Goal: Task Accomplishment & Management: Use online tool/utility

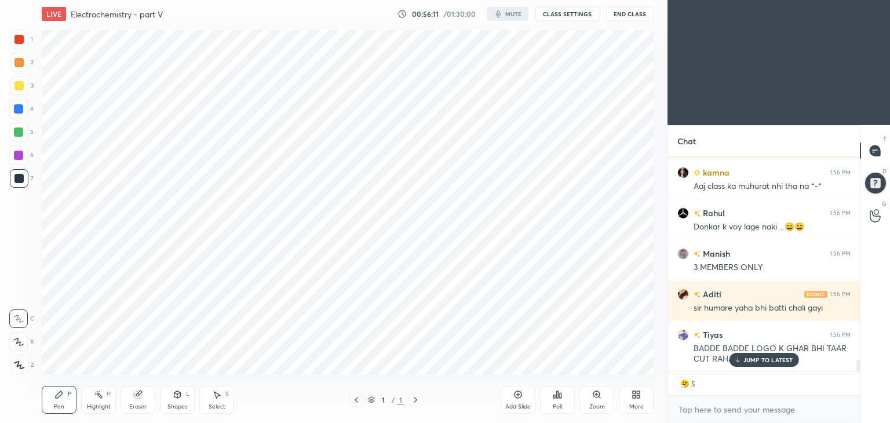
scroll to position [4860, 0]
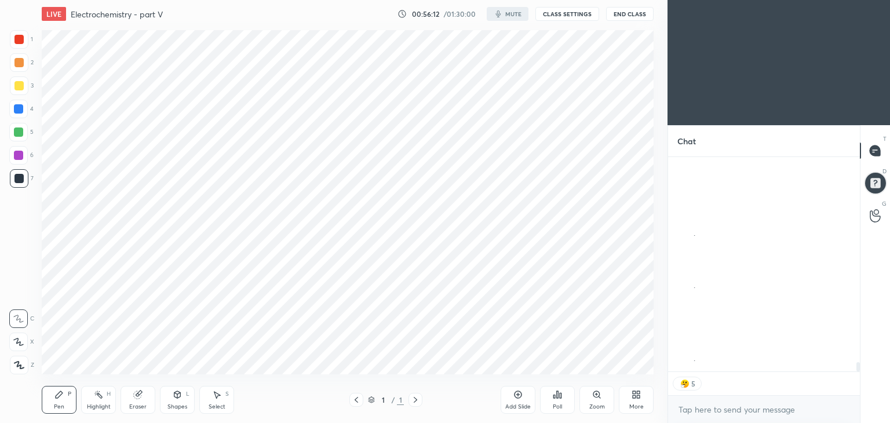
click at [638, 401] on div "More" at bounding box center [636, 400] width 35 height 28
click at [562, 317] on div "Dark Mode" at bounding box center [571, 318] width 30 height 6
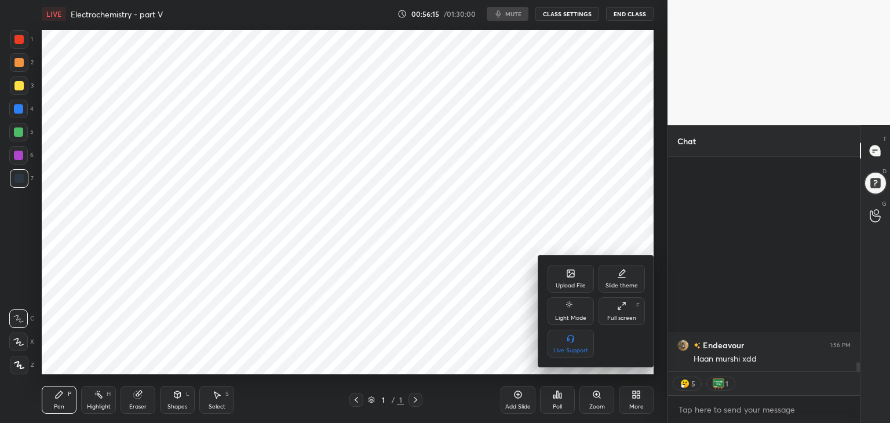
scroll to position [5672, 0]
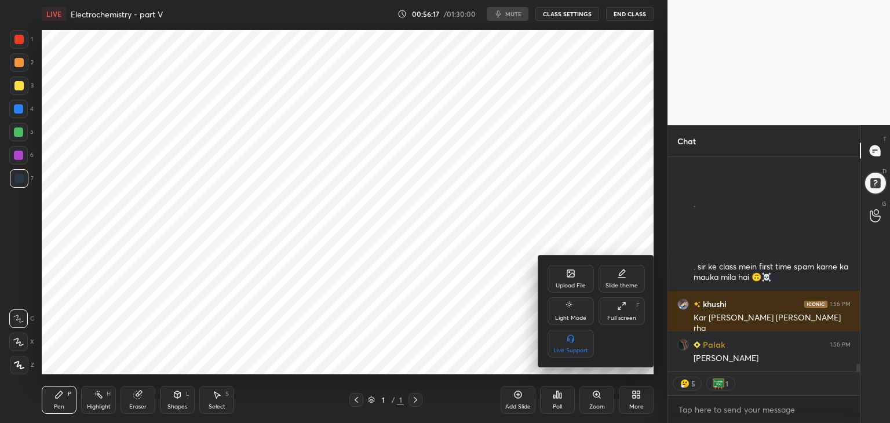
click at [19, 367] on div at bounding box center [445, 211] width 890 height 423
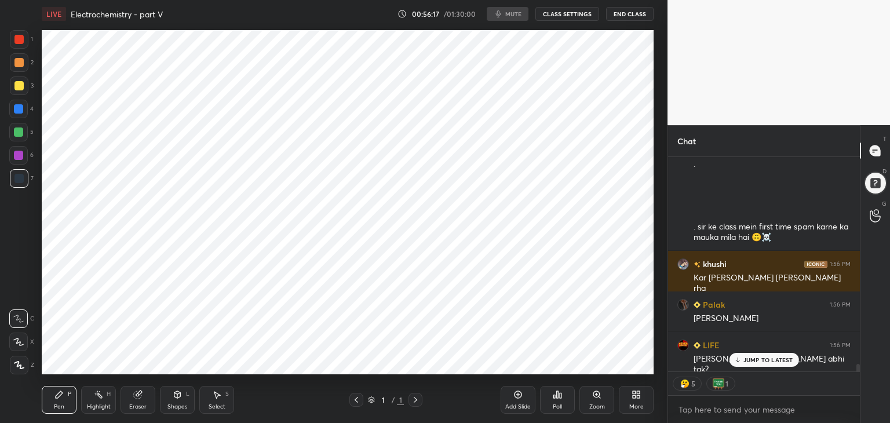
click at [19, 366] on icon at bounding box center [18, 365] width 9 height 7
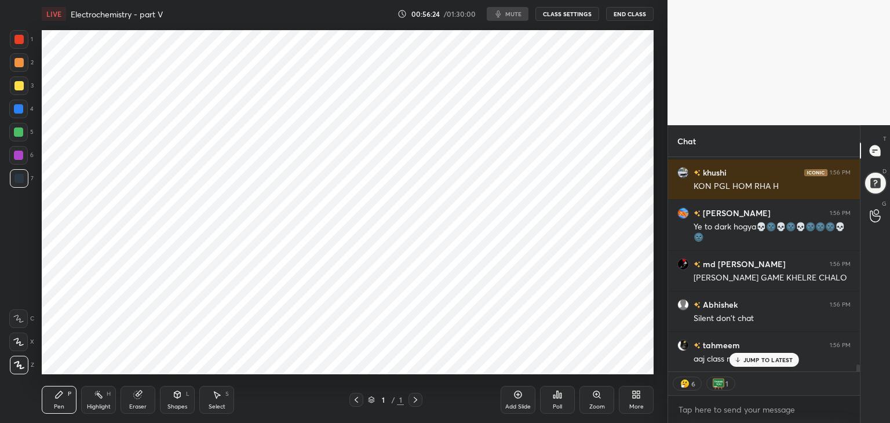
click at [570, 17] on button "CLASS SETTINGS" at bounding box center [568, 14] width 64 height 14
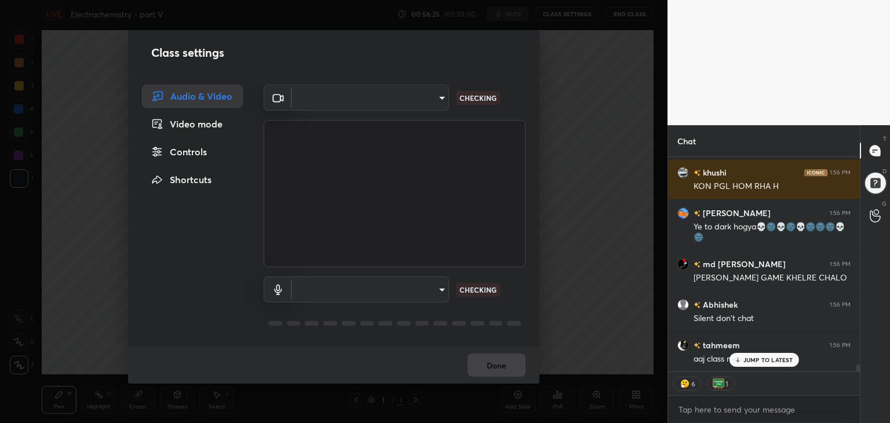
type textarea "x"
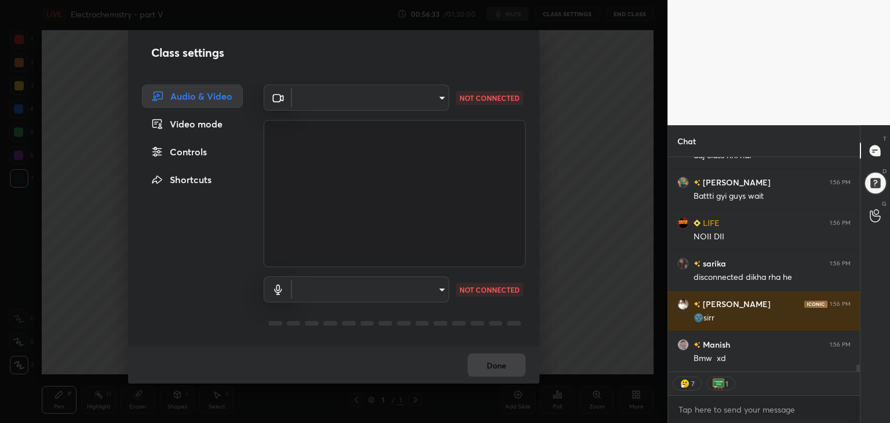
click at [437, 100] on body "1 2 3 4 5 6 7 C X Z C X Z E E Erase all H H LIVE Electrochemistry - part V 00:5…" at bounding box center [445, 211] width 890 height 423
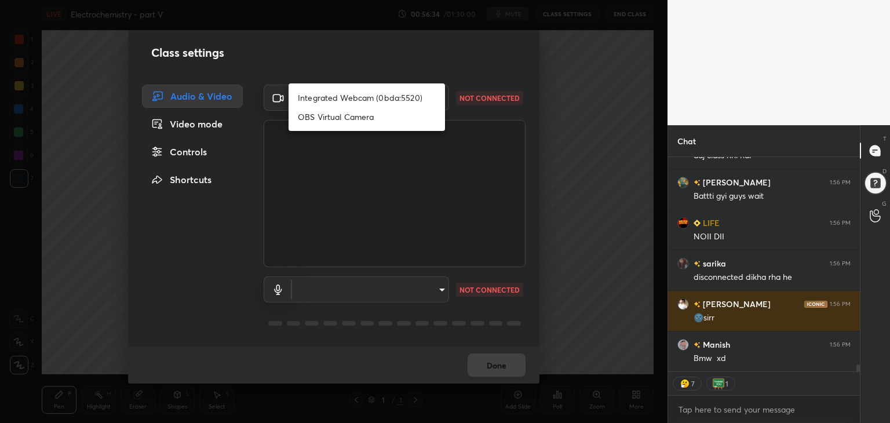
click at [370, 100] on li "Integrated Webcam (0bda:5520)" at bounding box center [367, 97] width 157 height 19
type input "f15cb51060dcf835a9da43c0f762491bb4630cd25dd507331d40010c396b51d5"
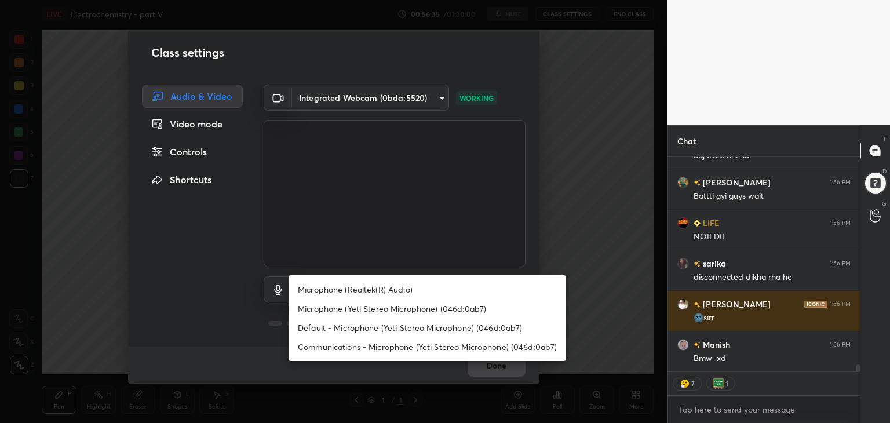
drag, startPoint x: 416, startPoint y: 290, endPoint x: 412, endPoint y: 295, distance: 7.0
click at [413, 295] on body "1 2 3 4 5 6 7 C X Z C X Z E E Erase all H H LIVE Electrochemistry - part V 00:5…" at bounding box center [445, 211] width 890 height 423
type textarea "x"
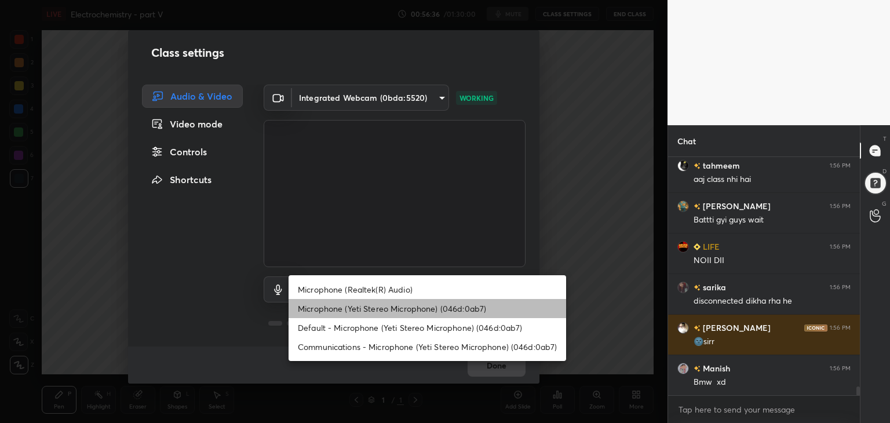
drag, startPoint x: 381, startPoint y: 308, endPoint x: 391, endPoint y: 309, distance: 9.3
click at [383, 309] on li "Microphone (Yeti Stereo Microphone) (046d:0ab7)" at bounding box center [428, 308] width 278 height 19
type input "5164dce917a5510cd91829b5527e5fd35ed5a4813a30d03e860c4ec6affa1696"
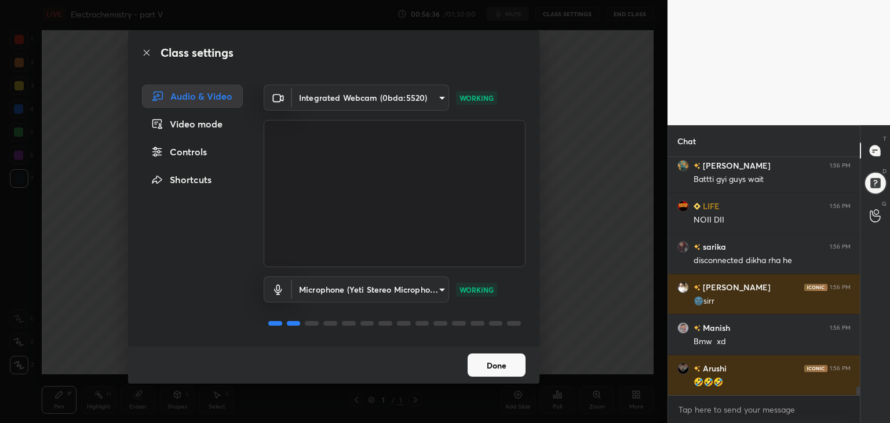
click at [506, 369] on button "Done" at bounding box center [497, 365] width 58 height 23
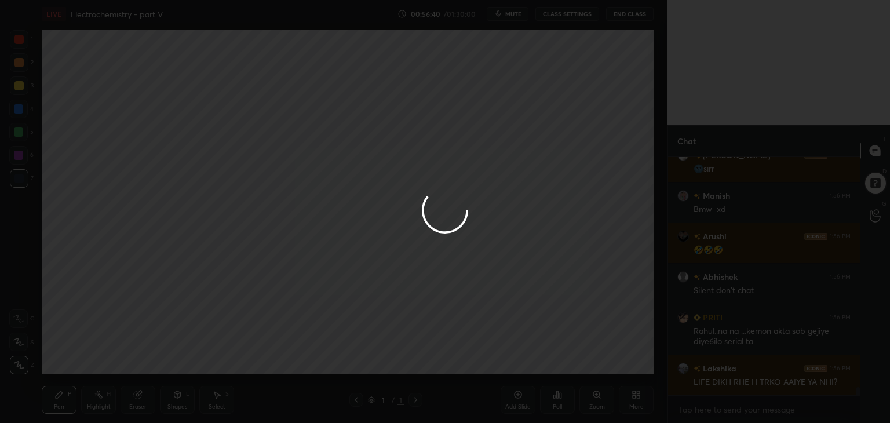
click at [637, 397] on div at bounding box center [445, 211] width 890 height 423
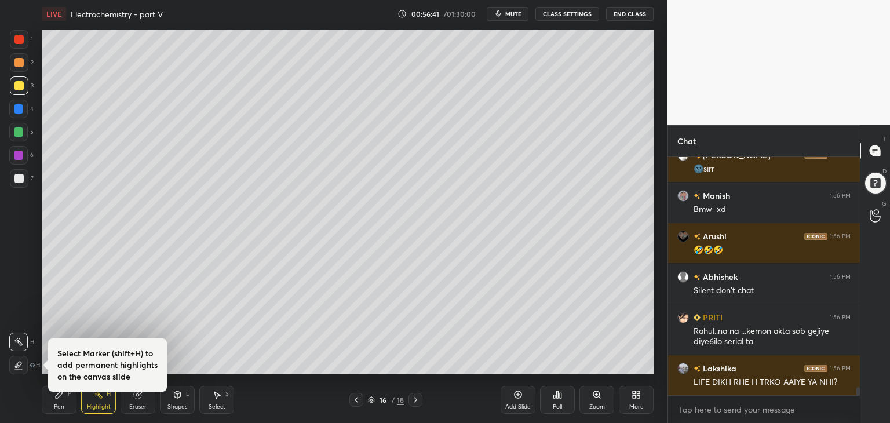
click at [635, 392] on icon at bounding box center [636, 394] width 9 height 9
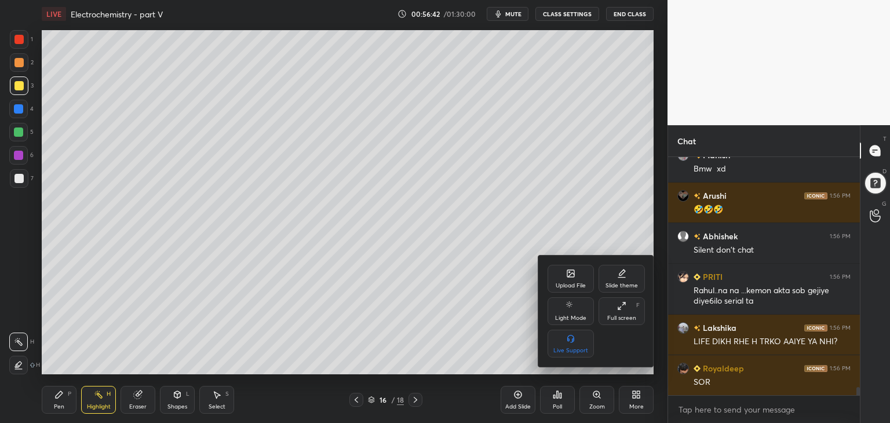
click at [620, 315] on div "Full screen" at bounding box center [622, 318] width 29 height 6
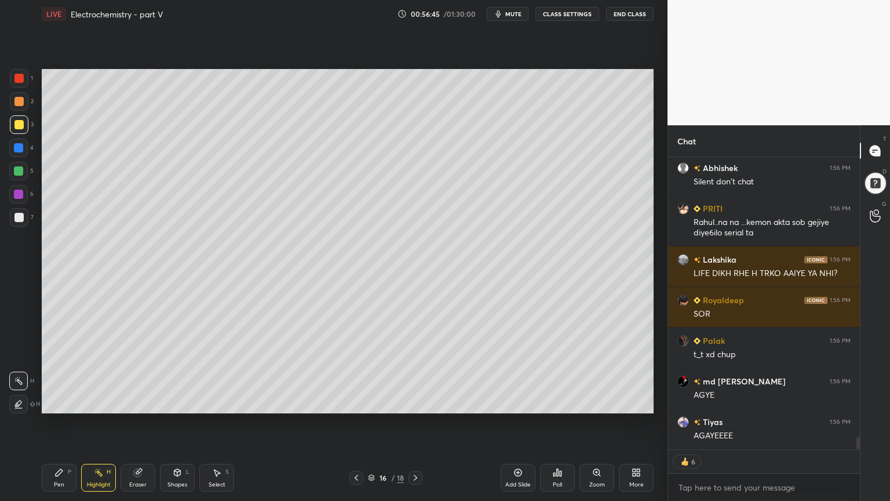
click at [106, 423] on div "Highlight H" at bounding box center [98, 478] width 35 height 28
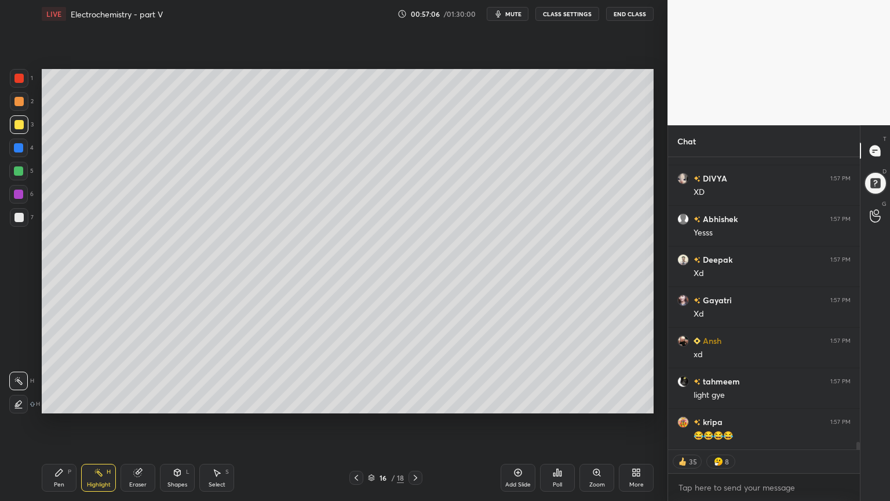
click at [99, 423] on div "Highlight H" at bounding box center [98, 478] width 35 height 28
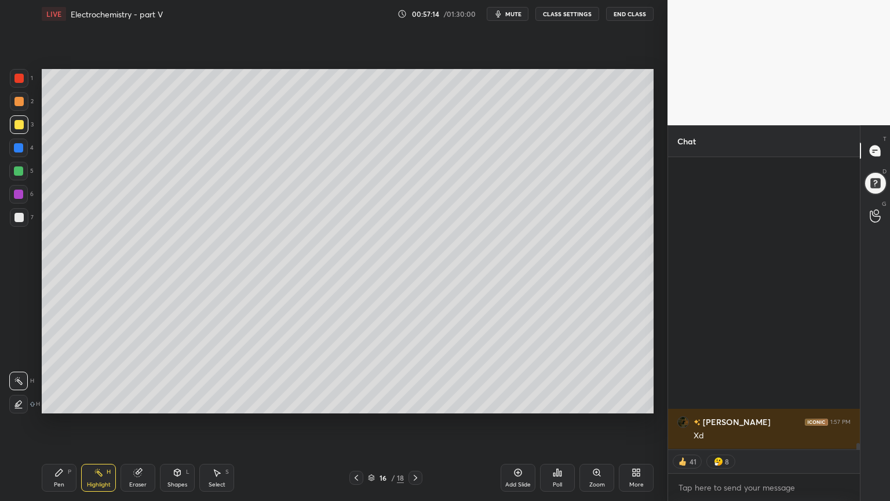
drag, startPoint x: 104, startPoint y: 478, endPoint x: 123, endPoint y: 441, distance: 41.2
click at [103, 423] on div "Highlight H" at bounding box center [98, 478] width 35 height 28
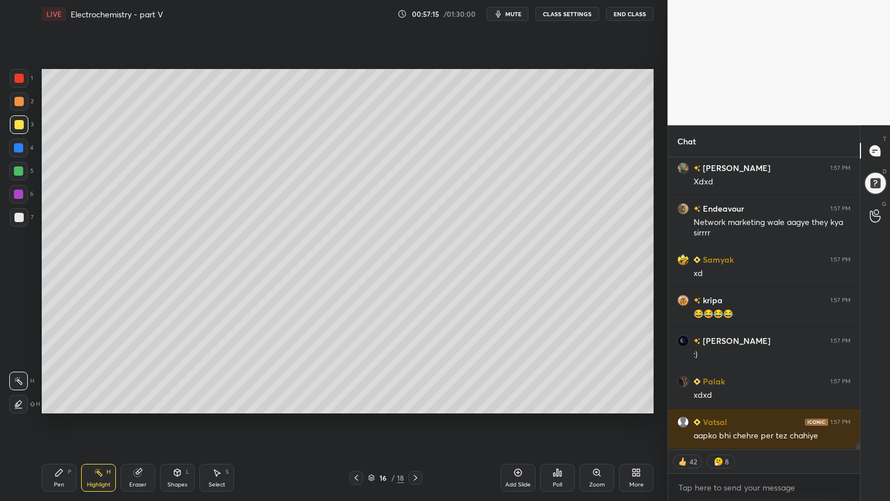
click at [20, 197] on div at bounding box center [18, 194] width 9 height 9
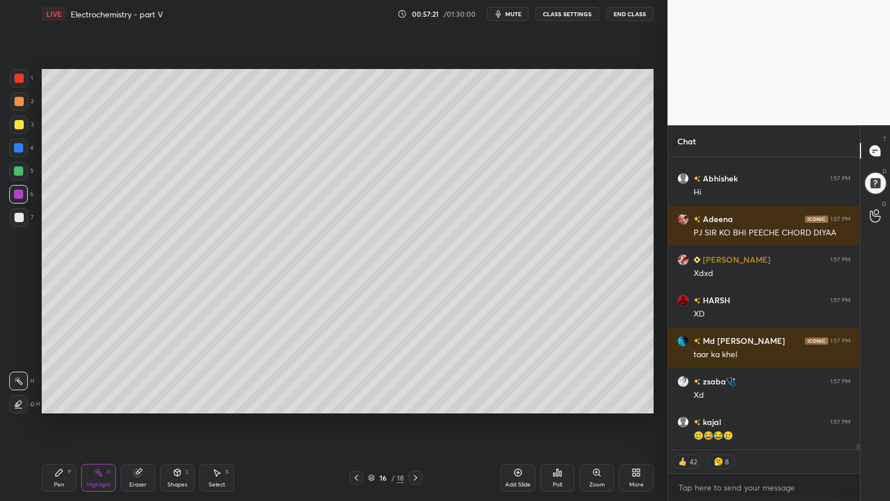
drag, startPoint x: 93, startPoint y: 478, endPoint x: 158, endPoint y: 433, distance: 79.3
click at [94, 423] on div "Highlight H" at bounding box center [98, 478] width 35 height 28
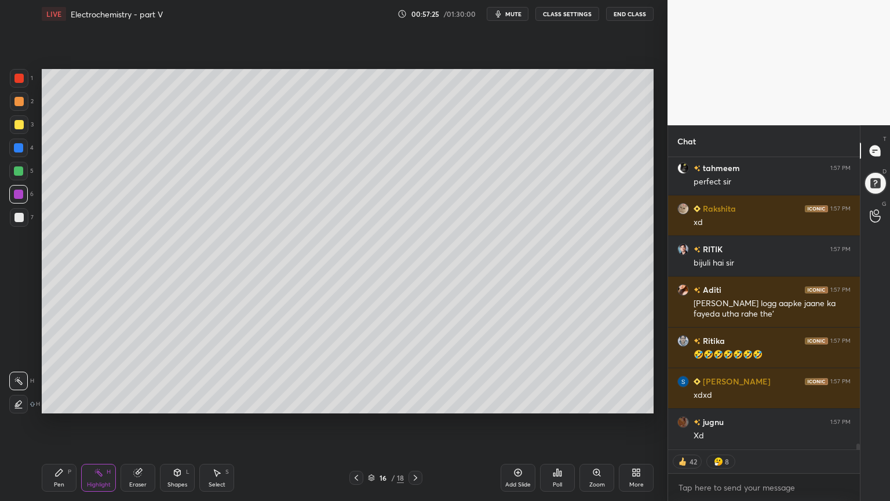
type textarea "x"
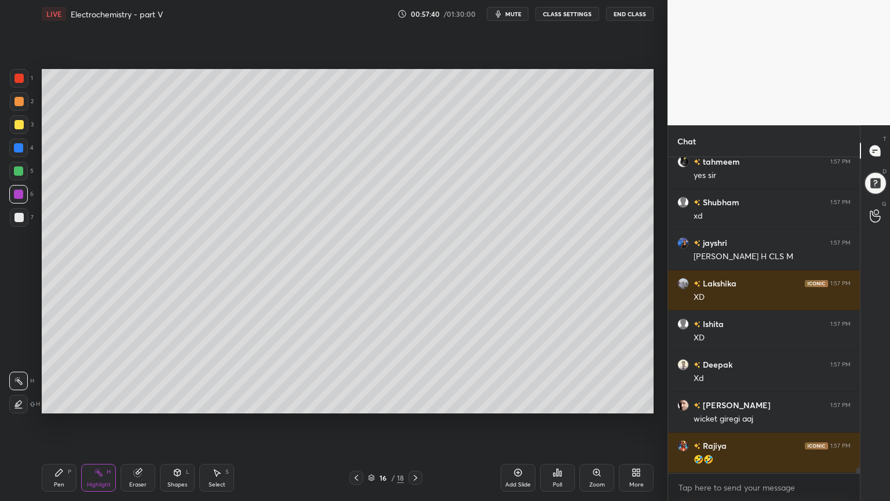
click at [568, 13] on button "CLASS SETTINGS" at bounding box center [568, 14] width 64 height 14
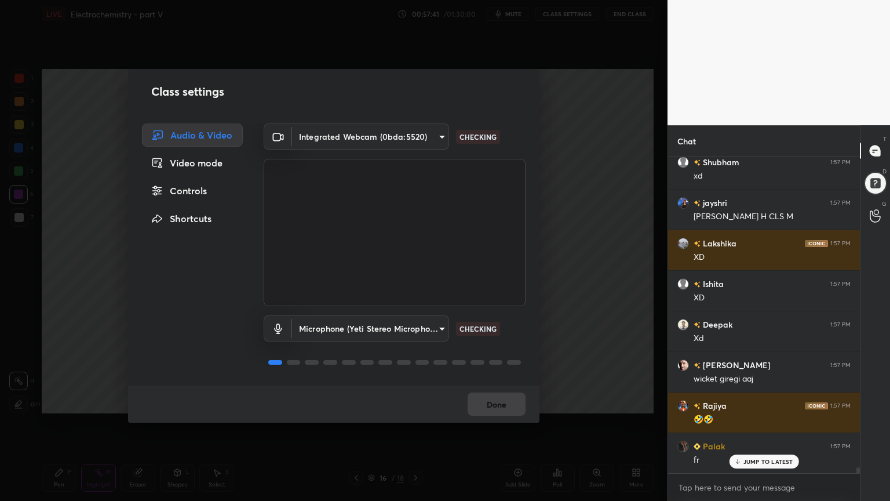
click at [203, 195] on div "Controls" at bounding box center [192, 190] width 101 height 23
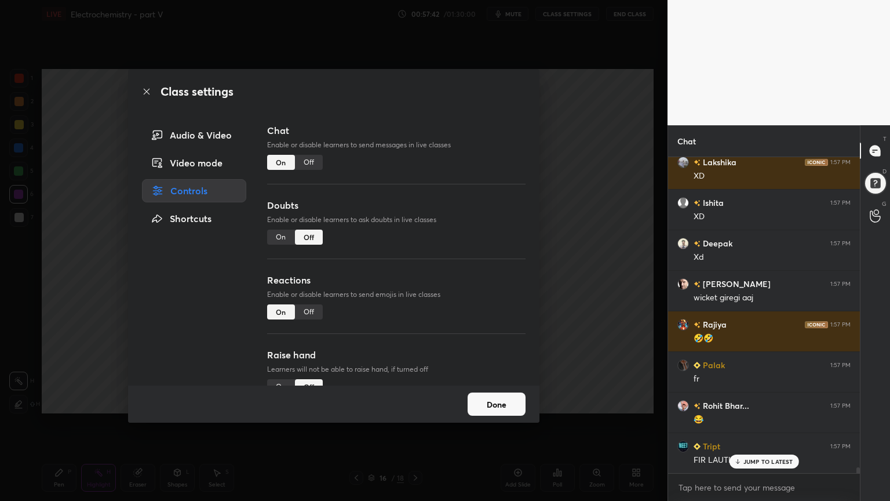
click at [306, 160] on div "Off" at bounding box center [309, 162] width 28 height 15
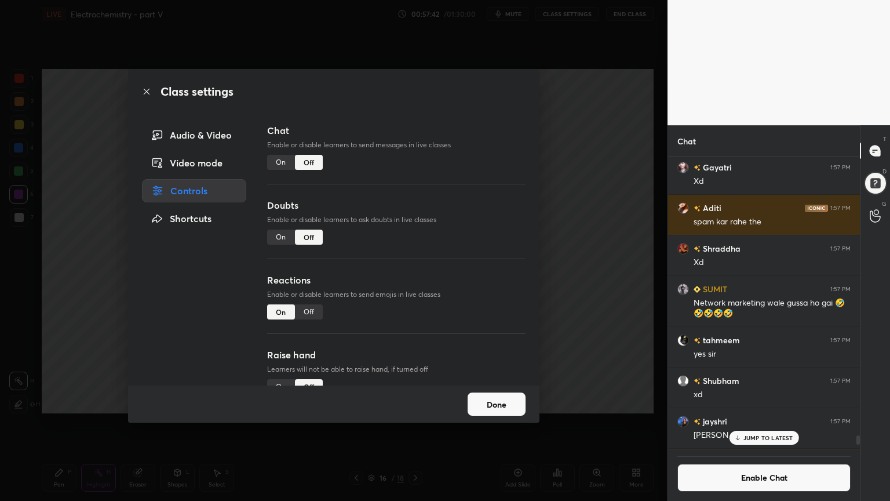
drag, startPoint x: 617, startPoint y: 205, endPoint x: 610, endPoint y: 204, distance: 7.1
click at [615, 206] on div "Class settings Audio & Video Video mode Controls Shortcuts Chat Enable or disab…" at bounding box center [334, 250] width 668 height 501
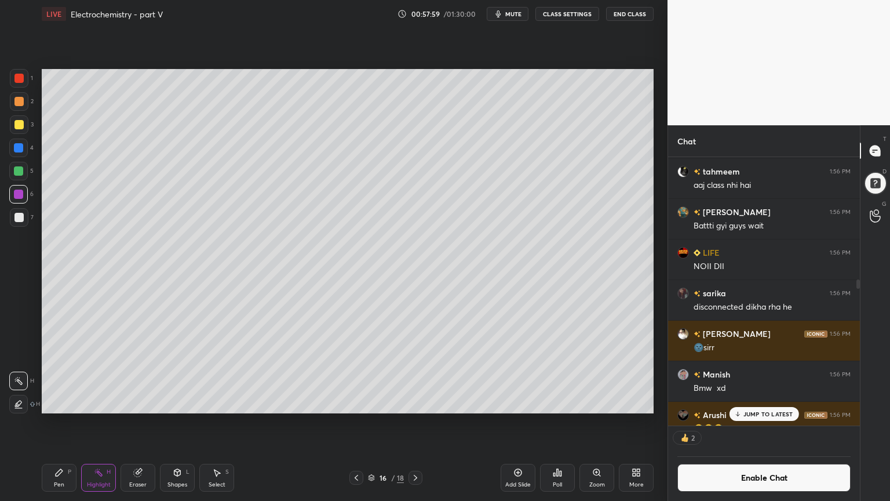
drag, startPoint x: 857, startPoint y: 437, endPoint x: 823, endPoint y: 370, distance: 74.4
click at [856, 343] on div at bounding box center [856, 291] width 7 height 268
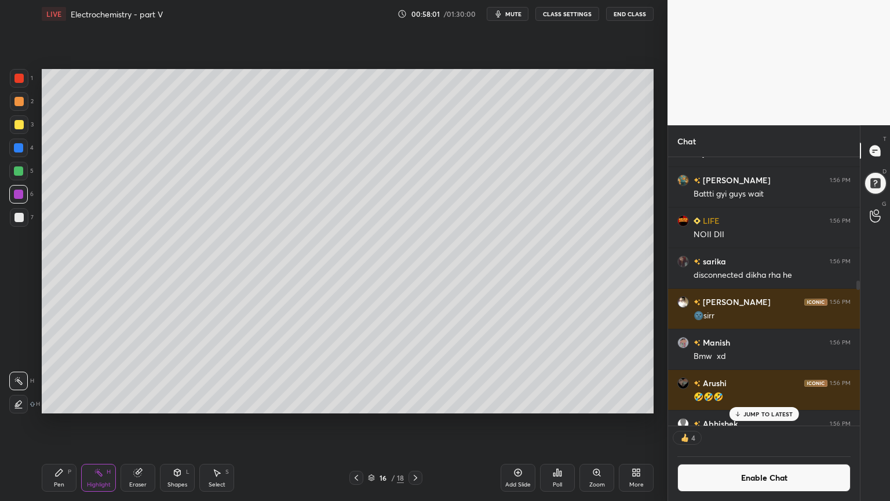
click at [788, 416] on p "JUMP TO LATEST" at bounding box center [769, 413] width 50 height 7
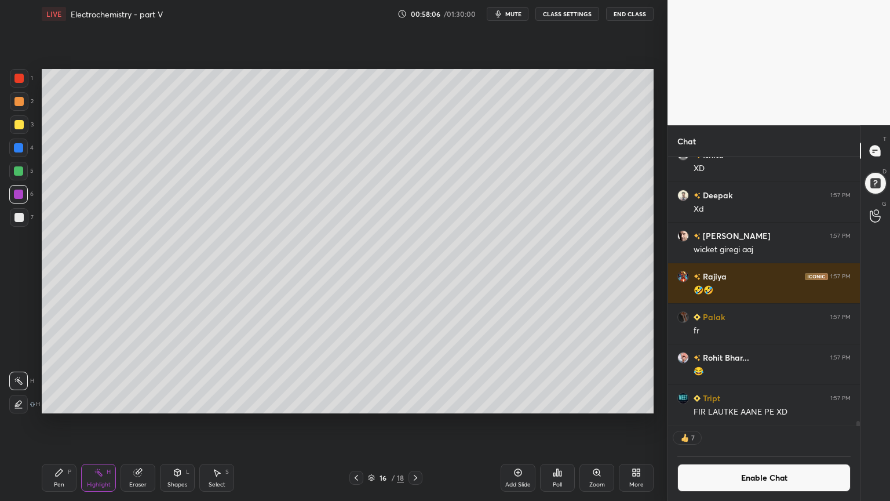
click at [50, 423] on div "Pen P" at bounding box center [59, 478] width 35 height 28
drag, startPoint x: 22, startPoint y: 79, endPoint x: 23, endPoint y: 103, distance: 24.4
click at [21, 81] on div at bounding box center [18, 78] width 9 height 9
click at [94, 423] on div "Highlight H" at bounding box center [98, 478] width 35 height 28
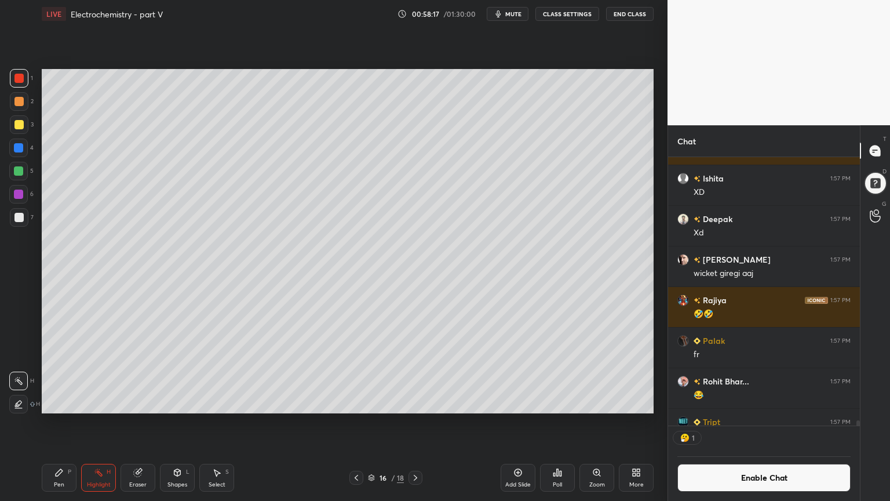
scroll to position [3, 3]
click at [511, 423] on div "Add Slide" at bounding box center [519, 485] width 26 height 6
click at [64, 423] on div "Pen P" at bounding box center [59, 478] width 35 height 28
click at [19, 107] on div at bounding box center [19, 101] width 19 height 19
click at [171, 423] on div "Shapes L" at bounding box center [177, 478] width 35 height 28
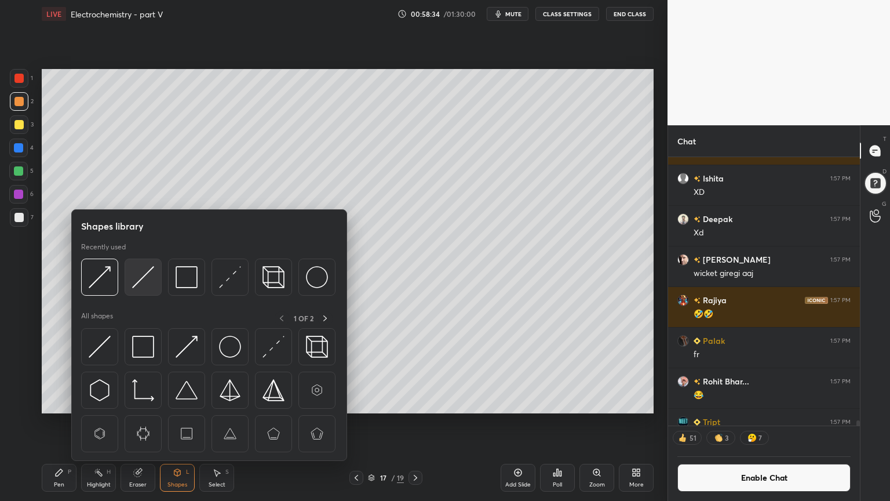
click at [143, 283] on img at bounding box center [143, 277] width 22 height 22
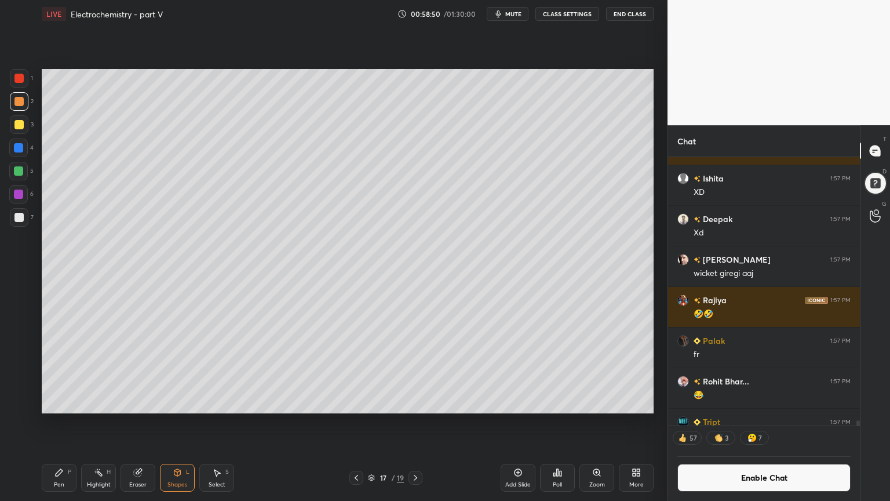
click at [60, 423] on icon at bounding box center [59, 472] width 7 height 7
click at [21, 103] on div at bounding box center [18, 101] width 9 height 9
click at [181, 423] on div "Shapes L" at bounding box center [177, 478] width 35 height 28
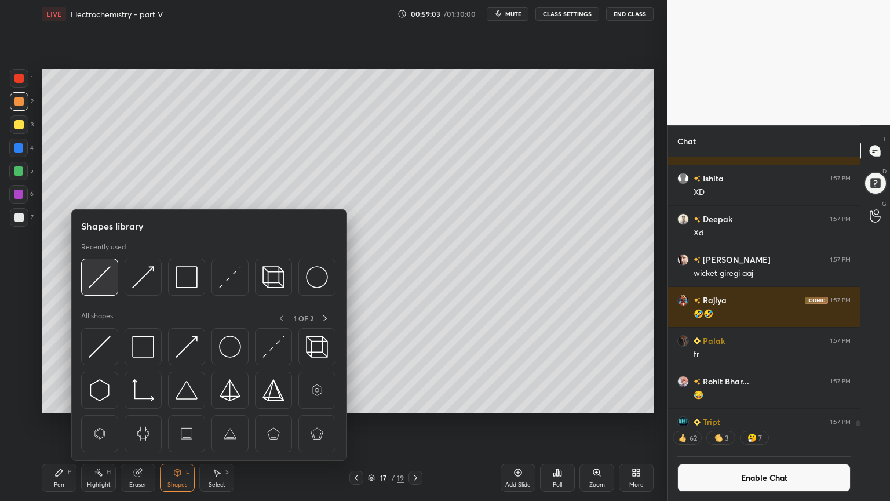
click at [104, 280] on img at bounding box center [100, 277] width 22 height 22
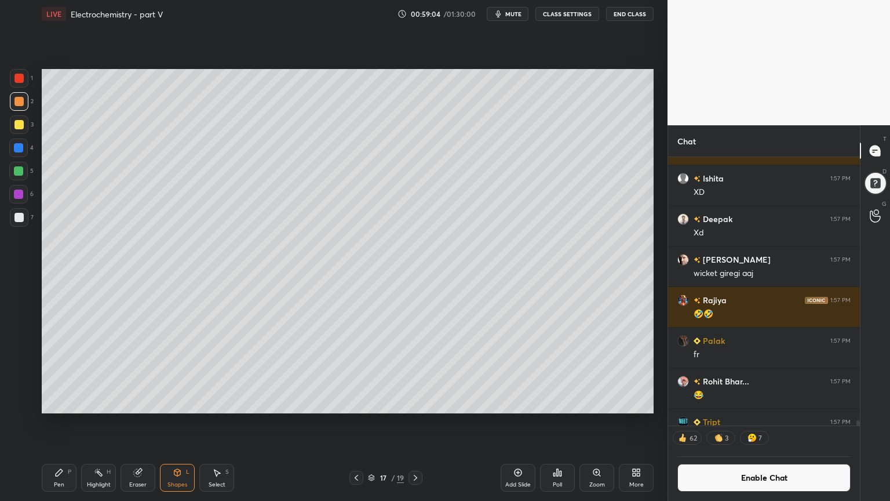
click at [22, 216] on div at bounding box center [18, 217] width 9 height 9
drag, startPoint x: 56, startPoint y: 479, endPoint x: 78, endPoint y: 446, distance: 40.5
click at [58, 423] on div "Pen P" at bounding box center [59, 478] width 35 height 28
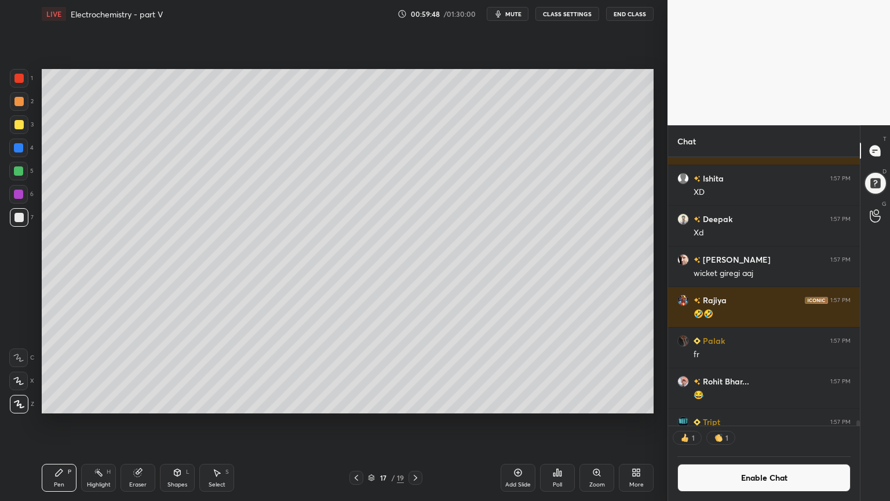
drag, startPoint x: 141, startPoint y: 478, endPoint x: 209, endPoint y: 423, distance: 87.8
click at [141, 423] on div "Eraser" at bounding box center [138, 478] width 35 height 28
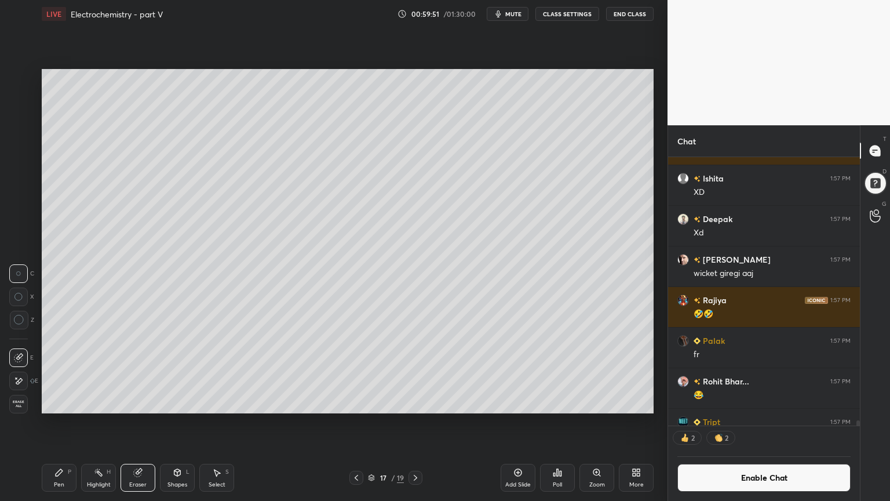
click at [60, 423] on div "Pen P" at bounding box center [59, 478] width 35 height 28
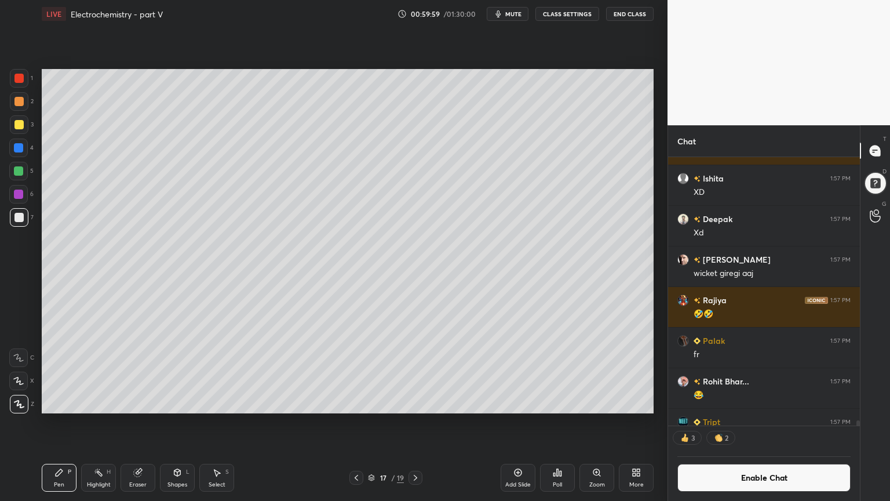
click at [17, 173] on div at bounding box center [18, 170] width 9 height 9
click at [22, 218] on div at bounding box center [18, 217] width 9 height 9
click at [17, 173] on div at bounding box center [18, 170] width 9 height 9
click at [20, 221] on div at bounding box center [18, 217] width 9 height 9
click at [19, 174] on div at bounding box center [18, 170] width 9 height 9
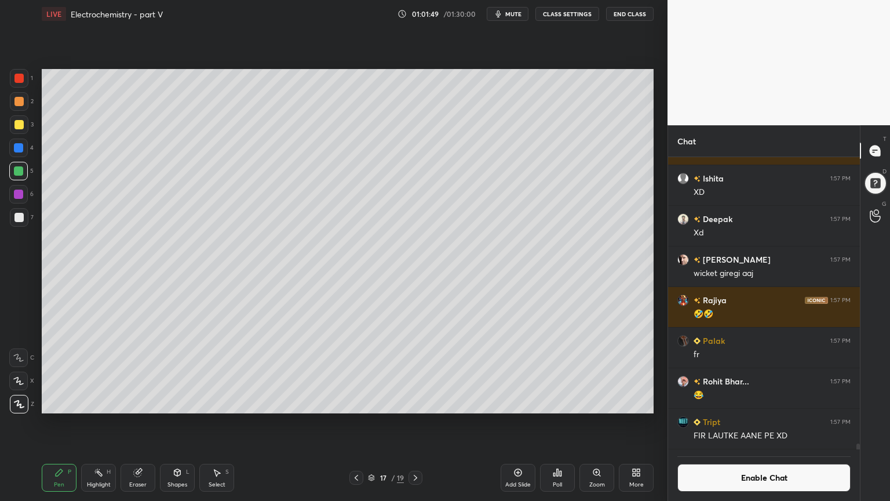
scroll to position [289, 188]
click at [510, 14] on span "mute" at bounding box center [514, 14] width 16 height 8
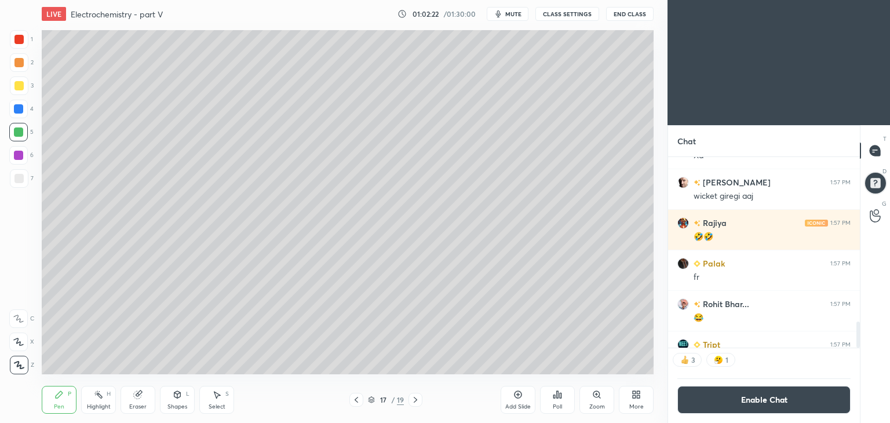
scroll to position [57624, 57352]
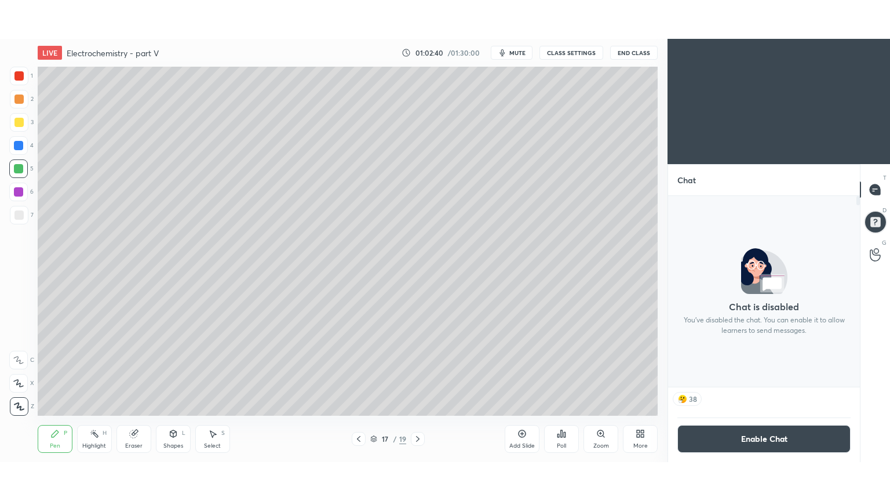
scroll to position [57624, 57352]
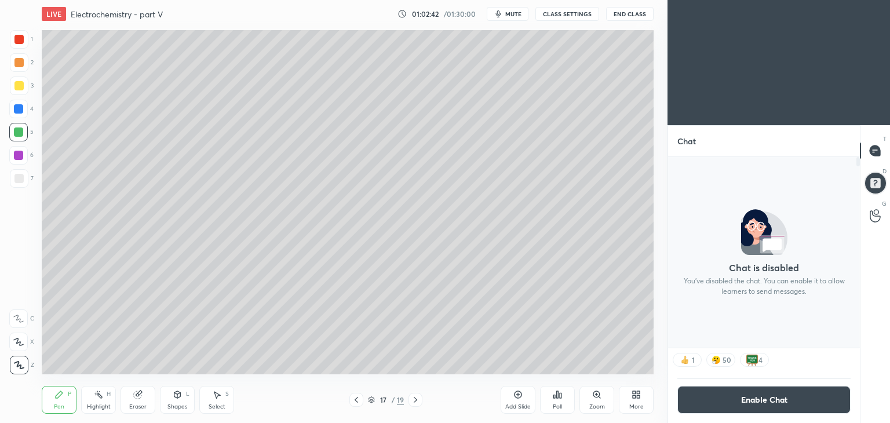
click at [637, 399] on div "More" at bounding box center [636, 400] width 35 height 28
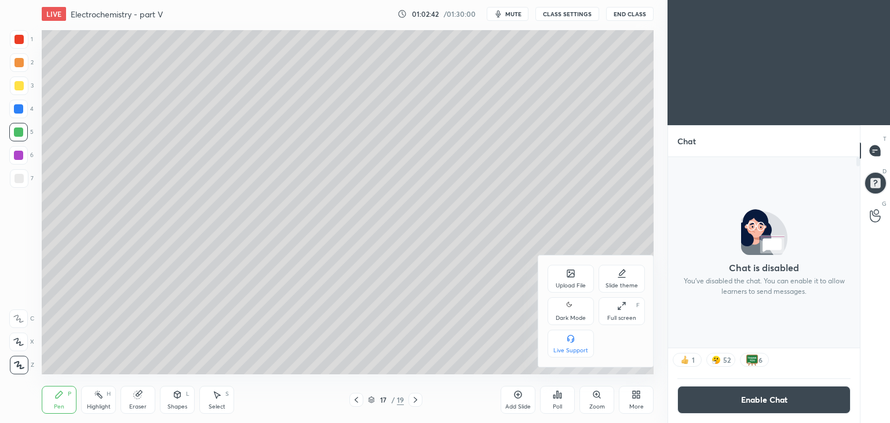
click at [567, 312] on div "Dark Mode" at bounding box center [571, 311] width 46 height 28
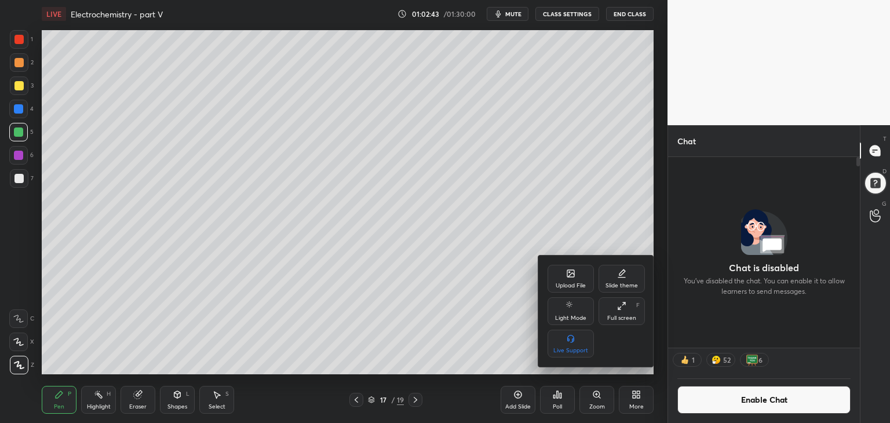
click at [621, 314] on div "Full screen F" at bounding box center [622, 311] width 46 height 28
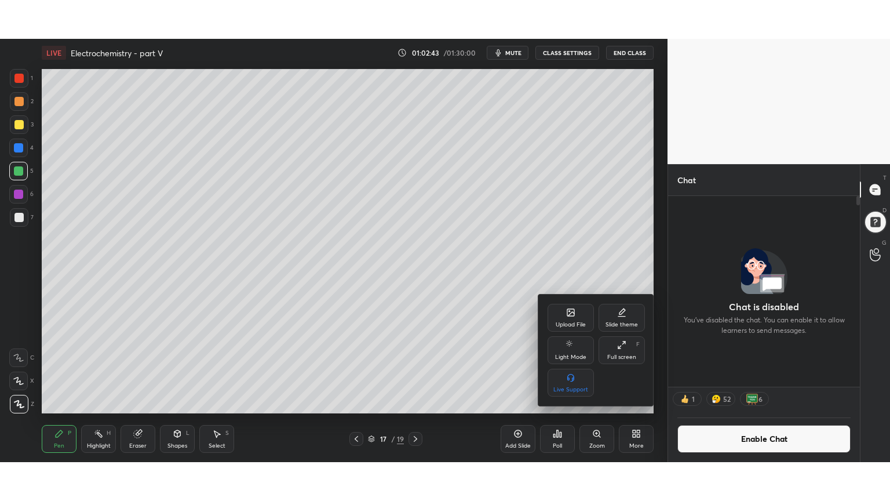
scroll to position [216, 188]
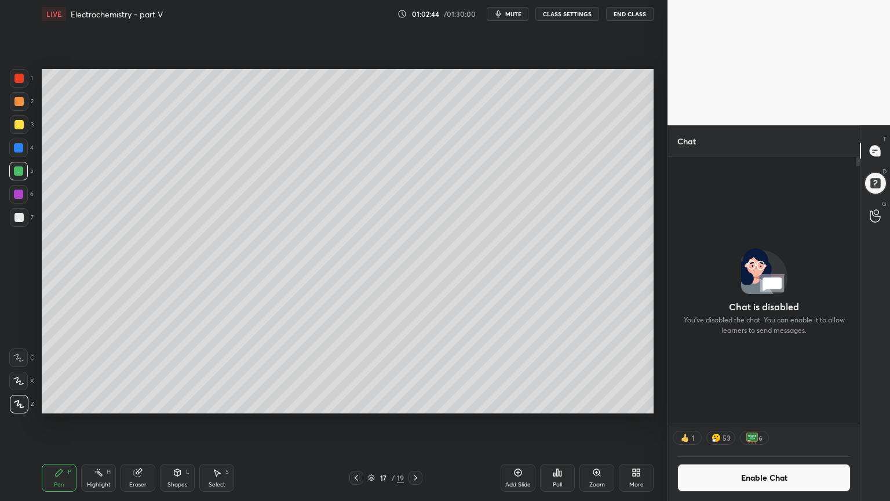
drag, startPoint x: 99, startPoint y: 475, endPoint x: 114, endPoint y: 449, distance: 30.1
click at [99, 423] on rect at bounding box center [100, 474] width 6 height 6
click at [17, 196] on div at bounding box center [18, 194] width 9 height 9
click at [19, 217] on div at bounding box center [18, 217] width 9 height 9
drag, startPoint x: 764, startPoint y: 480, endPoint x: 765, endPoint y: 464, distance: 15.7
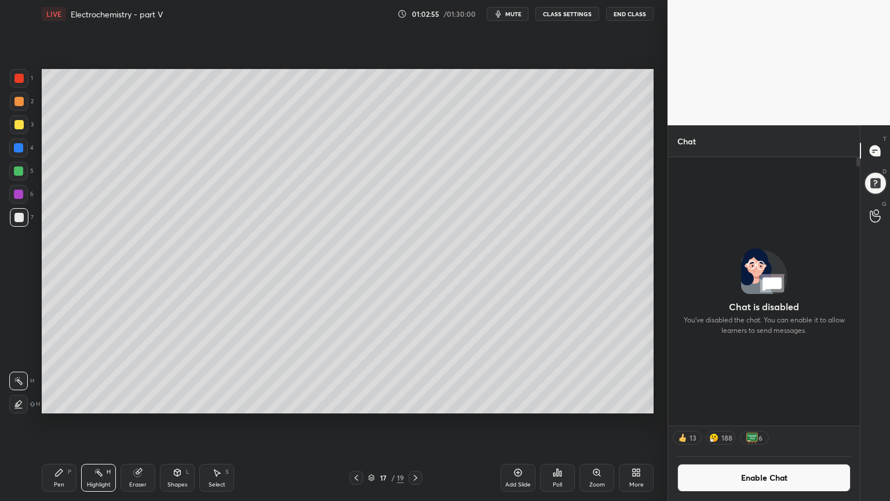
click at [763, 423] on button "Enable Chat" at bounding box center [764, 478] width 173 height 28
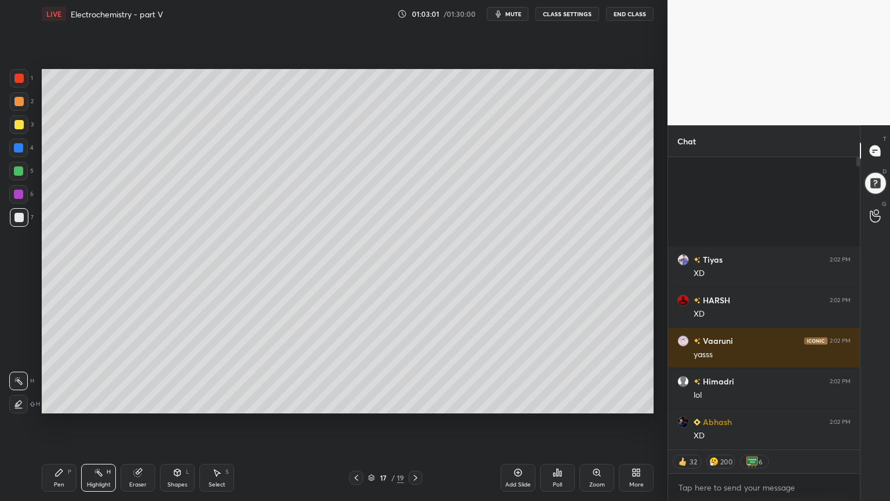
click at [577, 17] on button "CLASS SETTINGS" at bounding box center [568, 14] width 64 height 14
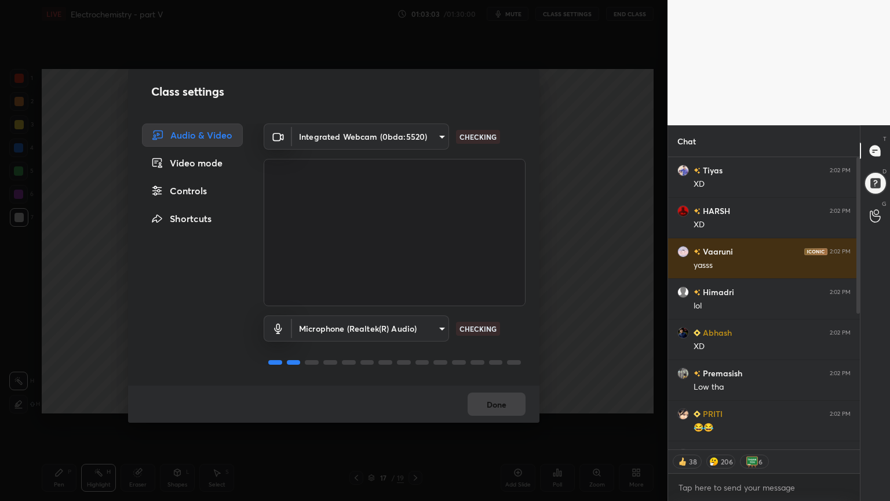
click at [197, 190] on div "Controls" at bounding box center [192, 190] width 101 height 23
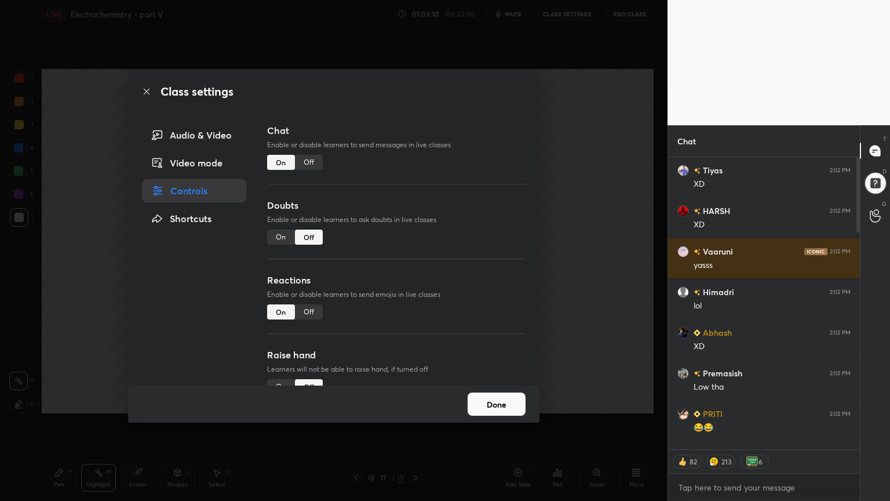
click at [577, 263] on div "Class settings Audio & Video Video mode Controls Shortcuts Chat Enable or disab…" at bounding box center [334, 250] width 668 height 501
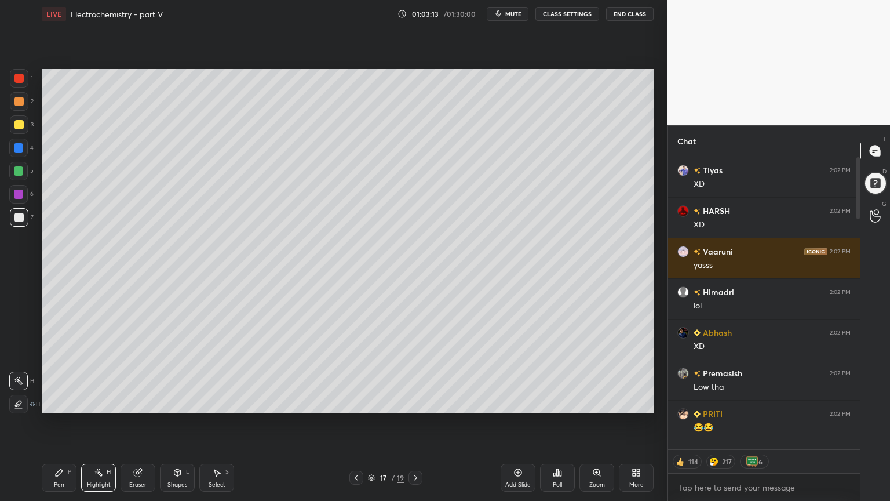
click at [566, 14] on button "CLASS SETTINGS" at bounding box center [568, 14] width 64 height 14
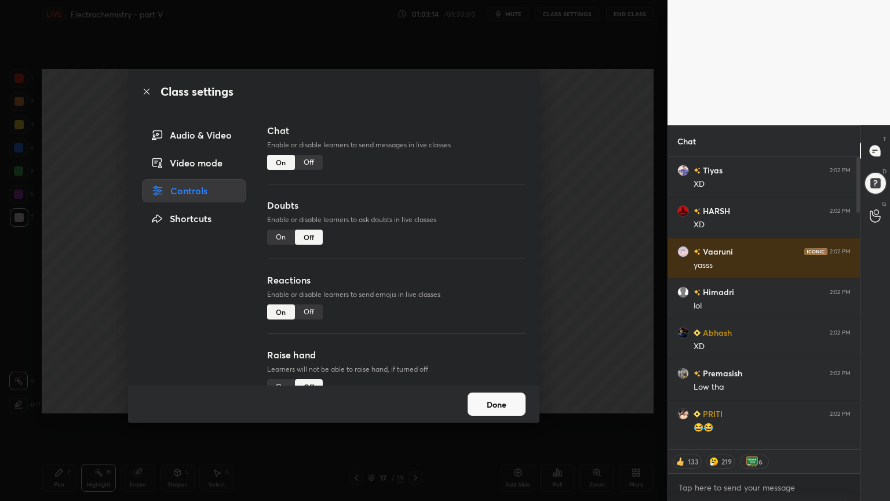
click at [202, 136] on div "Audio & Video" at bounding box center [194, 134] width 104 height 23
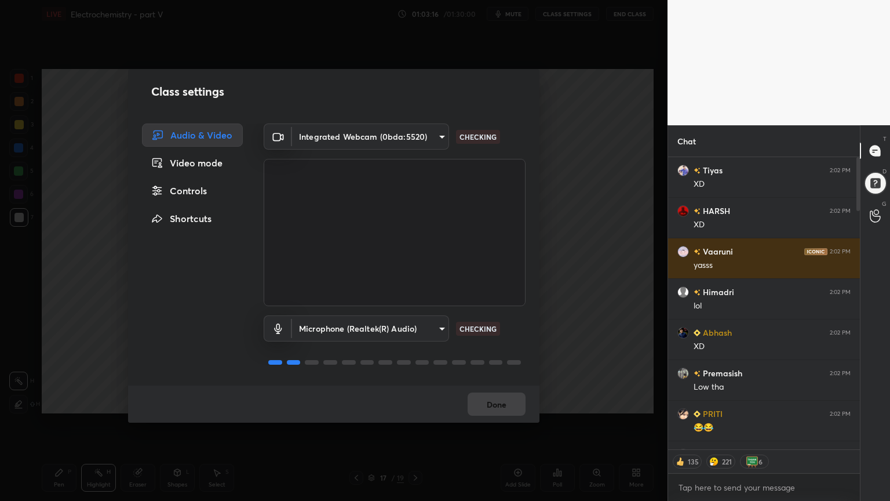
click at [418, 330] on body "1 2 3 4 5 6 7 C X Z C X Z E E Erase all H H LIVE Electrochemistry - part V 01:0…" at bounding box center [445, 250] width 890 height 501
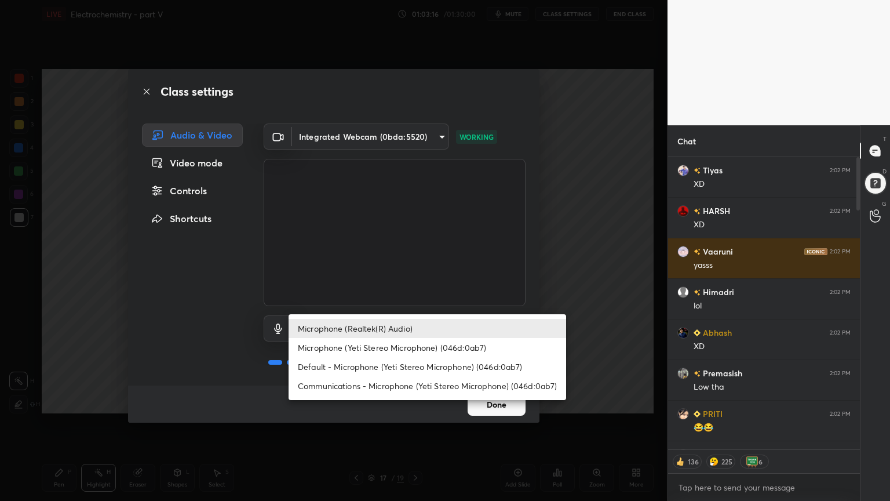
type textarea "x"
click at [373, 349] on li "Microphone (Yeti Stereo Microphone) (046d:0ab7)" at bounding box center [428, 347] width 278 height 19
type input "aaf462aa52455c0929eb8bb9f2903f63e21e3b1e584c68a18f2f14dc5afec2d5"
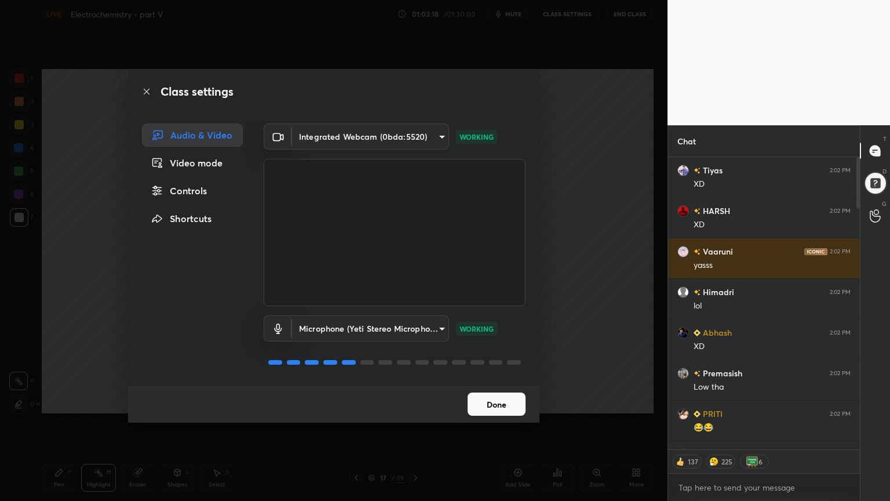
click at [500, 410] on button "Done" at bounding box center [497, 403] width 58 height 23
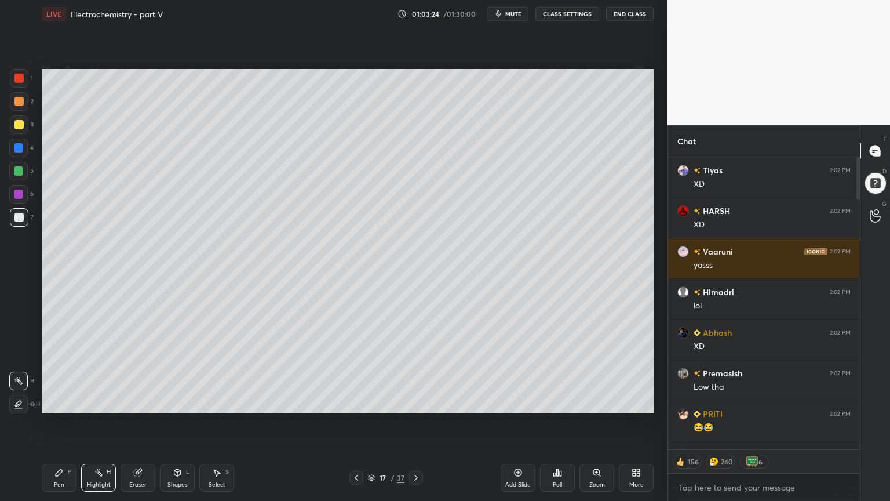
click at [97, 423] on rect at bounding box center [100, 474] width 6 height 6
click at [565, 13] on button "CLASS SETTINGS" at bounding box center [568, 14] width 64 height 14
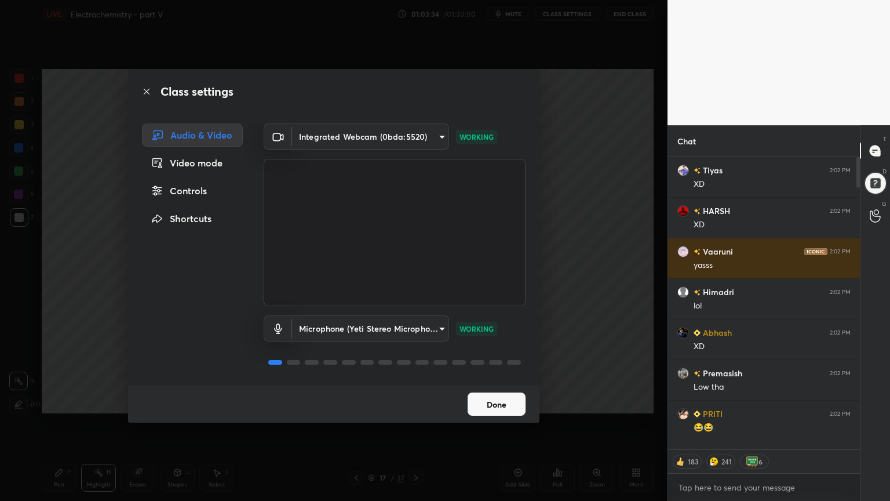
click at [492, 402] on button "Done" at bounding box center [497, 403] width 58 height 23
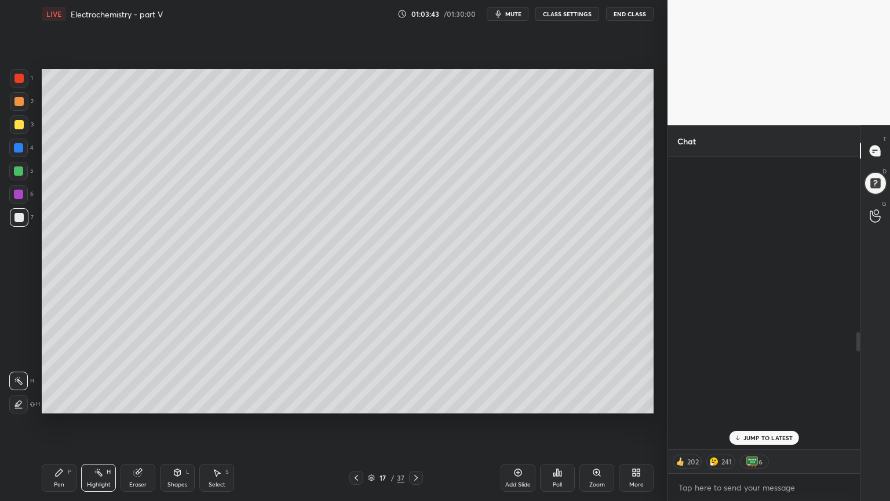
drag, startPoint x: 857, startPoint y: 195, endPoint x: 857, endPoint y: 206, distance: 11.0
click at [858, 203] on div at bounding box center [856, 303] width 7 height 292
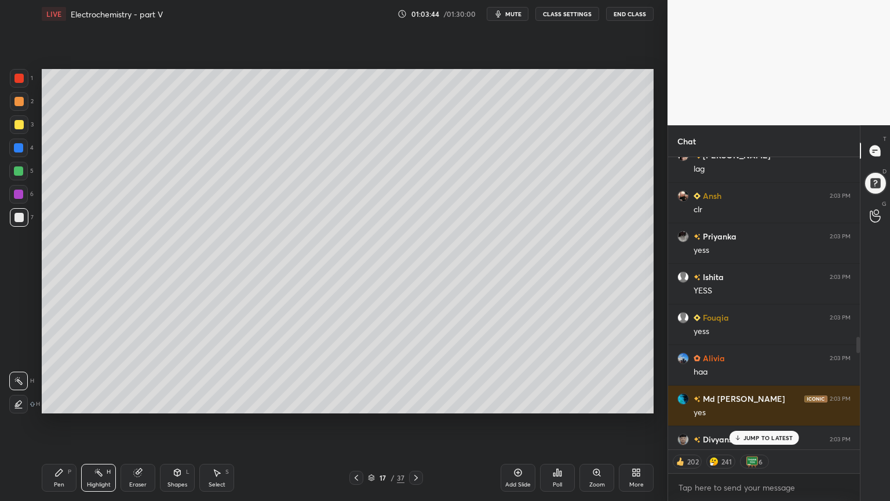
click at [763, 423] on p "JUMP TO LATEST" at bounding box center [769, 437] width 50 height 7
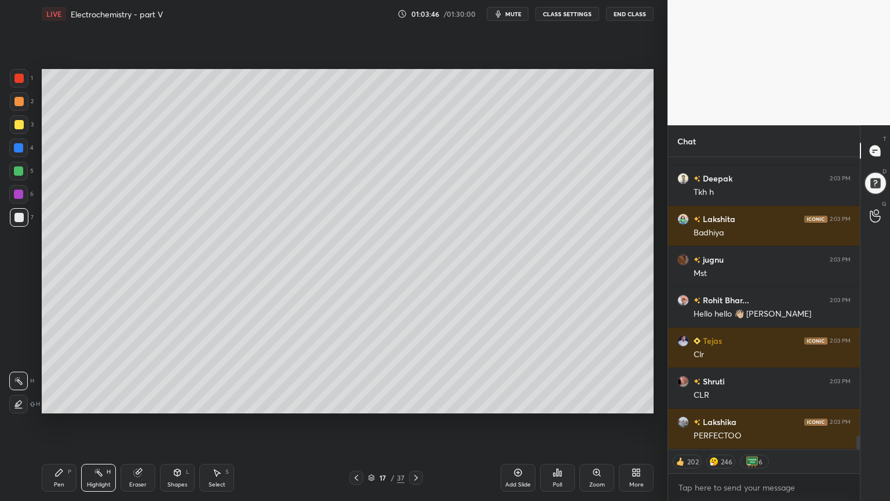
scroll to position [5736, 0]
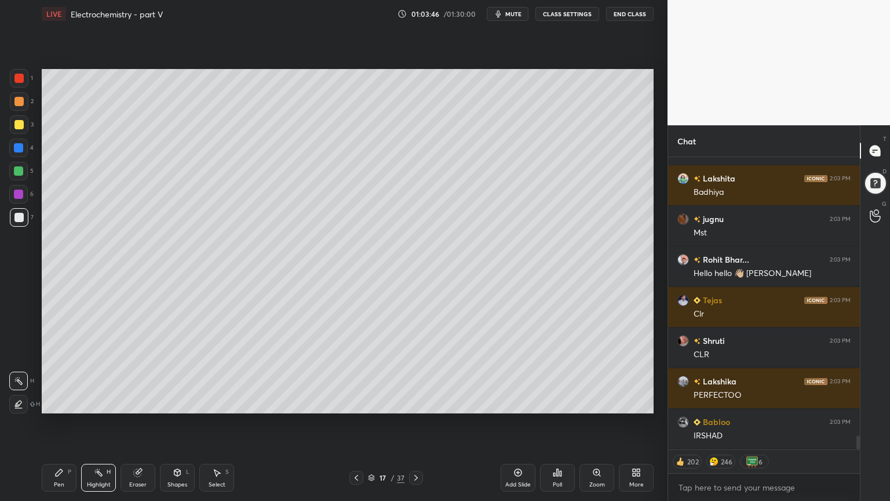
type textarea "x"
click at [566, 14] on button "CLASS SETTINGS" at bounding box center [568, 14] width 64 height 14
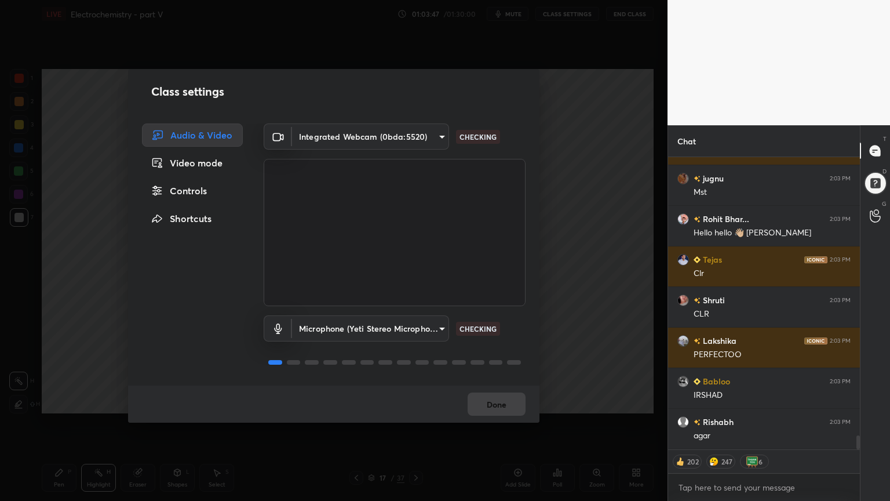
scroll to position [5817, 0]
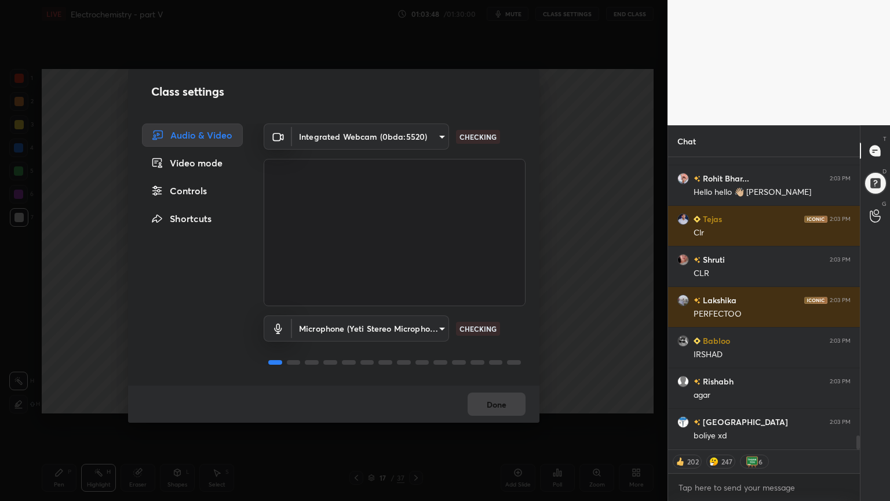
click at [187, 193] on div "Controls" at bounding box center [192, 190] width 101 height 23
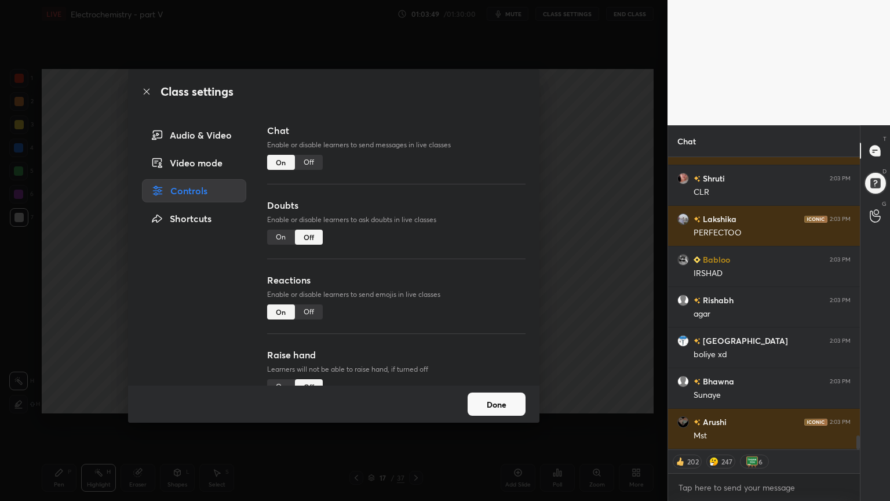
scroll to position [5939, 0]
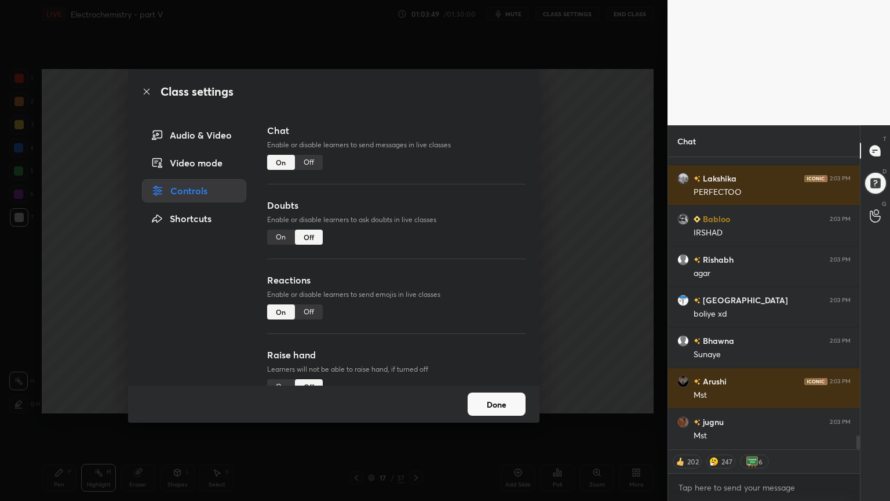
click at [314, 165] on div "Off" at bounding box center [309, 162] width 28 height 15
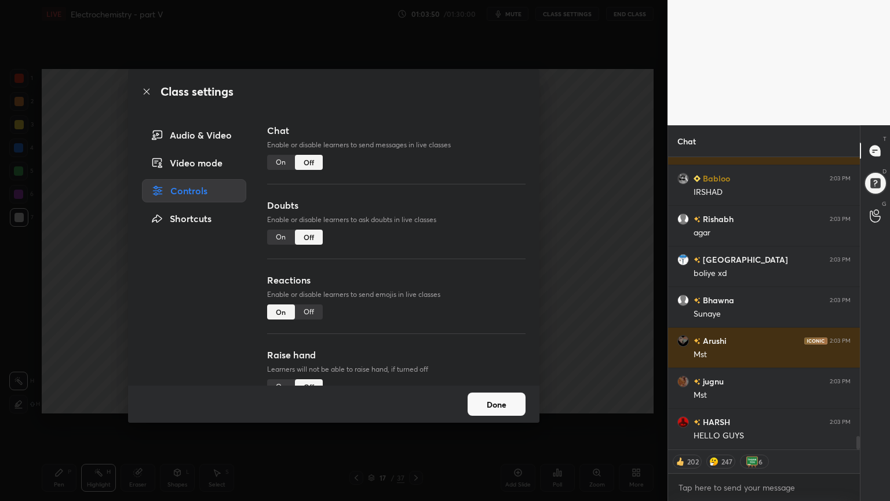
scroll to position [265, 188]
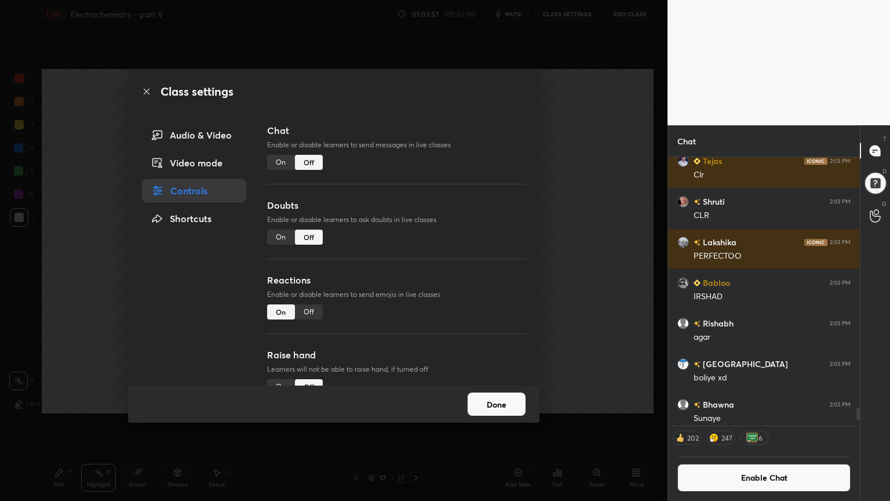
click at [603, 271] on div "Class settings Audio & Video Video mode Controls Shortcuts Chat Enable or disab…" at bounding box center [334, 250] width 668 height 501
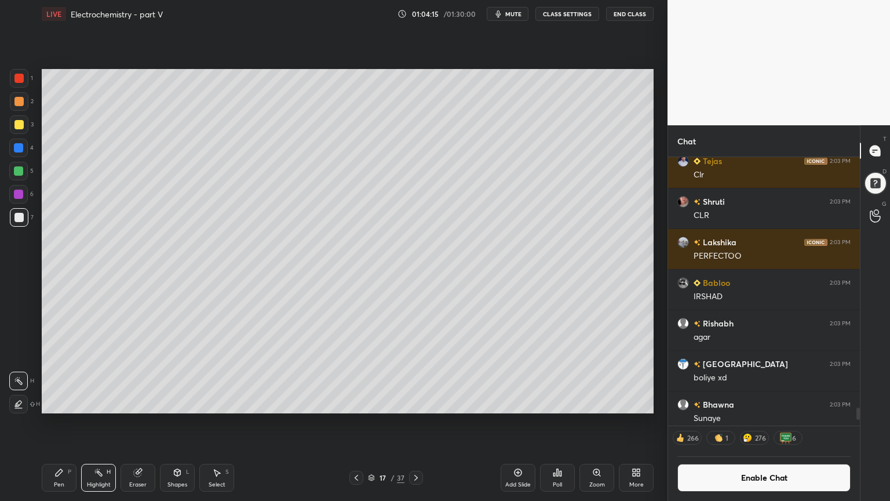
click at [180, 423] on div "Shapes L" at bounding box center [177, 478] width 35 height 28
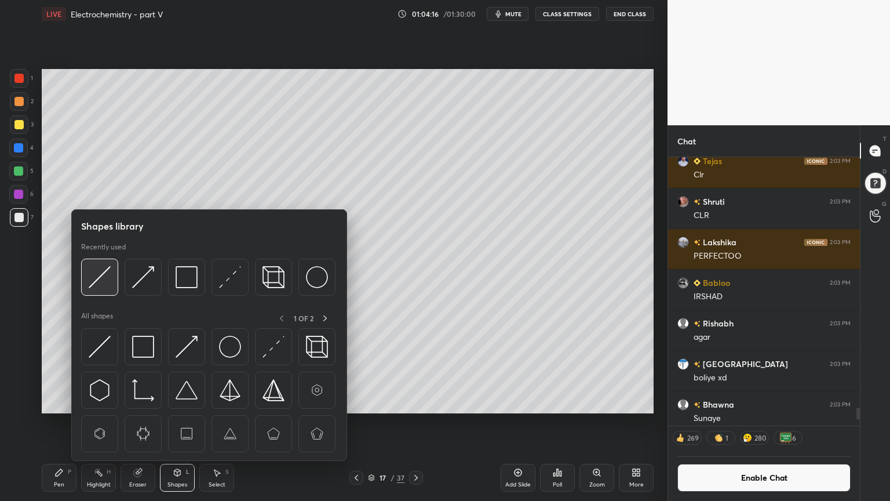
click at [102, 283] on img at bounding box center [100, 277] width 22 height 22
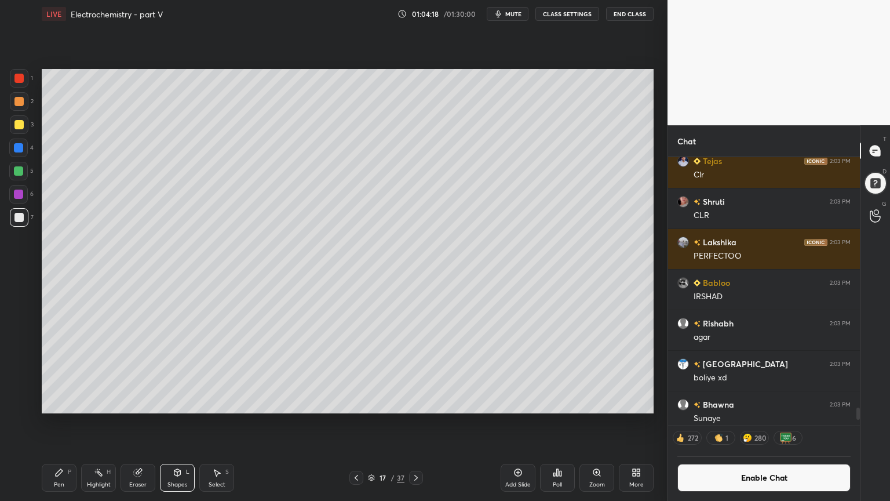
click at [22, 123] on div at bounding box center [18, 124] width 9 height 9
click at [191, 423] on div "Shapes L" at bounding box center [177, 478] width 35 height 28
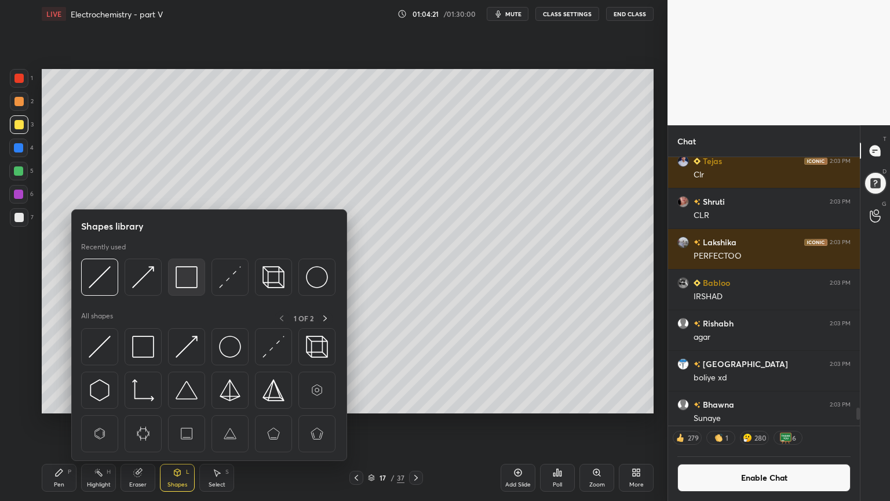
click at [190, 274] on img at bounding box center [187, 277] width 22 height 22
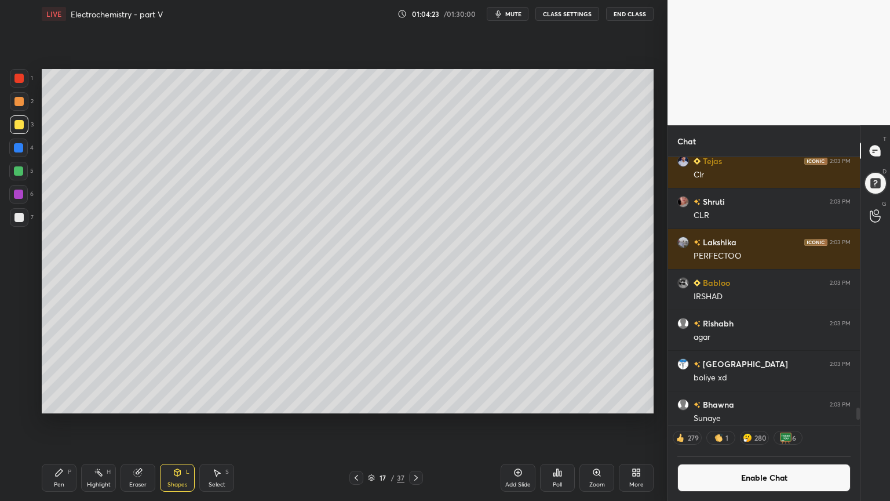
click at [92, 423] on div "Highlight H" at bounding box center [98, 478] width 35 height 28
click at [178, 423] on div "Shapes" at bounding box center [178, 485] width 20 height 6
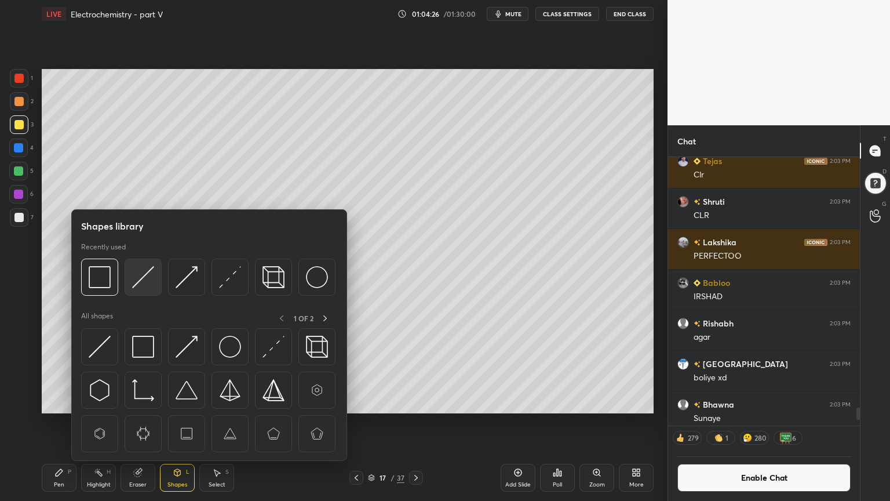
click at [146, 275] on img at bounding box center [143, 277] width 22 height 22
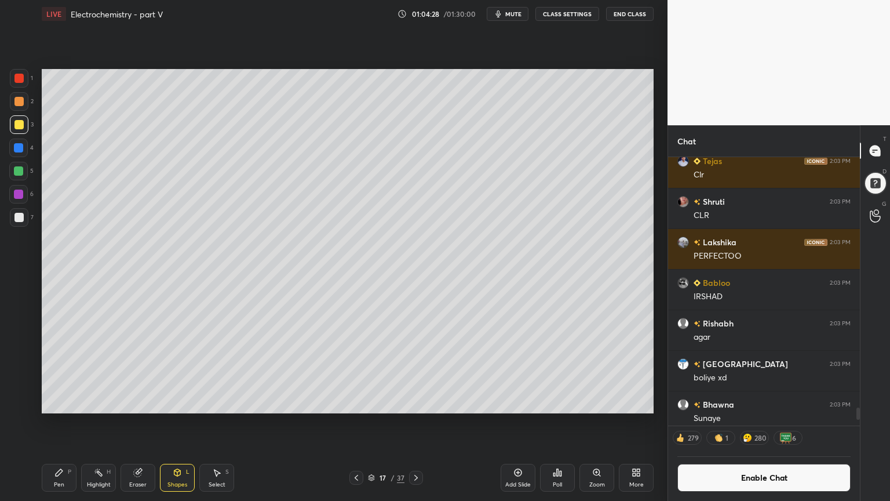
drag, startPoint x: 97, startPoint y: 479, endPoint x: 97, endPoint y: 454, distance: 25.5
click at [99, 423] on div "Highlight H" at bounding box center [98, 478] width 35 height 28
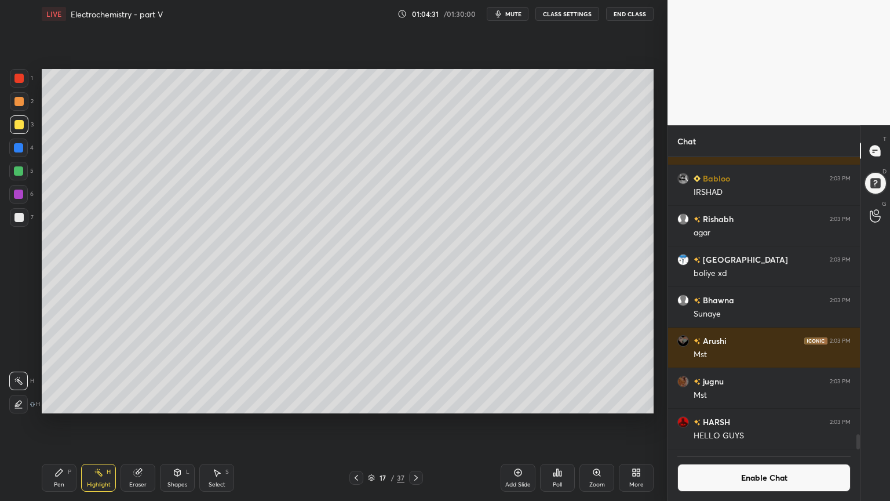
scroll to position [3, 3]
click at [356, 423] on div at bounding box center [357, 478] width 14 height 14
click at [357, 423] on icon at bounding box center [356, 477] width 9 height 9
click at [358, 423] on icon at bounding box center [356, 477] width 9 height 9
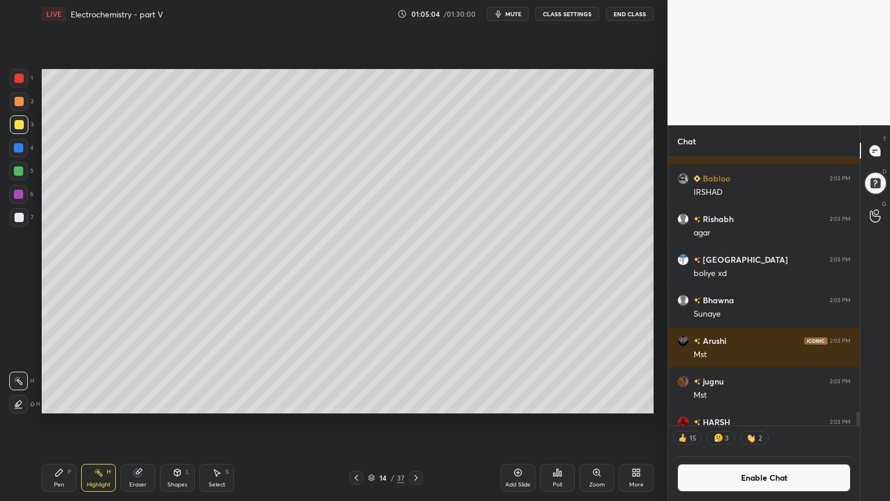
click at [358, 423] on icon at bounding box center [356, 477] width 9 height 9
click at [359, 423] on icon at bounding box center [356, 477] width 9 height 9
click at [68, 423] on div "Pen P" at bounding box center [59, 478] width 35 height 28
click at [107, 423] on div "Highlight H" at bounding box center [98, 478] width 35 height 28
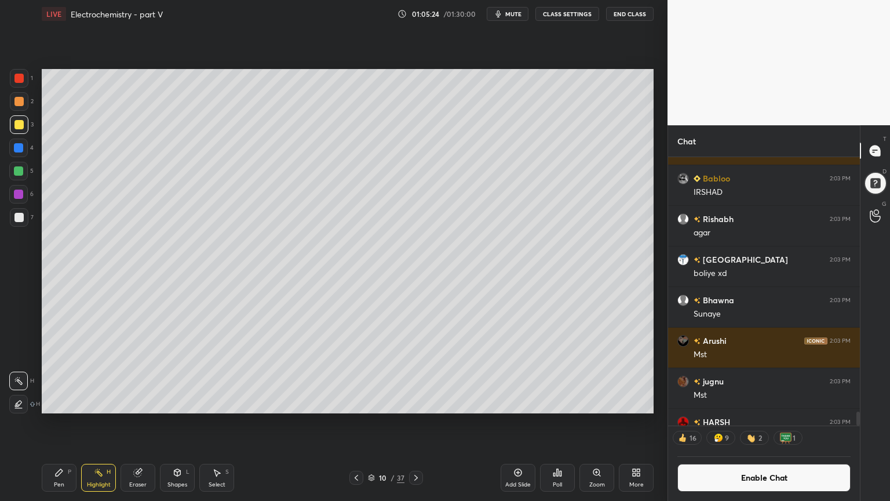
click at [416, 423] on icon at bounding box center [416, 477] width 9 height 9
click at [415, 423] on icon at bounding box center [416, 477] width 9 height 9
click at [416, 423] on div at bounding box center [416, 478] width 14 height 14
click at [419, 423] on icon at bounding box center [416, 477] width 9 height 9
click at [417, 423] on div at bounding box center [416, 478] width 14 height 14
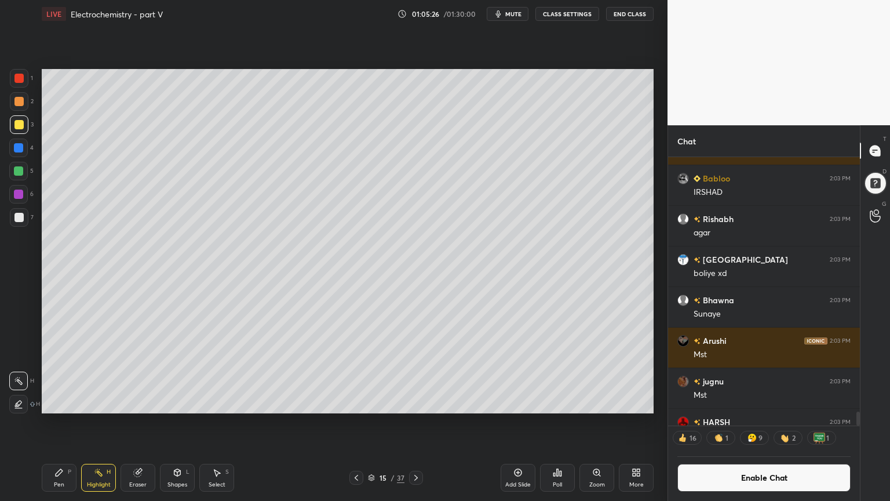
click at [417, 423] on div "Pen P Highlight H Eraser Shapes L Select S 15 / 37 Add Slide Poll Zoom More" at bounding box center [348, 478] width 612 height 46
click at [423, 423] on div "15 / 37" at bounding box center [386, 478] width 230 height 14
click at [417, 423] on icon at bounding box center [416, 477] width 9 height 9
click at [416, 423] on icon at bounding box center [416, 477] width 9 height 9
click at [785, 423] on button "Enable Chat" at bounding box center [764, 478] width 173 height 28
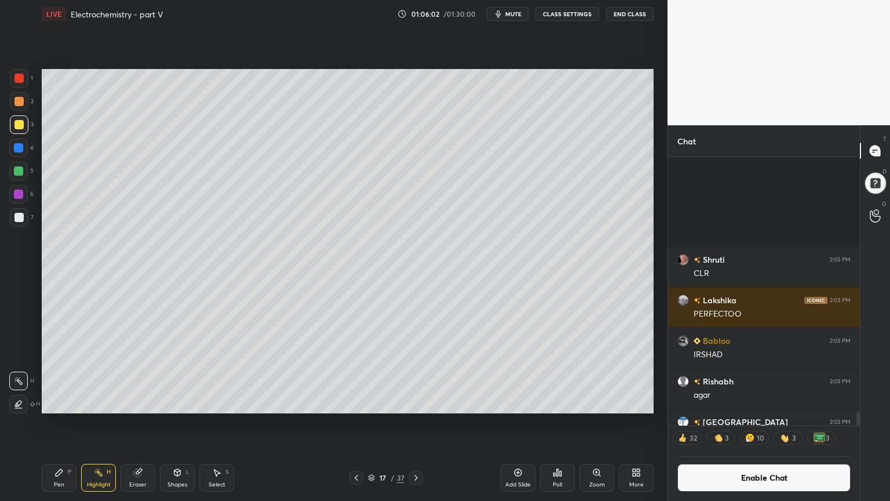
scroll to position [289, 188]
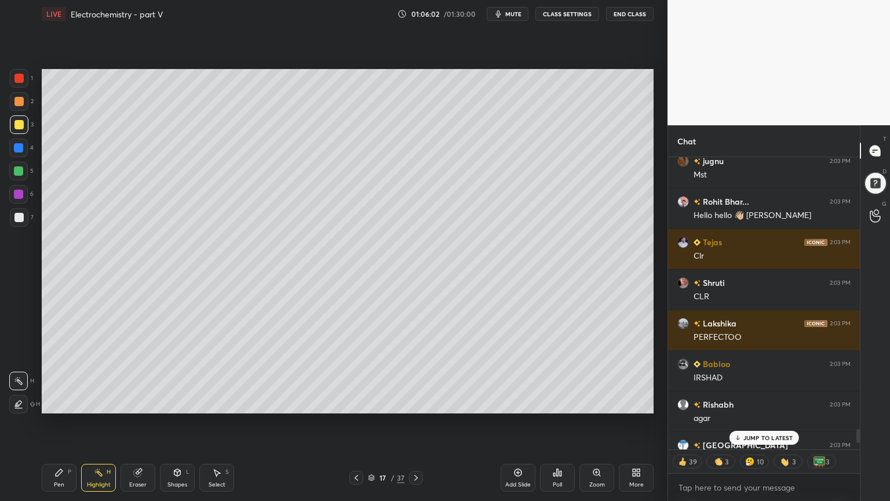
click at [774, 423] on p "JUMP TO LATEST" at bounding box center [769, 437] width 50 height 7
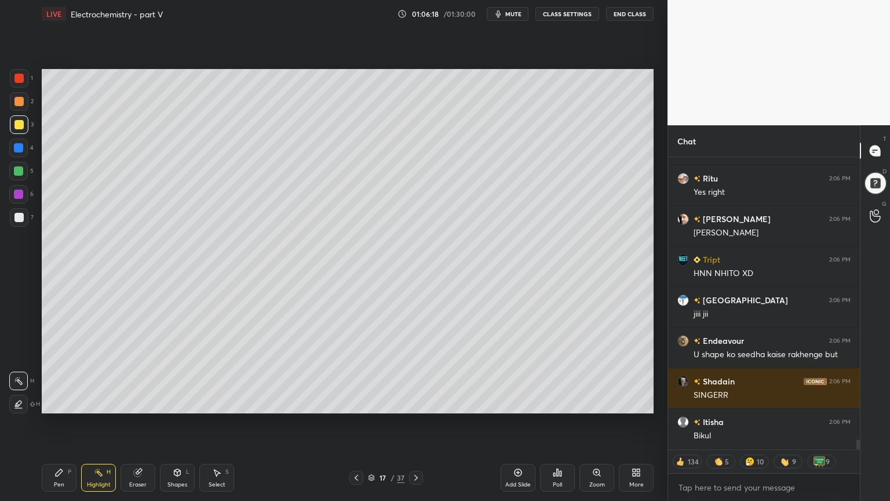
scroll to position [8989, 0]
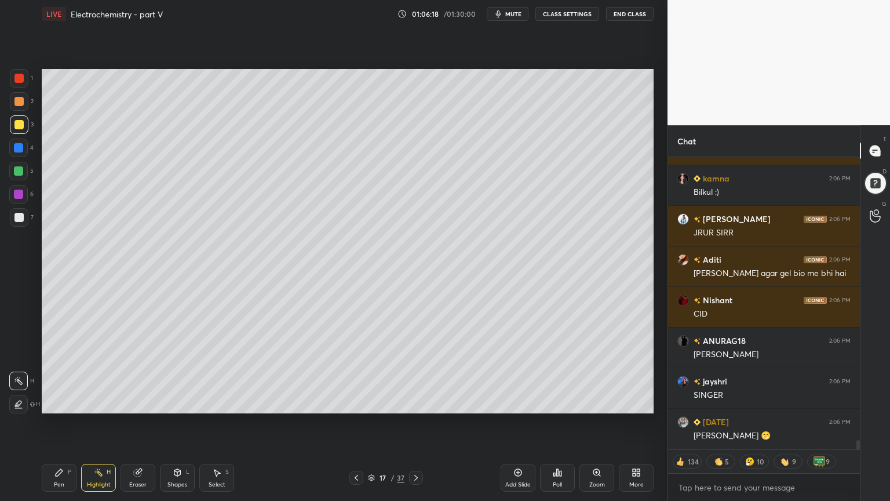
type textarea "x"
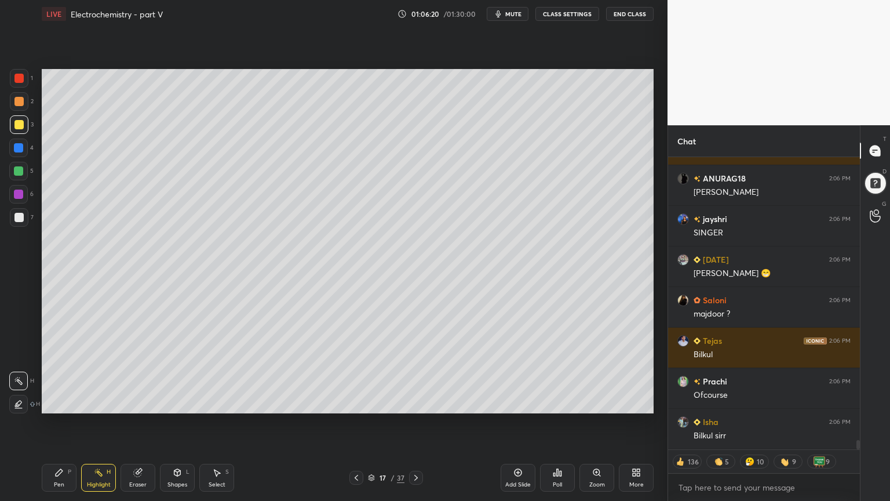
click at [564, 13] on button "CLASS SETTINGS" at bounding box center [568, 14] width 64 height 14
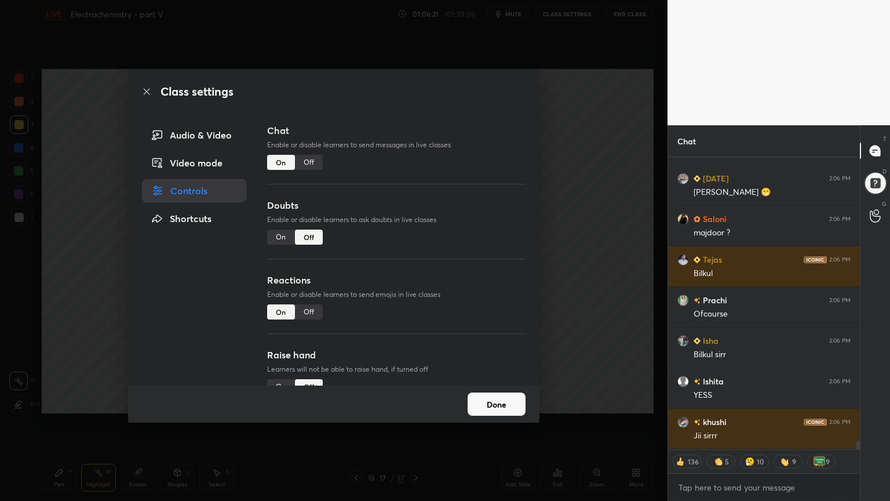
click at [311, 162] on div "Off" at bounding box center [309, 162] width 28 height 15
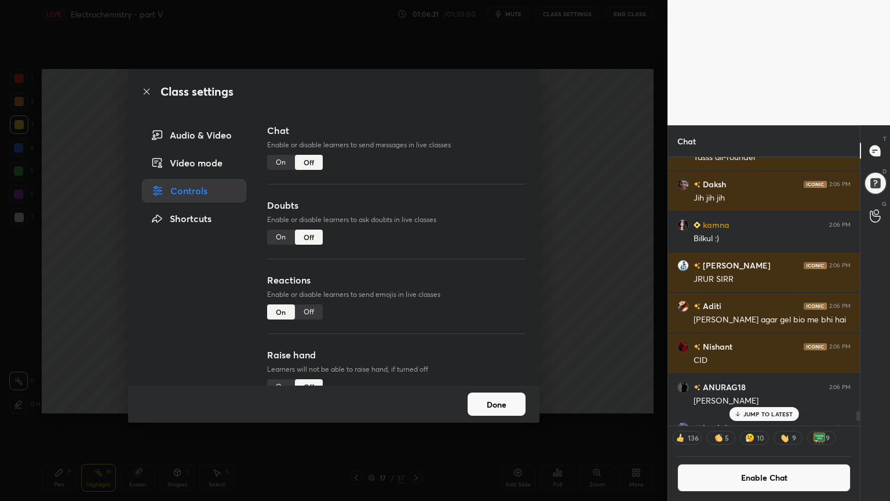
scroll to position [265, 188]
click at [584, 206] on div "Class settings Audio & Video Video mode Controls Shortcuts Chat Enable or disab…" at bounding box center [334, 250] width 668 height 501
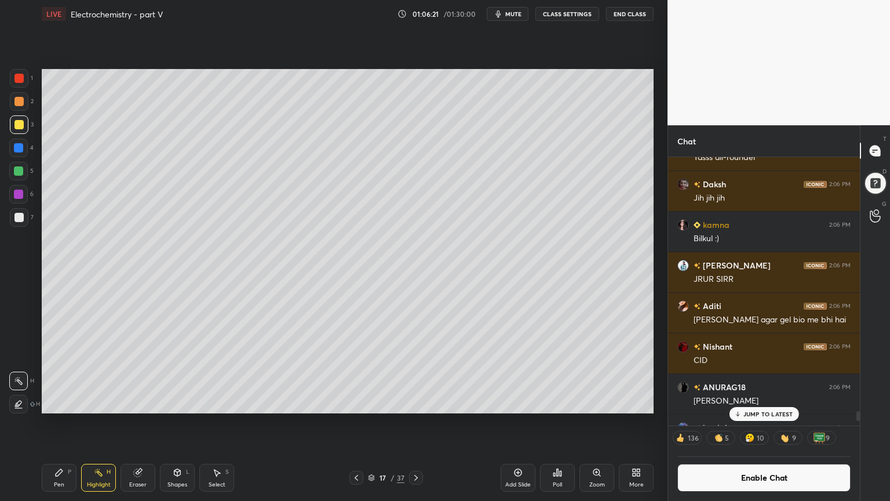
scroll to position [8207, 0]
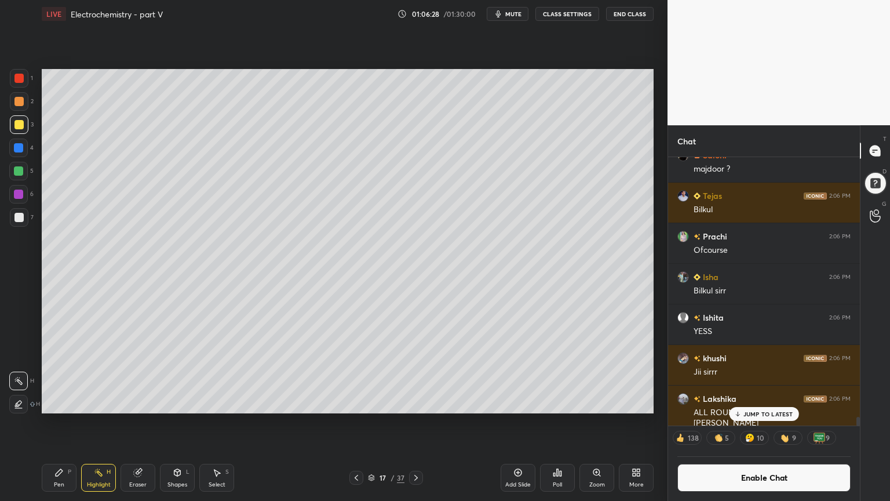
click at [357, 423] on icon at bounding box center [356, 477] width 9 height 9
click at [355, 423] on icon at bounding box center [356, 477] width 9 height 9
click at [356, 423] on icon at bounding box center [356, 478] width 3 height 6
click at [358, 423] on icon at bounding box center [356, 477] width 9 height 9
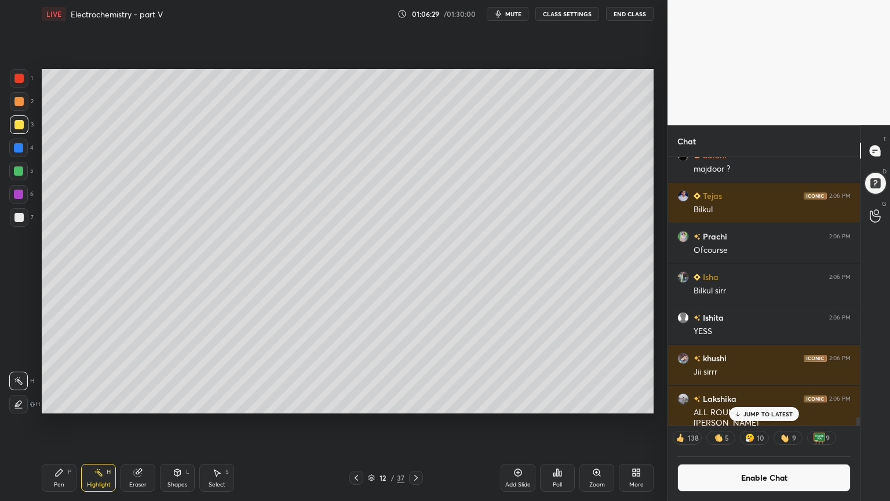
click at [360, 423] on icon at bounding box center [356, 477] width 9 height 9
click at [356, 423] on icon at bounding box center [356, 477] width 9 height 9
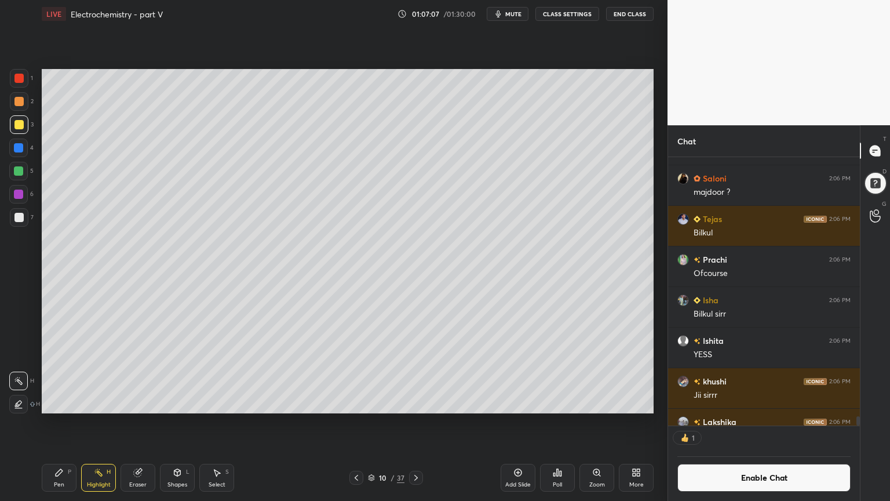
scroll to position [3, 3]
click at [416, 423] on icon at bounding box center [416, 477] width 9 height 9
click at [414, 423] on icon at bounding box center [416, 477] width 9 height 9
click at [418, 423] on div at bounding box center [416, 478] width 14 height 14
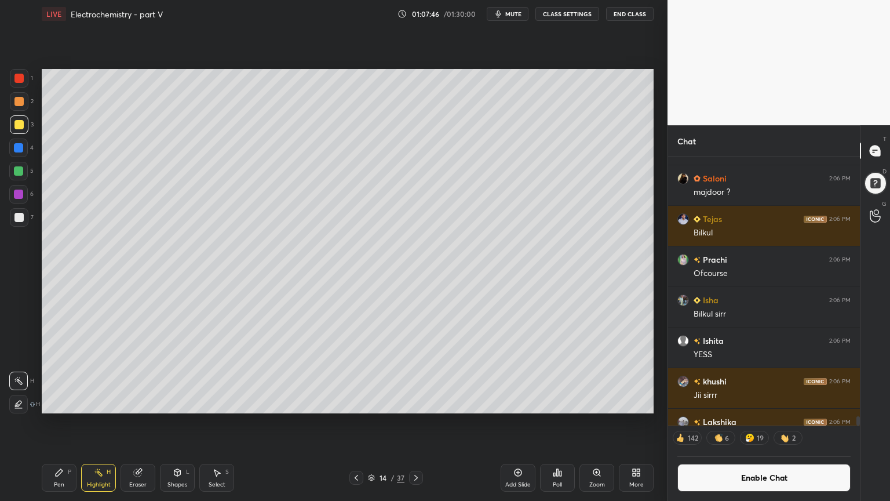
click at [414, 423] on icon at bounding box center [416, 477] width 9 height 9
click at [416, 423] on div at bounding box center [416, 478] width 14 height 14
click at [332, 417] on div "Setting up your live class Poll for secs No correct answer Start poll" at bounding box center [347, 241] width 621 height 427
click at [355, 423] on icon at bounding box center [356, 477] width 9 height 9
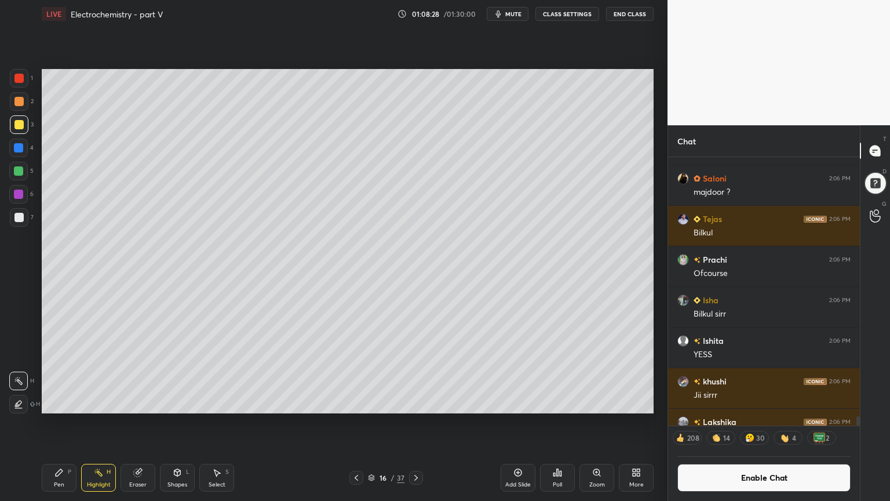
click at [357, 423] on icon at bounding box center [356, 477] width 9 height 9
click at [355, 423] on icon at bounding box center [356, 478] width 3 height 6
click at [357, 423] on icon at bounding box center [356, 478] width 3 height 6
click at [358, 423] on icon at bounding box center [356, 477] width 9 height 9
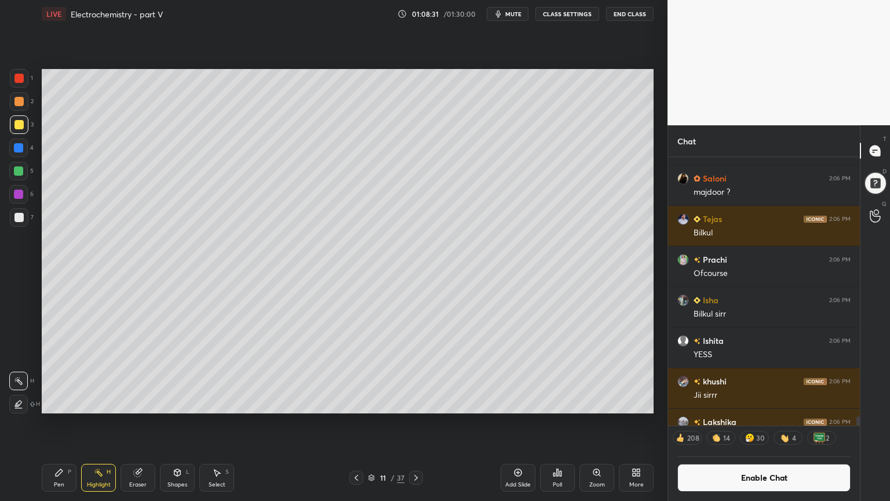
click at [358, 423] on icon at bounding box center [356, 477] width 9 height 9
click at [416, 423] on icon at bounding box center [416, 477] width 9 height 9
click at [415, 423] on icon at bounding box center [416, 477] width 9 height 9
click at [416, 423] on icon at bounding box center [416, 478] width 3 height 6
click at [417, 423] on icon at bounding box center [416, 477] width 9 height 9
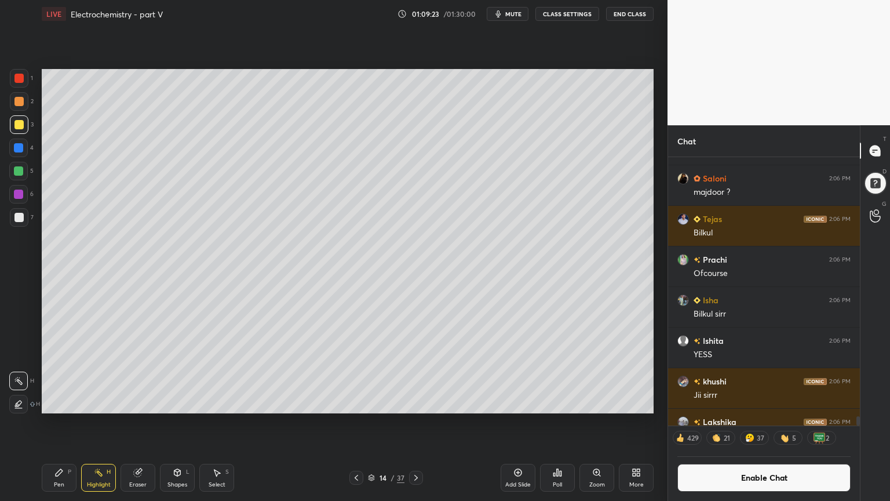
click at [415, 423] on icon at bounding box center [416, 477] width 9 height 9
drag, startPoint x: 99, startPoint y: 468, endPoint x: 158, endPoint y: 419, distance: 77.4
click at [100, 423] on icon at bounding box center [98, 472] width 9 height 9
click at [416, 423] on icon at bounding box center [416, 477] width 9 height 9
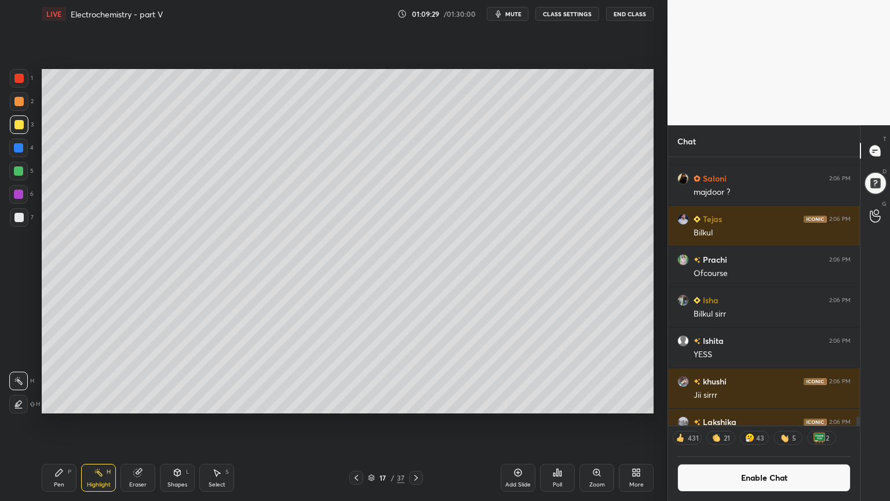
drag, startPoint x: 413, startPoint y: 475, endPoint x: 406, endPoint y: 475, distance: 7.5
click at [412, 423] on icon at bounding box center [416, 477] width 9 height 9
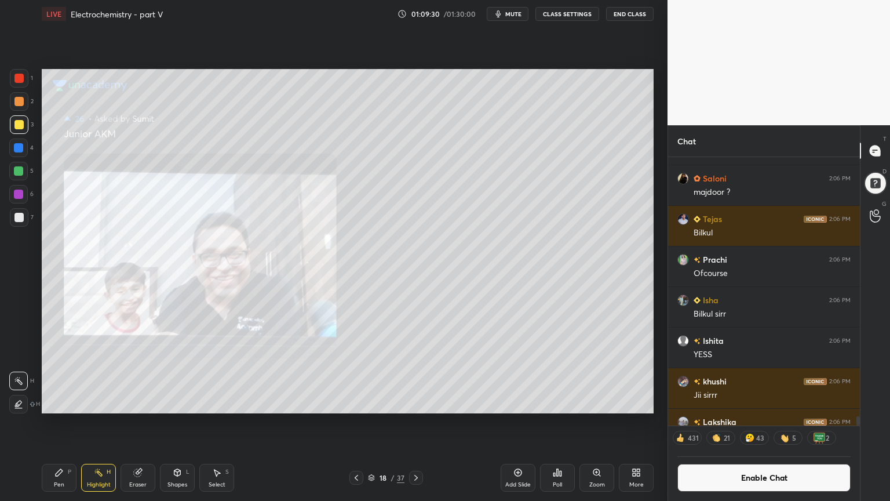
click at [354, 423] on icon at bounding box center [356, 477] width 9 height 9
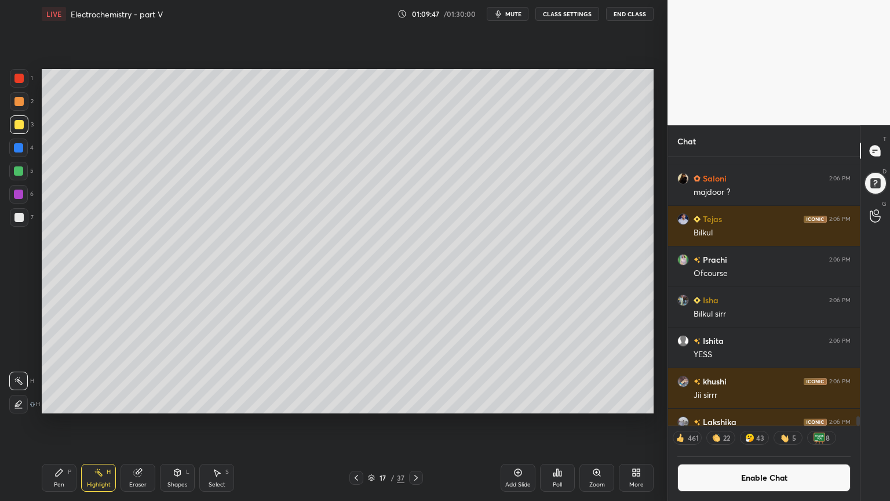
click at [518, 423] on div "Add Slide" at bounding box center [518, 478] width 35 height 28
click at [56, 423] on div "Pen" at bounding box center [59, 485] width 10 height 6
drag, startPoint x: 23, startPoint y: 82, endPoint x: 38, endPoint y: 99, distance: 23.0
click at [24, 87] on div at bounding box center [19, 78] width 19 height 19
click at [56, 423] on div "Pen P" at bounding box center [59, 478] width 35 height 28
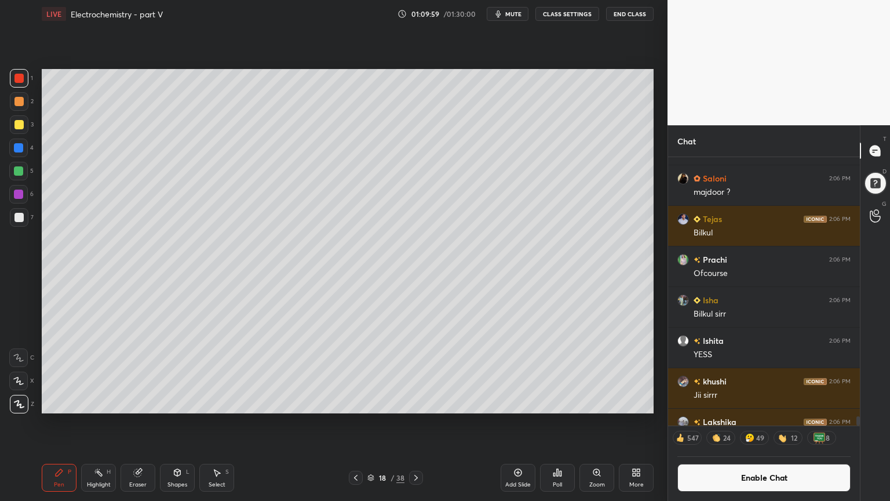
click at [765, 423] on button "Enable Chat" at bounding box center [764, 478] width 173 height 28
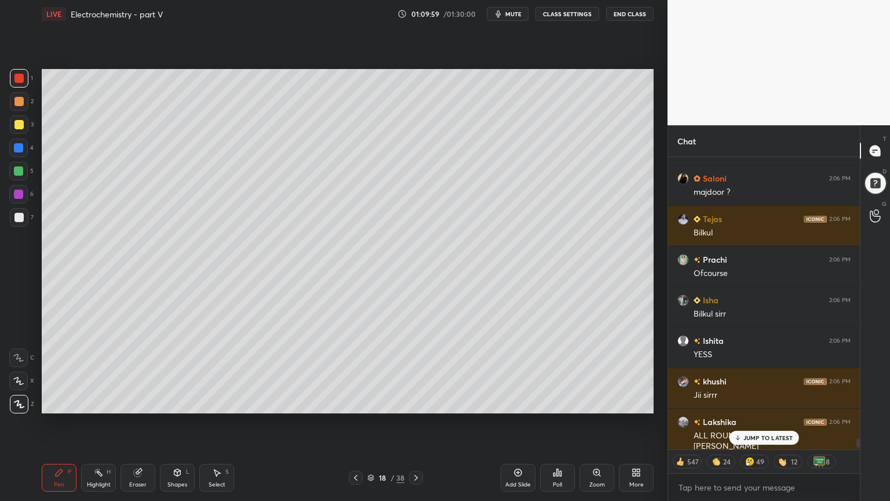
scroll to position [289, 188]
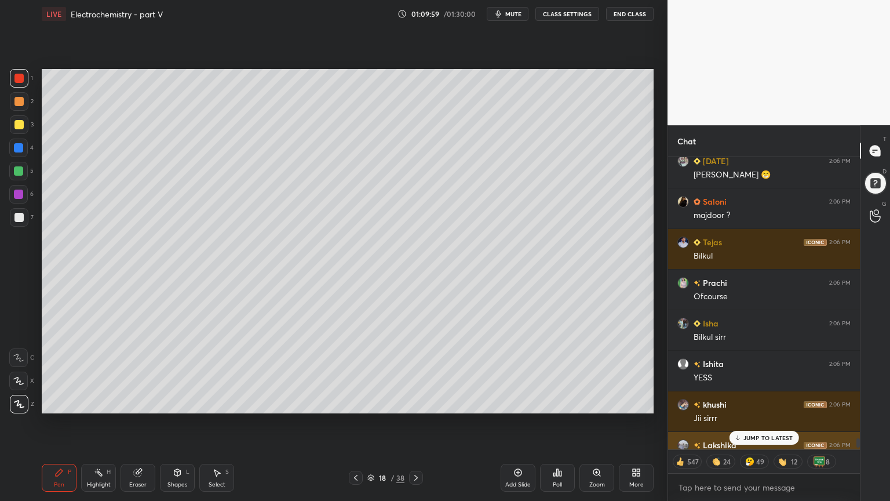
click at [762, 423] on p "JUMP TO LATEST" at bounding box center [769, 437] width 50 height 7
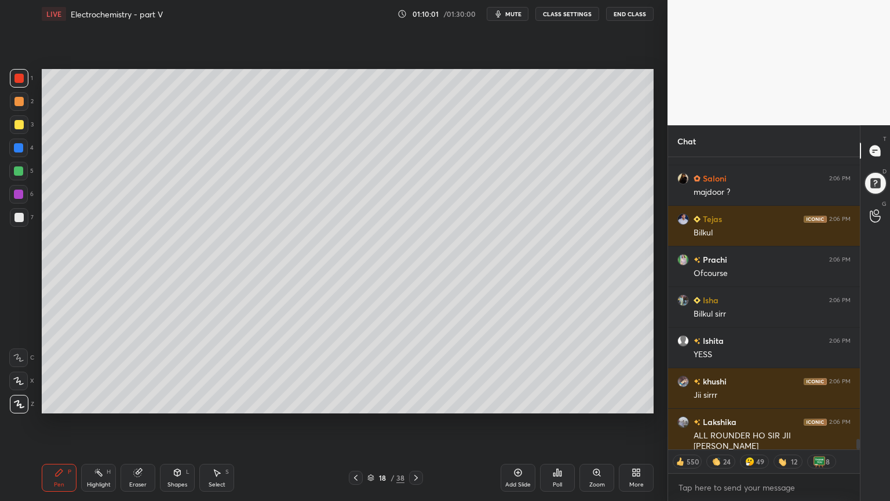
click at [57, 423] on div "Pen P" at bounding box center [59, 478] width 35 height 28
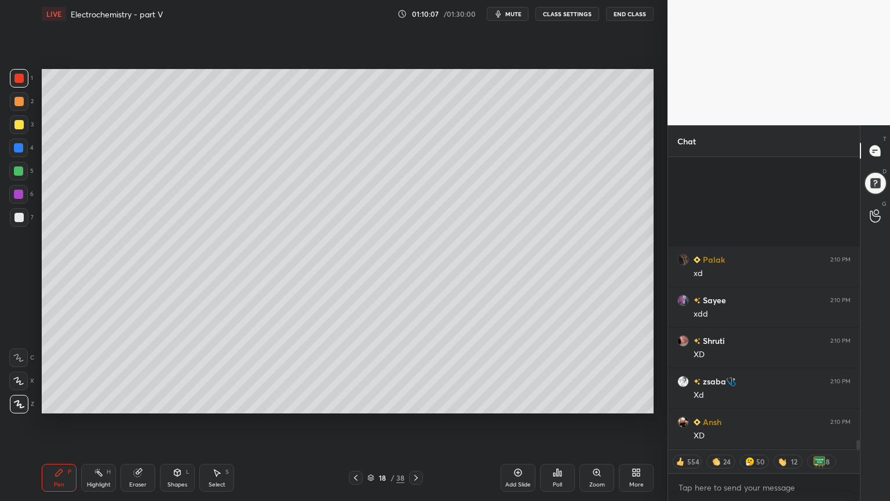
scroll to position [8740, 0]
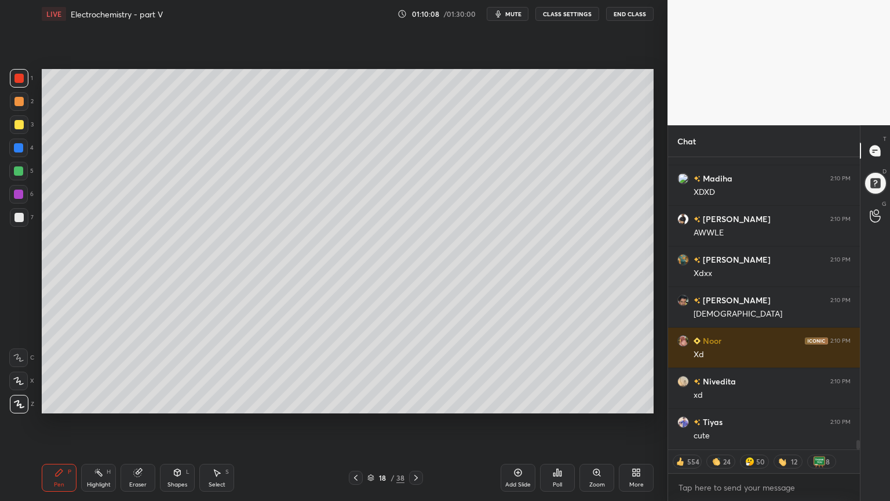
click at [180, 423] on icon at bounding box center [177, 472] width 9 height 9
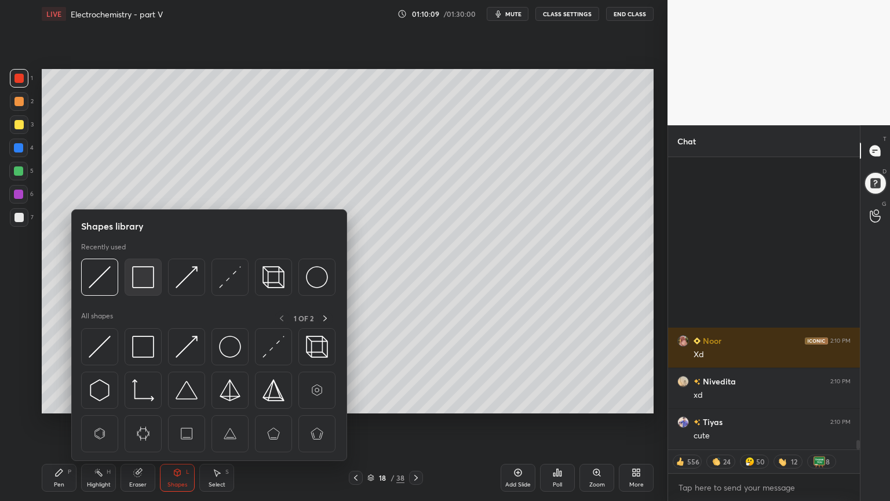
scroll to position [9146, 0]
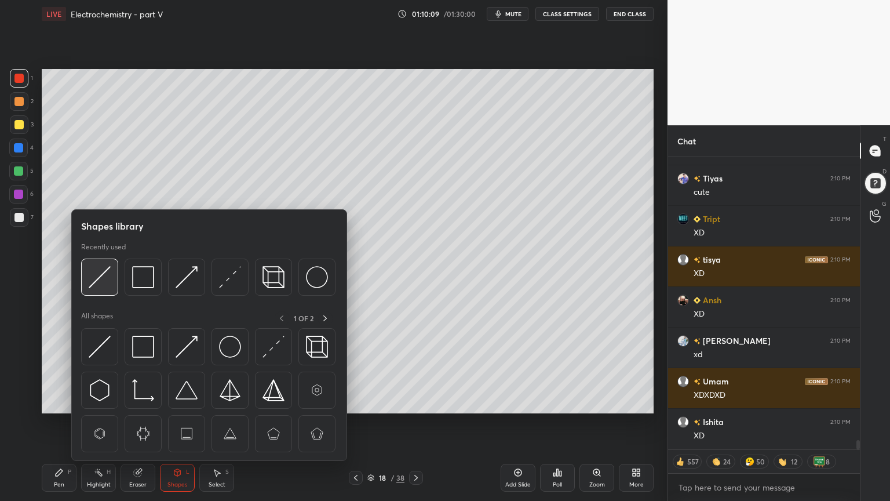
click at [100, 280] on img at bounding box center [100, 277] width 22 height 22
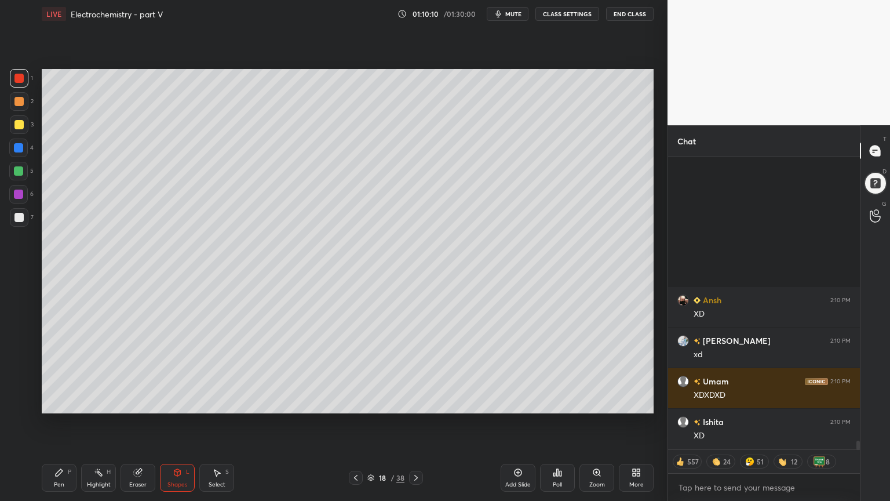
scroll to position [9349, 0]
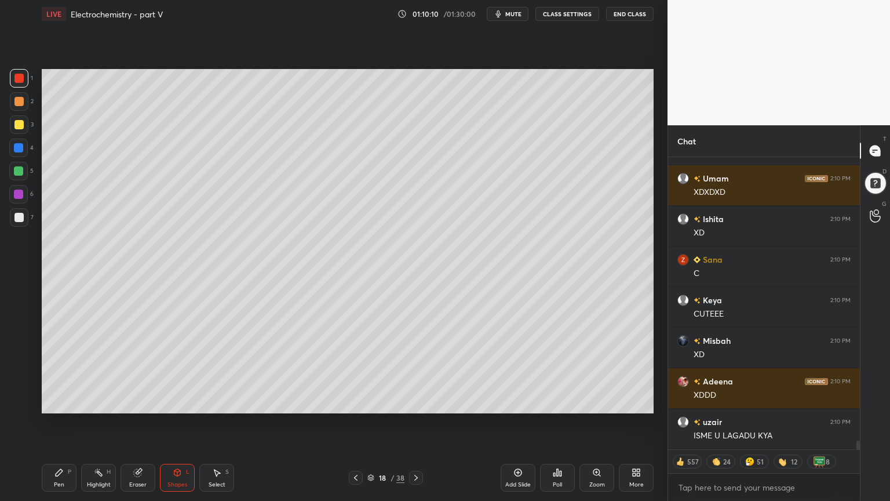
click at [19, 220] on div at bounding box center [18, 217] width 9 height 9
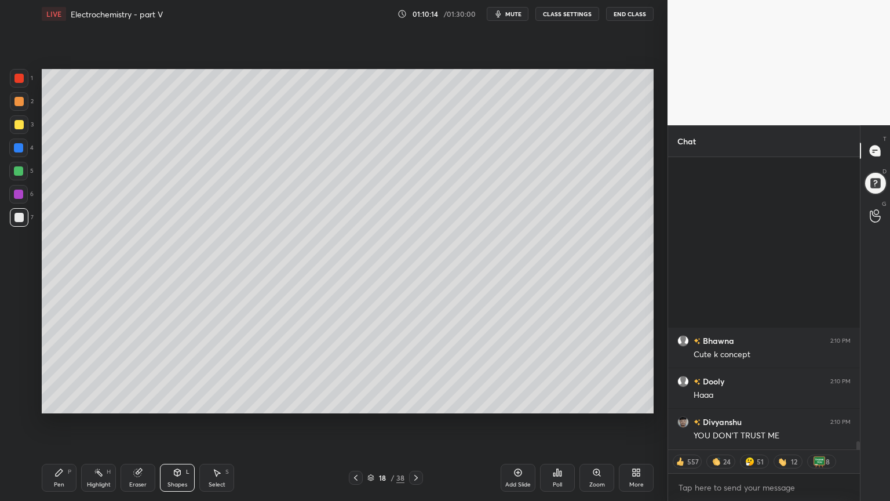
scroll to position [10120, 0]
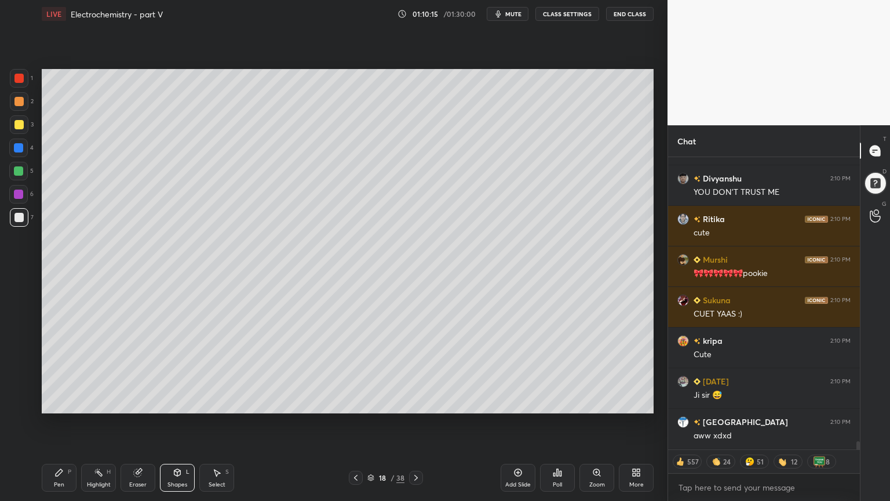
click at [59, 423] on div "Pen P" at bounding box center [59, 478] width 35 height 28
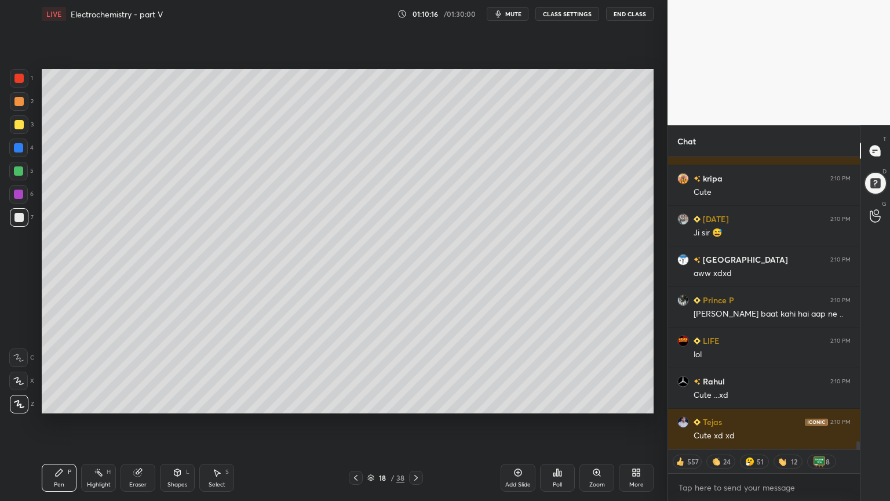
scroll to position [10323, 0]
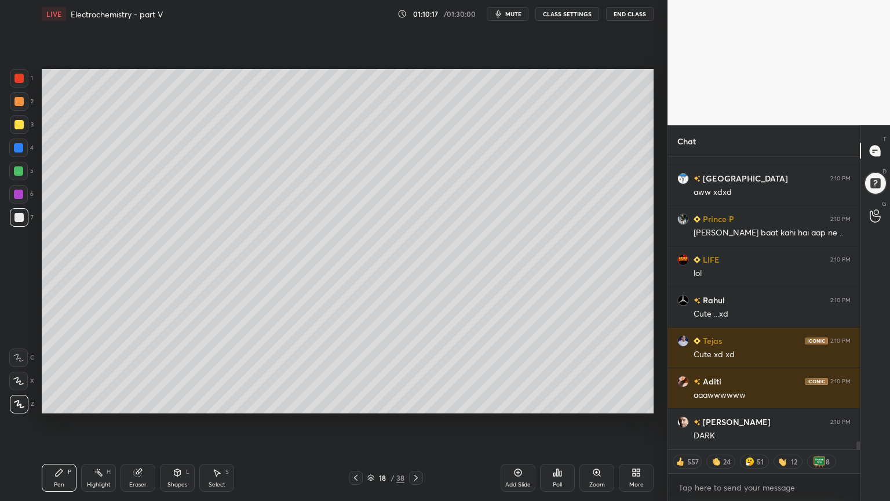
drag, startPoint x: 16, startPoint y: 102, endPoint x: 24, endPoint y: 113, distance: 13.7
click at [16, 103] on div at bounding box center [18, 101] width 9 height 9
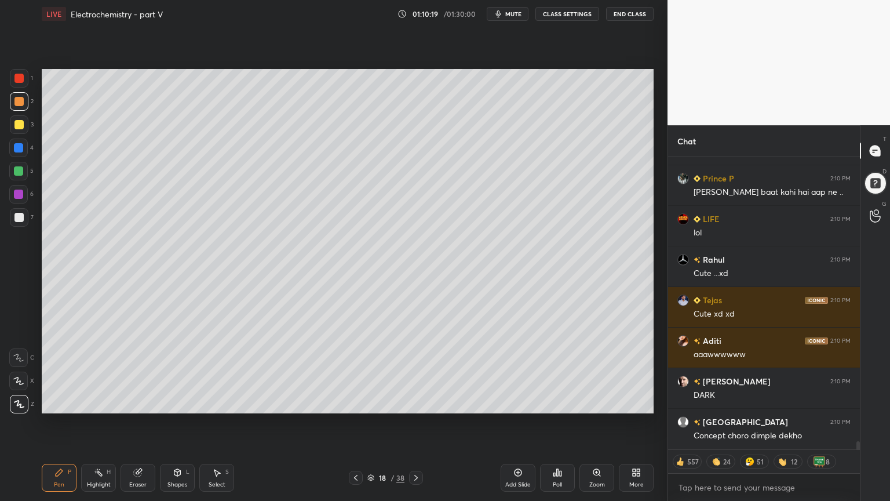
scroll to position [10445, 0]
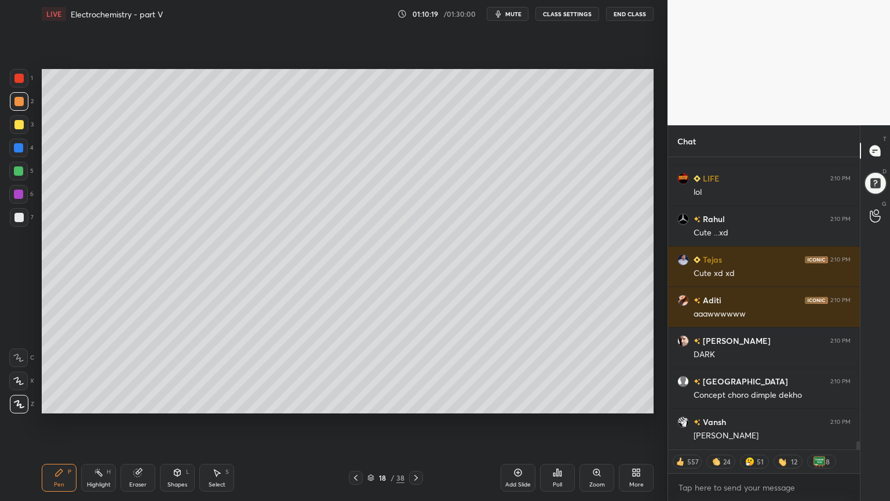
type textarea "x"
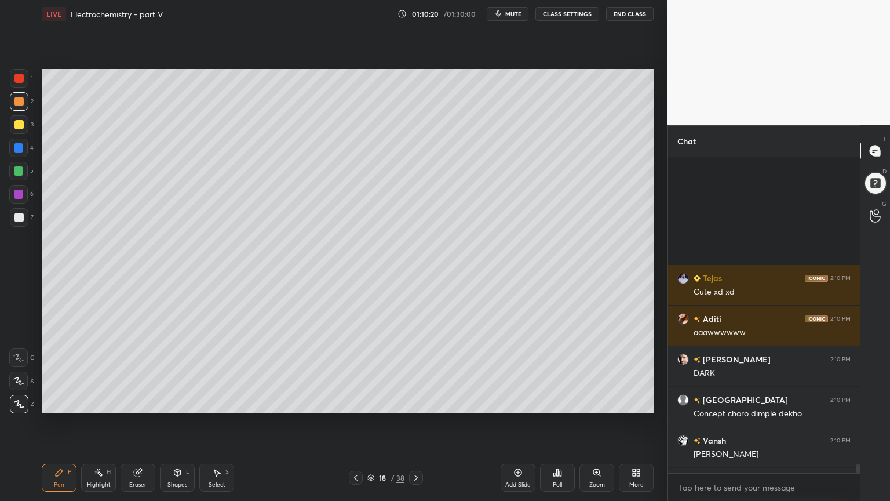
scroll to position [10583, 0]
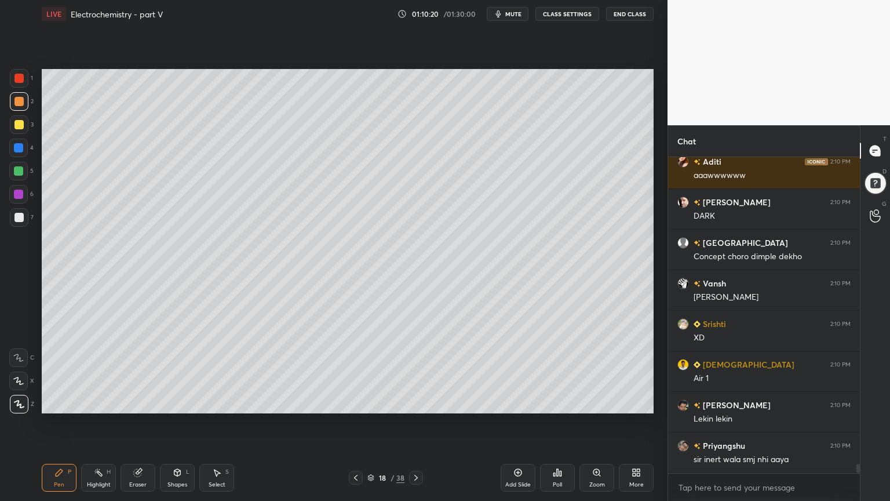
click at [570, 12] on button "CLASS SETTINGS" at bounding box center [568, 14] width 64 height 14
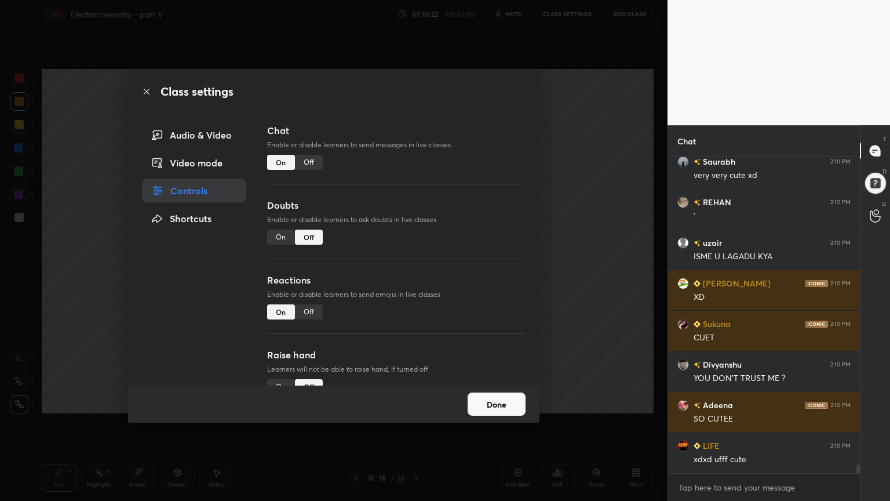
click at [308, 162] on div "Off" at bounding box center [309, 162] width 28 height 15
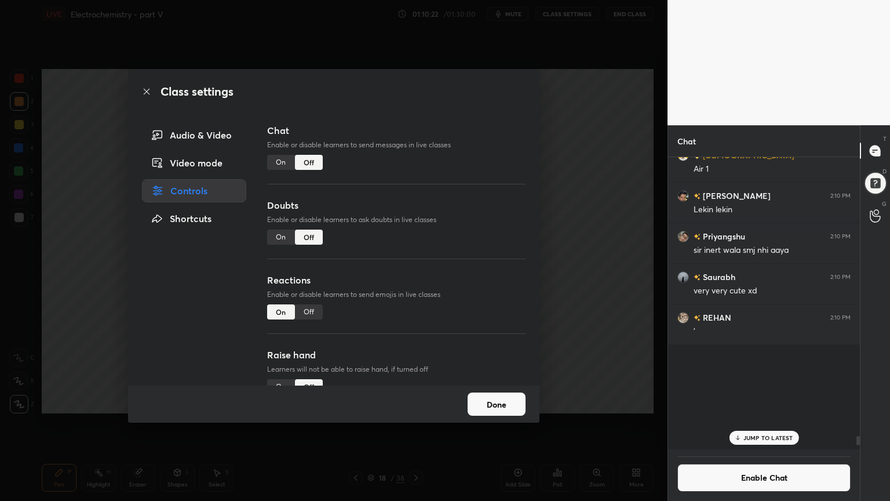
scroll to position [9887, 0]
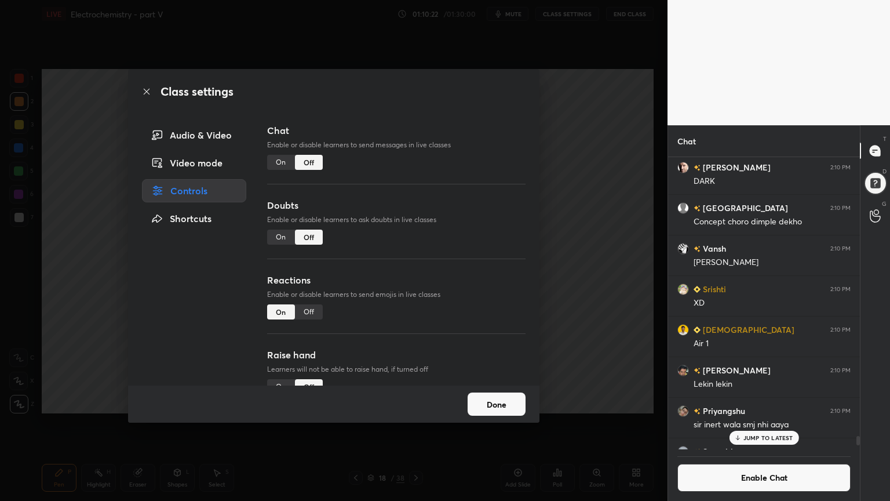
drag, startPoint x: 600, startPoint y: 221, endPoint x: 564, endPoint y: 226, distance: 36.8
click at [597, 221] on div "Class settings Audio & Video Video mode Controls Shortcuts Chat Enable or disab…" at bounding box center [334, 250] width 668 height 501
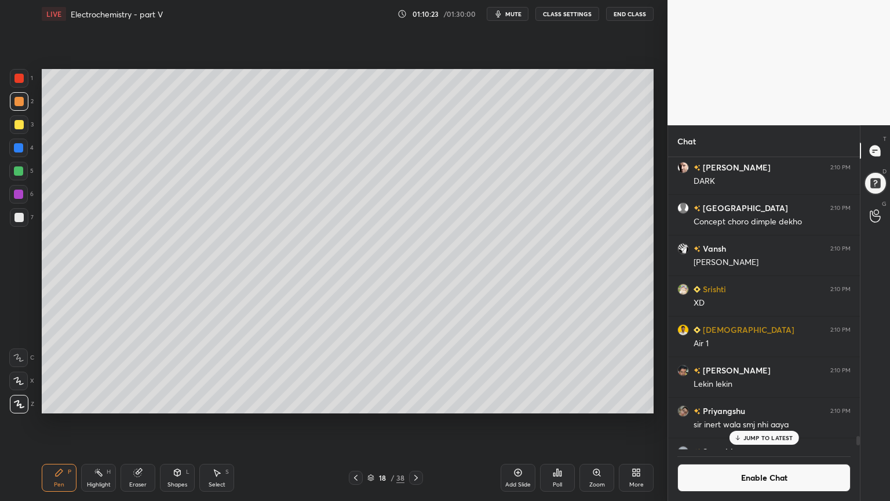
click at [51, 423] on div "Pen P" at bounding box center [59, 478] width 35 height 28
click at [19, 221] on div at bounding box center [18, 217] width 9 height 9
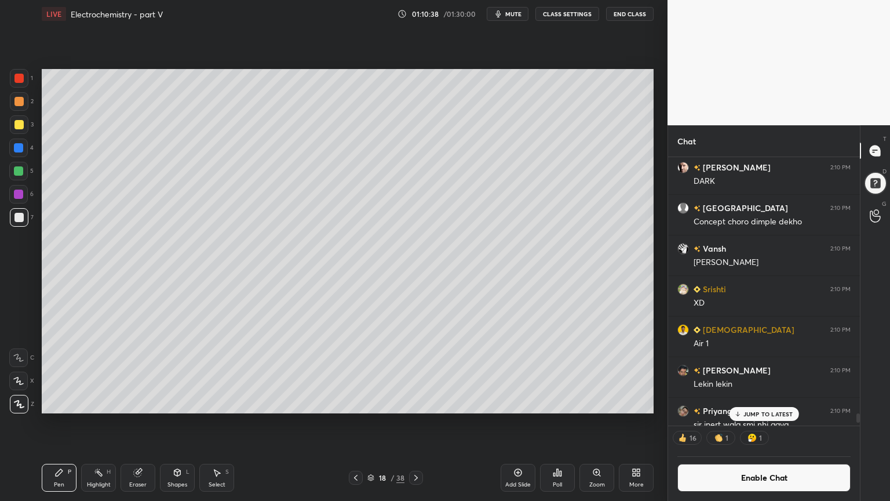
click at [765, 416] on p "JUMP TO LATEST" at bounding box center [769, 413] width 50 height 7
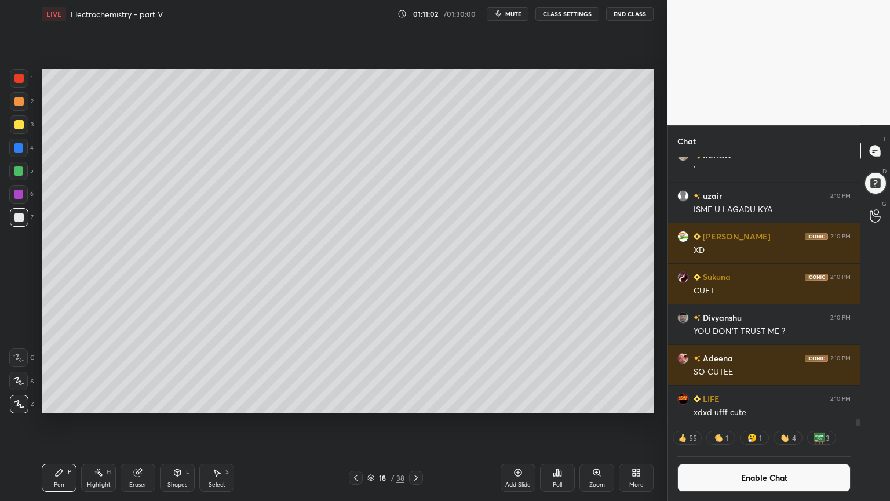
click at [102, 423] on div "Highlight H" at bounding box center [98, 478] width 35 height 28
click at [70, 423] on div "Pen P" at bounding box center [59, 478] width 35 height 28
click at [20, 107] on div at bounding box center [19, 101] width 19 height 19
click at [21, 224] on div at bounding box center [19, 217] width 19 height 19
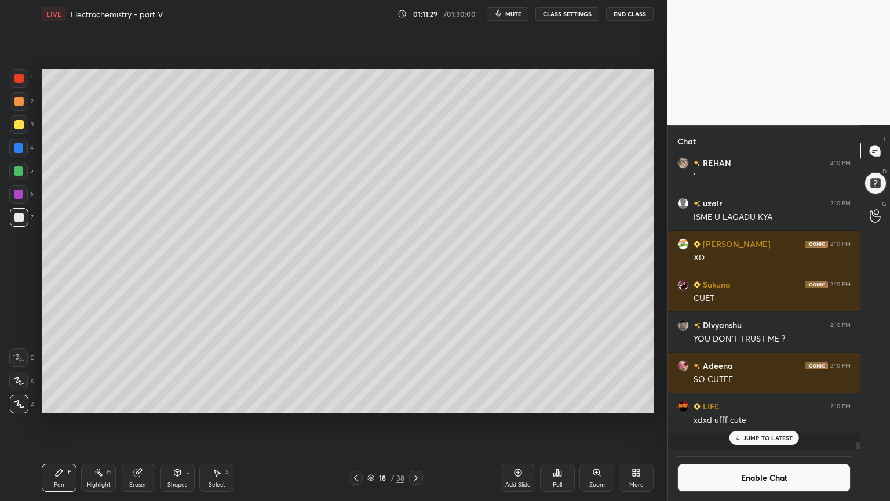
scroll to position [10201, 0]
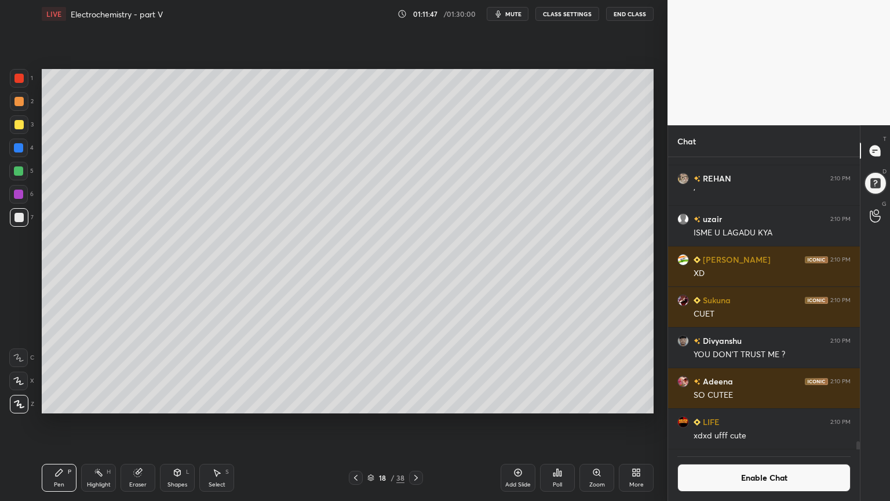
click at [357, 423] on icon at bounding box center [355, 478] width 3 height 6
click at [355, 423] on icon at bounding box center [355, 477] width 9 height 9
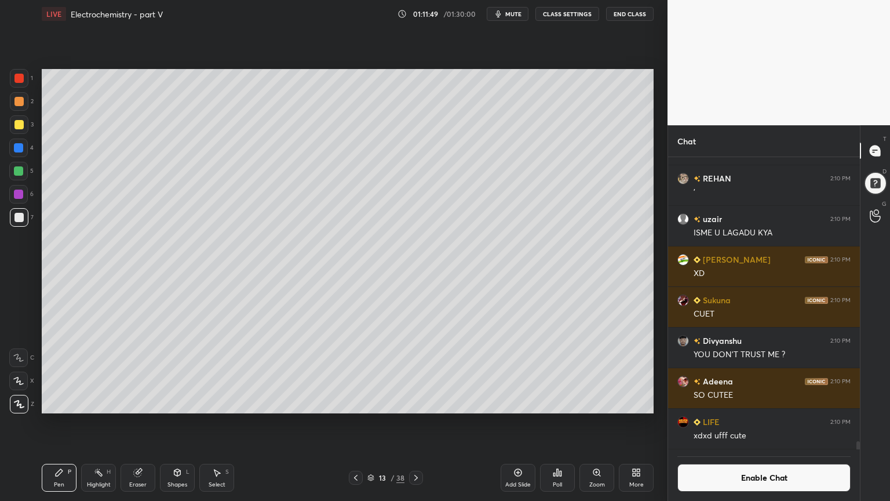
click at [355, 423] on icon at bounding box center [355, 477] width 9 height 9
click at [357, 423] on icon at bounding box center [355, 477] width 9 height 9
click at [355, 423] on icon at bounding box center [355, 477] width 9 height 9
drag, startPoint x: 93, startPoint y: 482, endPoint x: 97, endPoint y: 471, distance: 12.0
click at [95, 423] on div "Highlight H" at bounding box center [98, 478] width 35 height 28
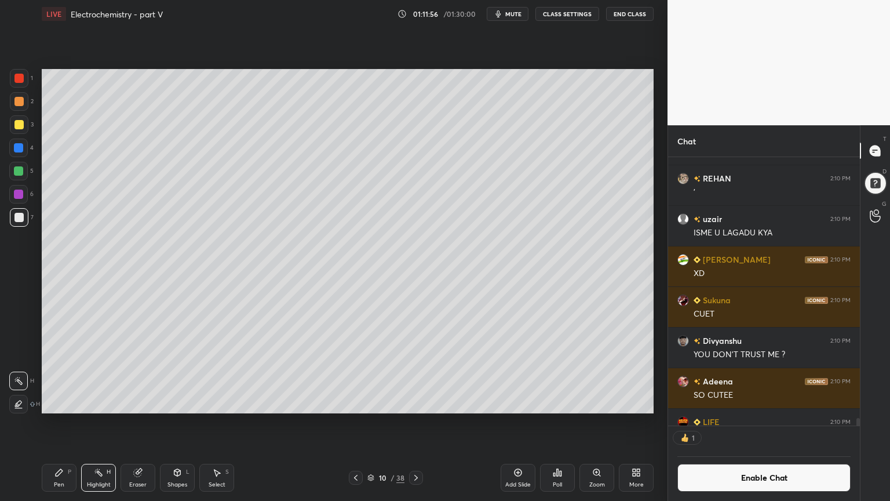
scroll to position [3, 3]
click at [423, 423] on div "10 / 38" at bounding box center [386, 478] width 230 height 14
click at [418, 423] on div at bounding box center [416, 478] width 14 height 14
click at [417, 423] on icon at bounding box center [416, 477] width 9 height 9
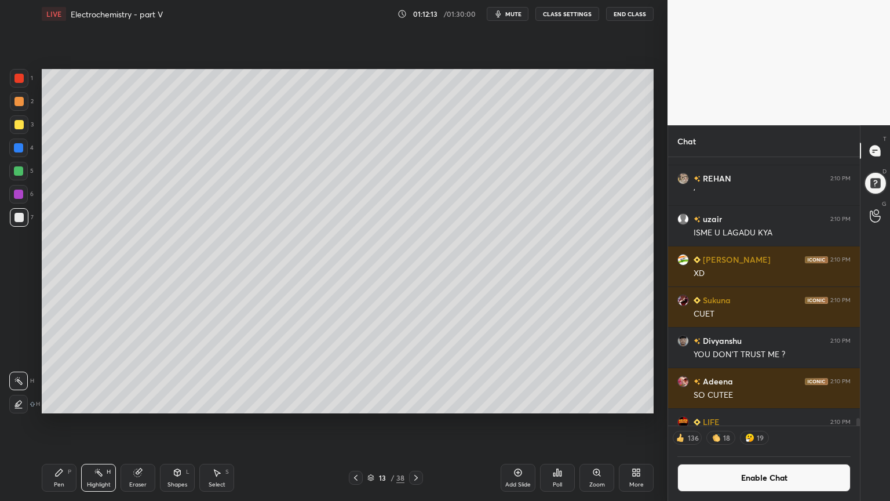
click at [418, 423] on icon at bounding box center [416, 477] width 9 height 9
click at [417, 423] on icon at bounding box center [416, 477] width 9 height 9
click at [420, 423] on icon at bounding box center [416, 477] width 9 height 9
click at [417, 423] on icon at bounding box center [416, 478] width 3 height 6
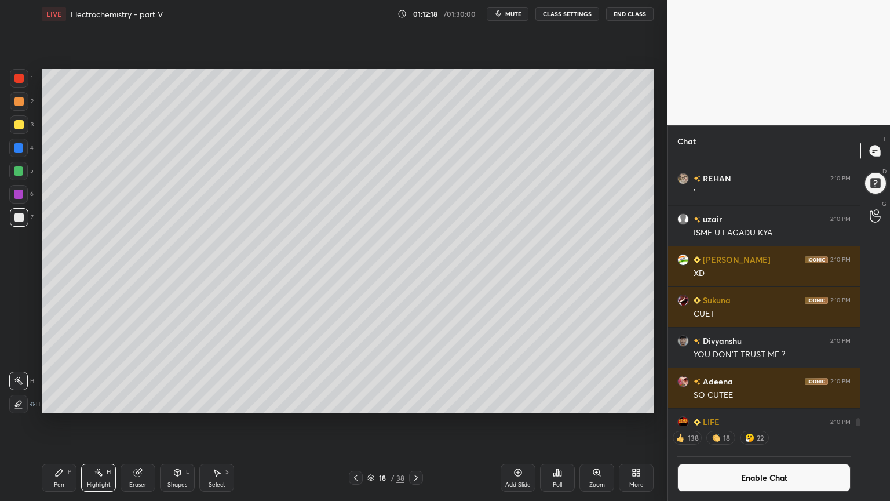
click at [174, 423] on icon at bounding box center [177, 472] width 9 height 9
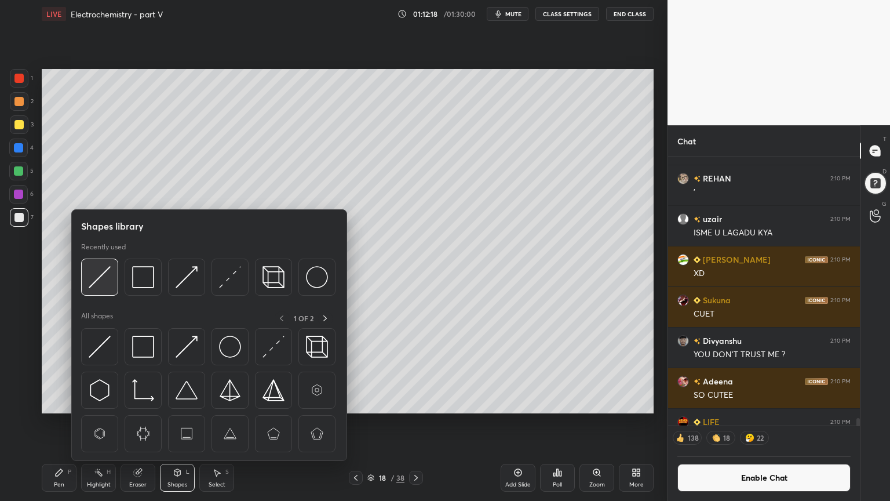
click at [95, 278] on img at bounding box center [100, 277] width 22 height 22
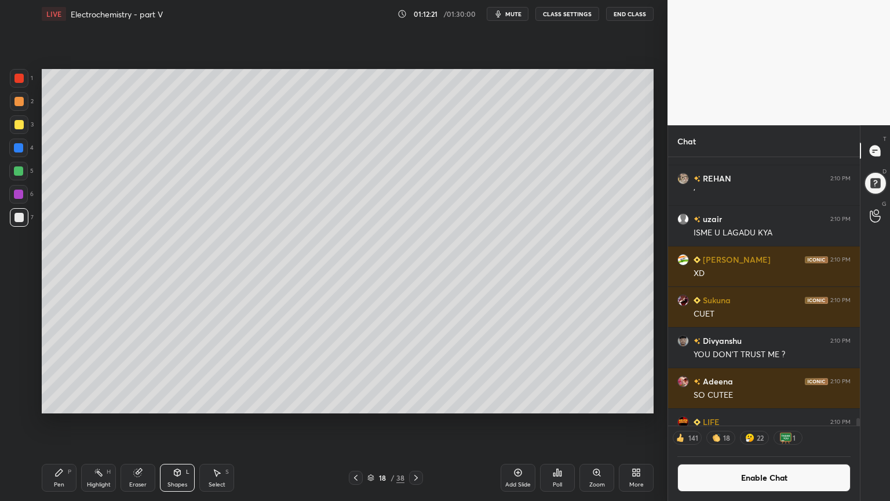
click at [54, 423] on div "Pen P" at bounding box center [59, 478] width 35 height 28
drag, startPoint x: 53, startPoint y: 478, endPoint x: 118, endPoint y: 415, distance: 90.2
click at [55, 423] on div "Pen P" at bounding box center [59, 478] width 35 height 28
drag, startPoint x: 129, startPoint y: 485, endPoint x: 167, endPoint y: 430, distance: 66.7
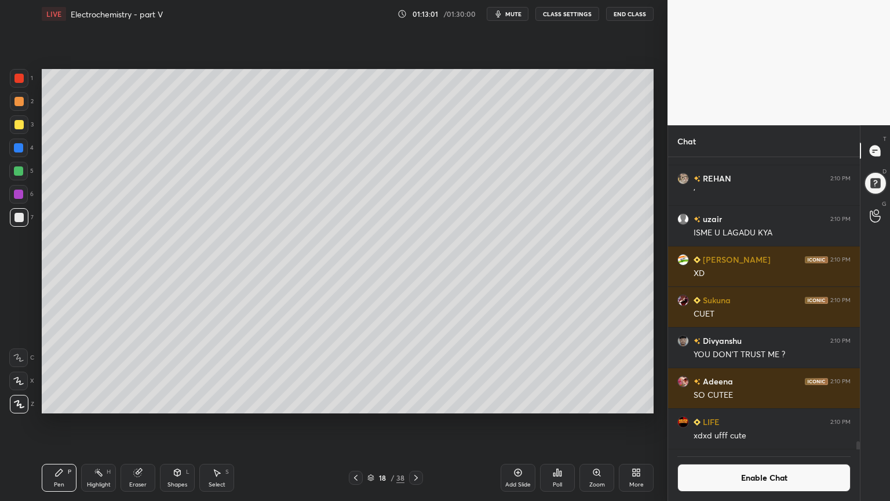
click at [137, 423] on div "Eraser" at bounding box center [137, 485] width 17 height 6
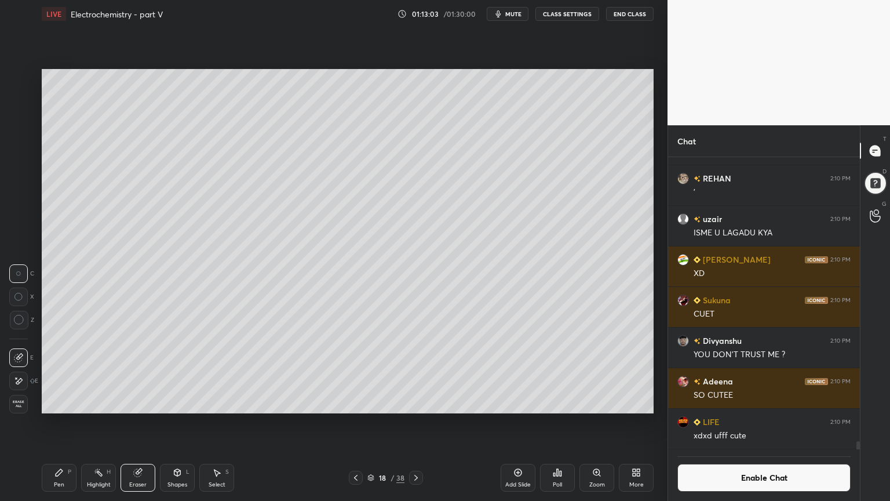
click at [49, 423] on div "Pen P" at bounding box center [59, 478] width 35 height 28
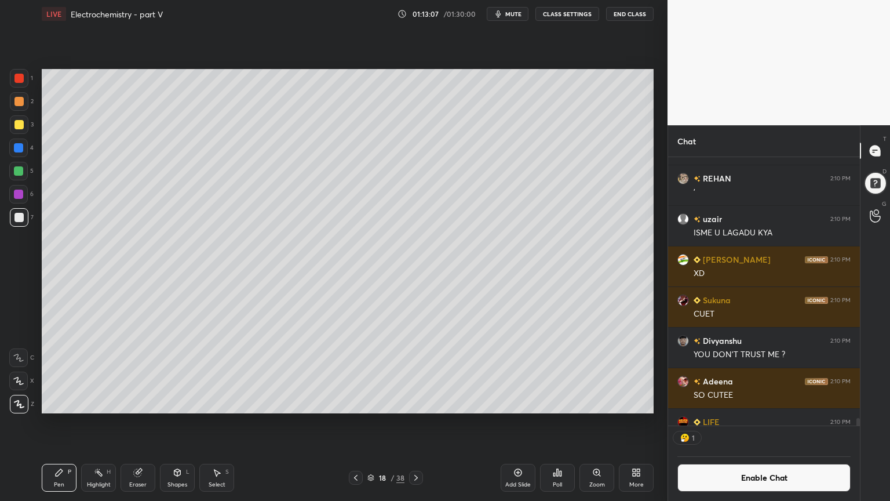
scroll to position [3, 3]
drag, startPoint x: 17, startPoint y: 150, endPoint x: 8, endPoint y: 167, distance: 19.4
click at [14, 150] on div at bounding box center [18, 147] width 9 height 9
click at [19, 171] on div at bounding box center [18, 170] width 9 height 9
click at [94, 423] on div "Highlight H" at bounding box center [98, 478] width 35 height 28
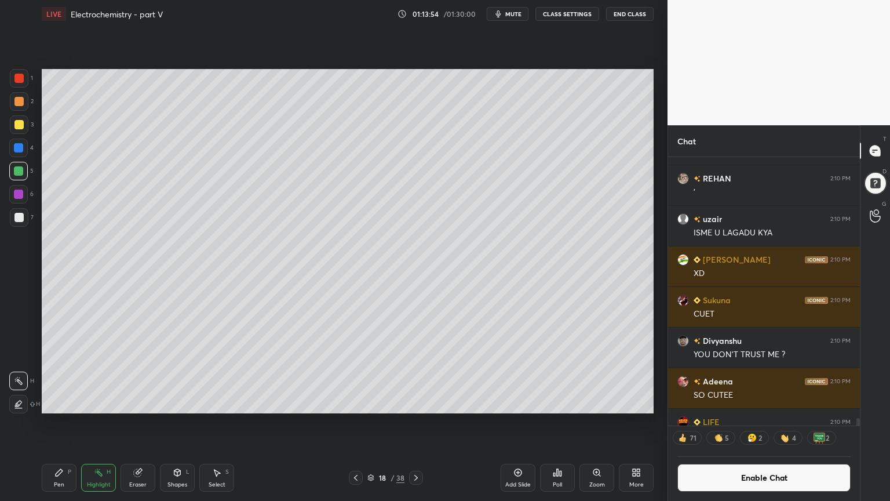
click at [176, 423] on div "Shapes L" at bounding box center [177, 478] width 35 height 28
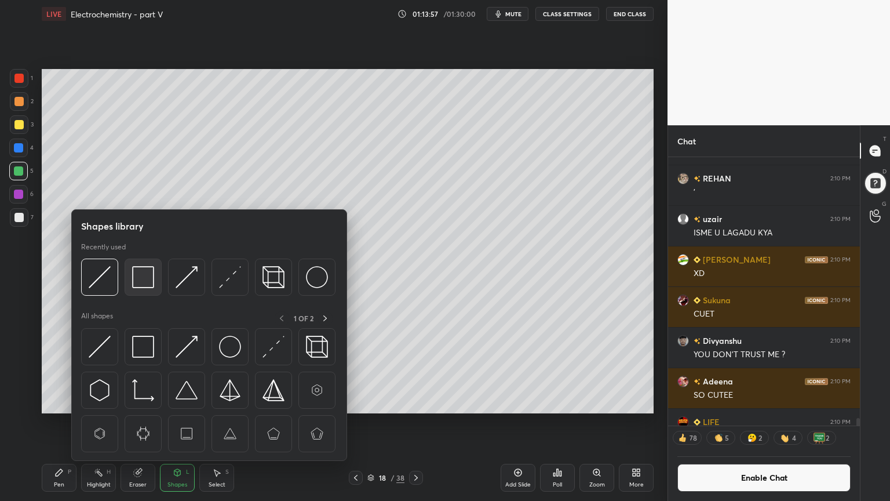
click at [147, 278] on img at bounding box center [143, 277] width 22 height 22
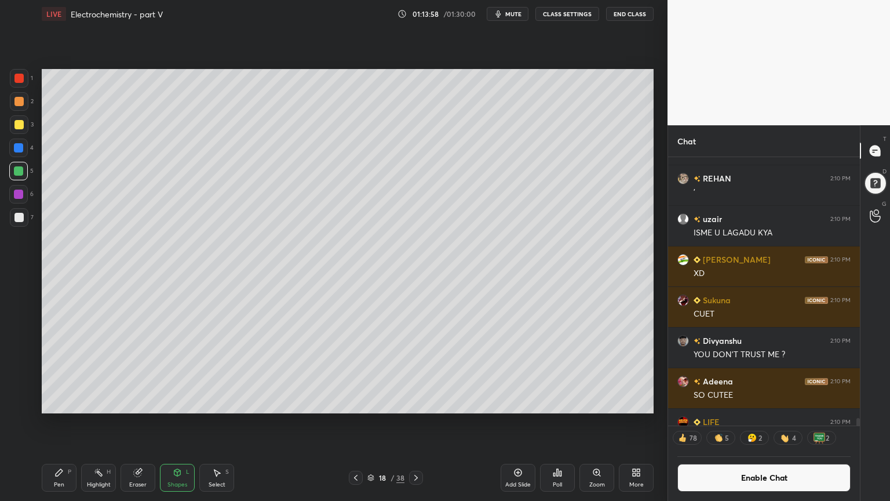
drag, startPoint x: 14, startPoint y: 216, endPoint x: 19, endPoint y: 223, distance: 8.4
click at [17, 220] on div at bounding box center [18, 217] width 9 height 9
click at [103, 423] on div "Highlight H" at bounding box center [98, 478] width 35 height 28
click at [763, 423] on button "Enable Chat" at bounding box center [764, 478] width 173 height 28
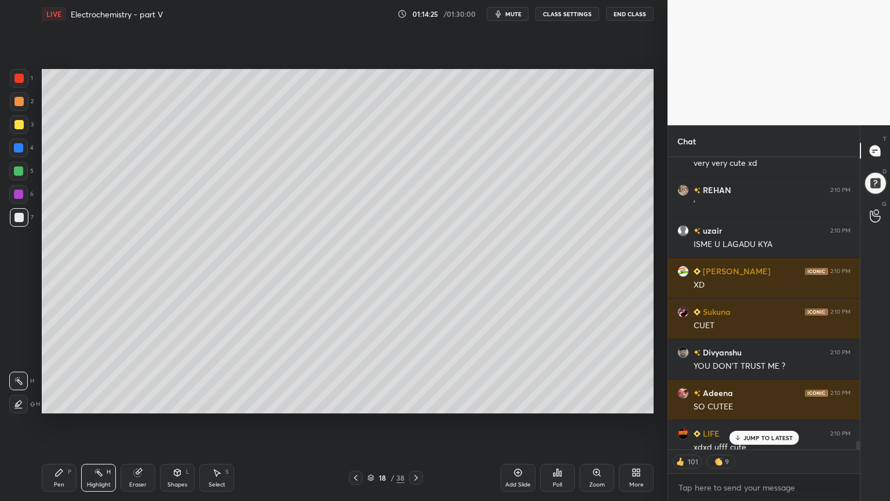
click at [763, 423] on p "JUMP TO LATEST" at bounding box center [769, 437] width 50 height 7
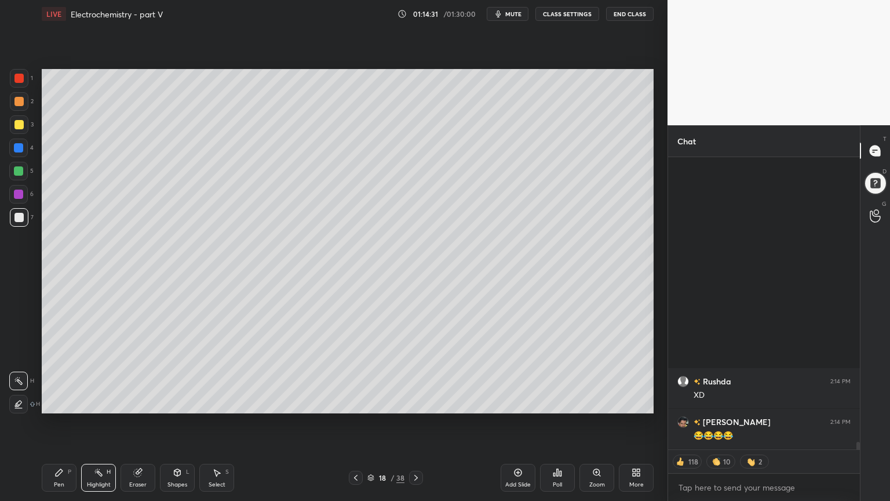
scroll to position [10850, 0]
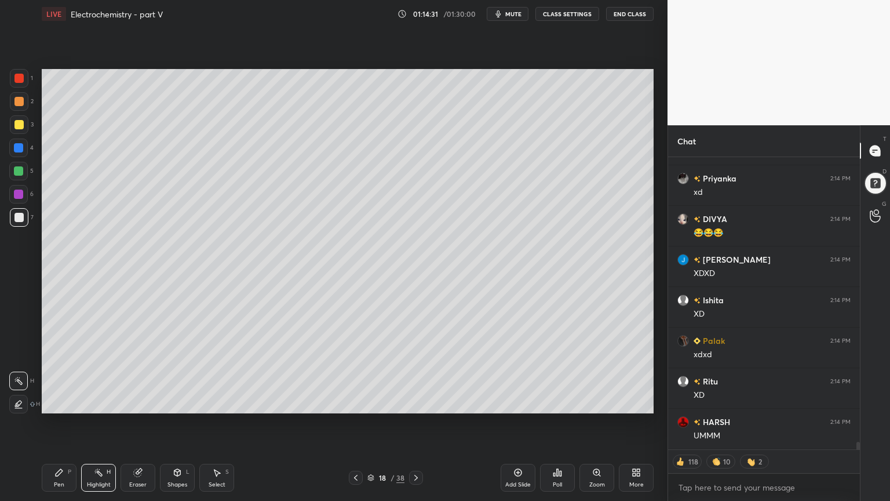
drag, startPoint x: 141, startPoint y: 479, endPoint x: 141, endPoint y: 455, distance: 24.4
click at [139, 423] on div "Eraser" at bounding box center [138, 478] width 35 height 28
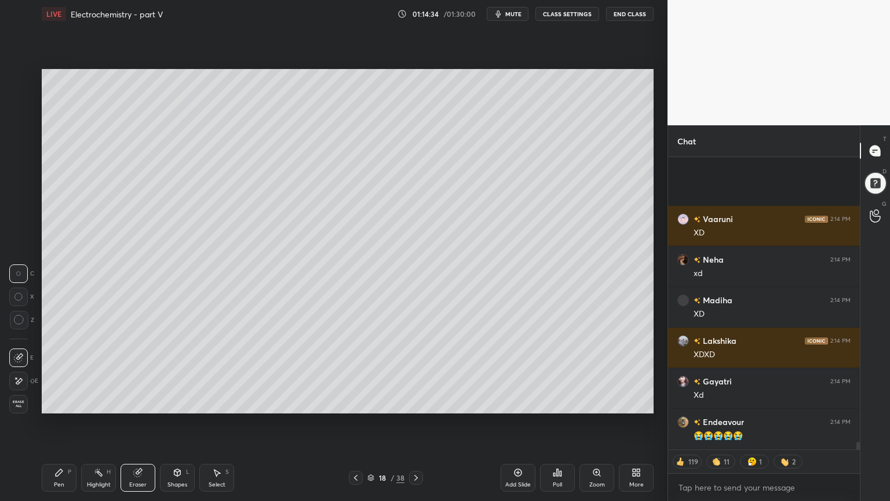
scroll to position [11540, 0]
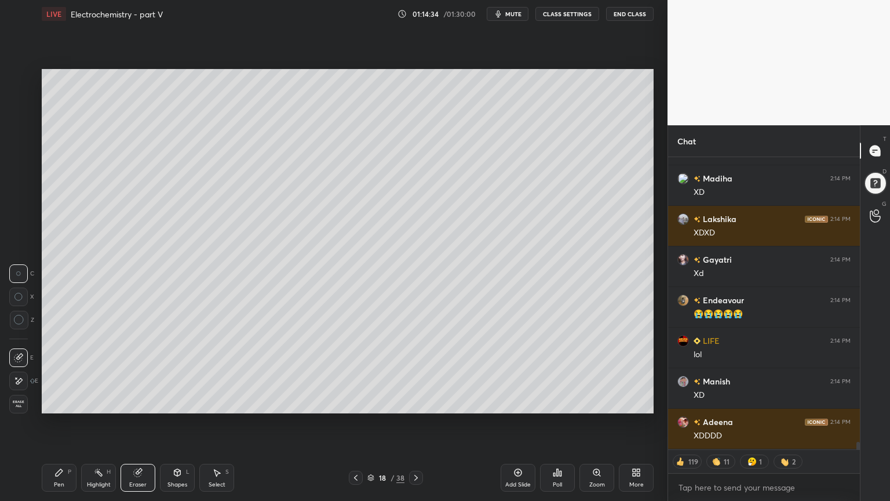
click at [181, 423] on div "Shapes L" at bounding box center [177, 478] width 35 height 28
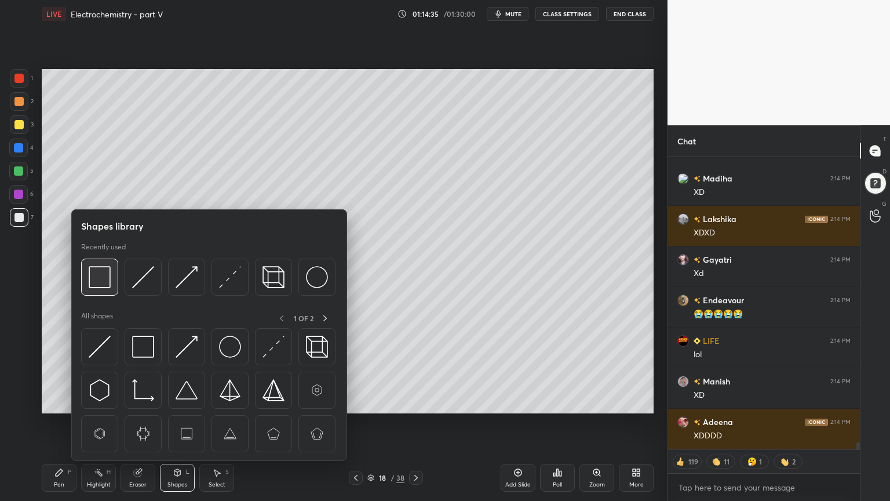
click at [115, 278] on div at bounding box center [99, 277] width 37 height 37
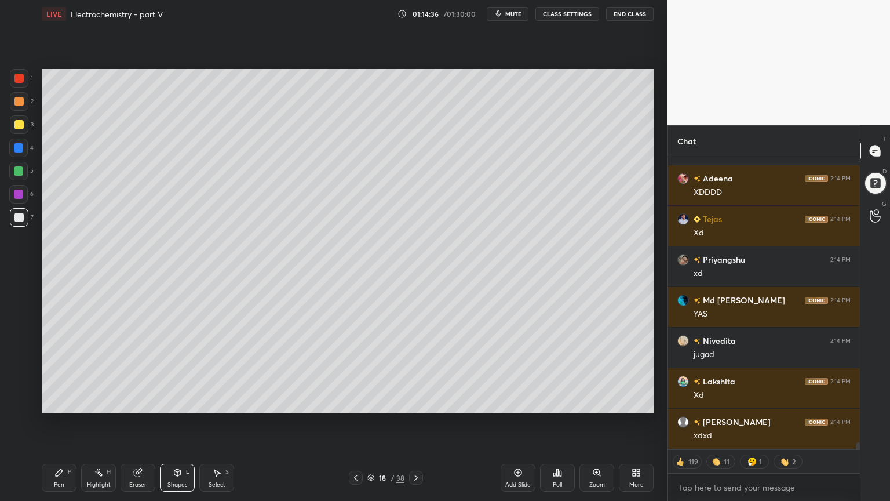
click at [17, 103] on div at bounding box center [18, 101] width 9 height 9
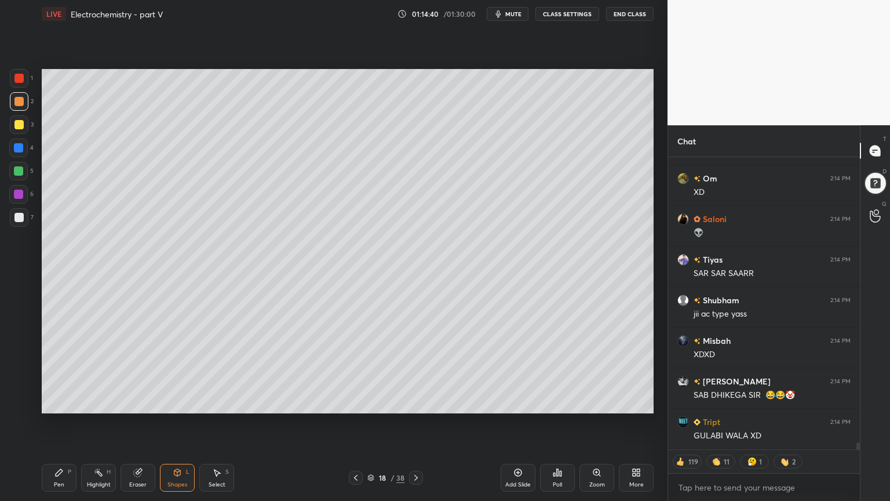
scroll to position [12311, 0]
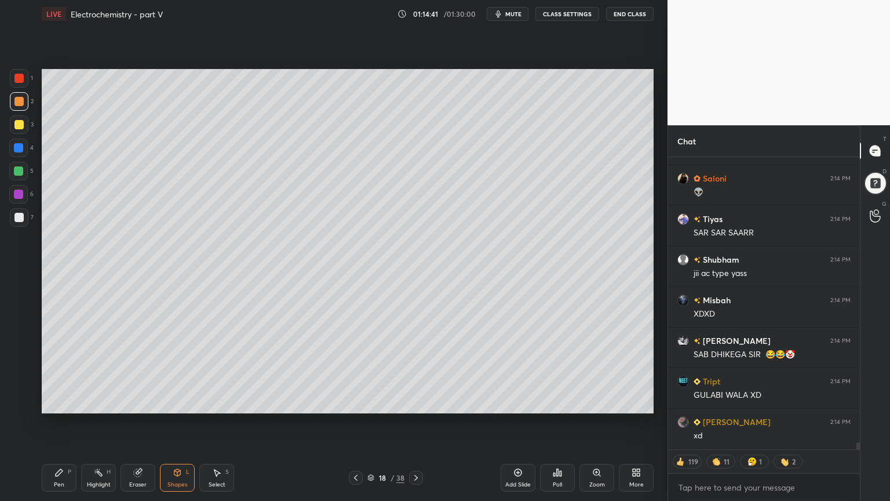
drag, startPoint x: 10, startPoint y: 215, endPoint x: 26, endPoint y: 234, distance: 24.3
click at [11, 216] on div at bounding box center [19, 217] width 19 height 19
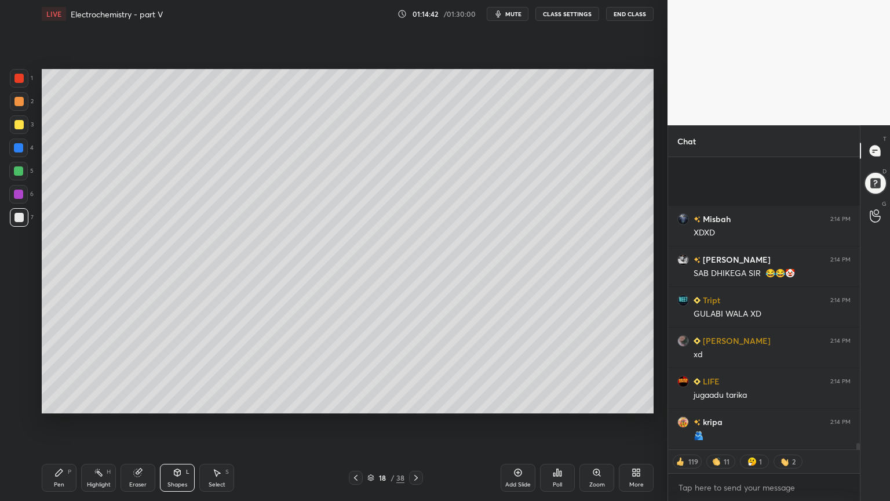
scroll to position [12514, 0]
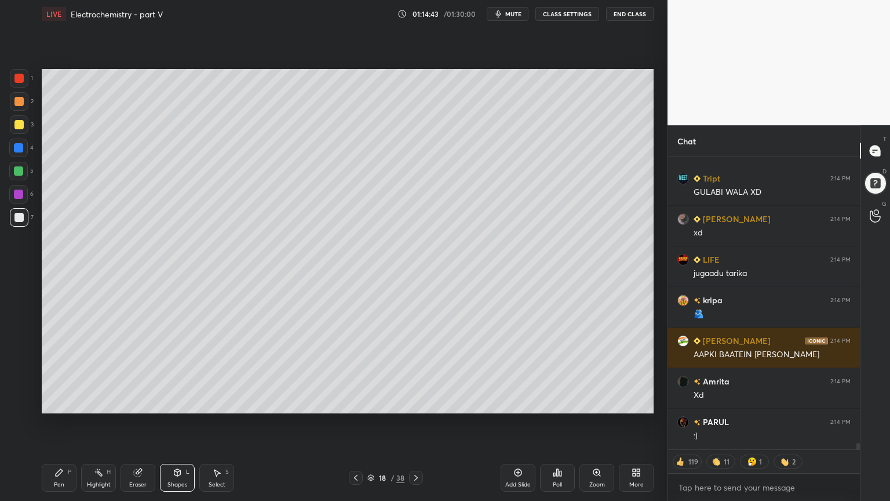
type textarea "x"
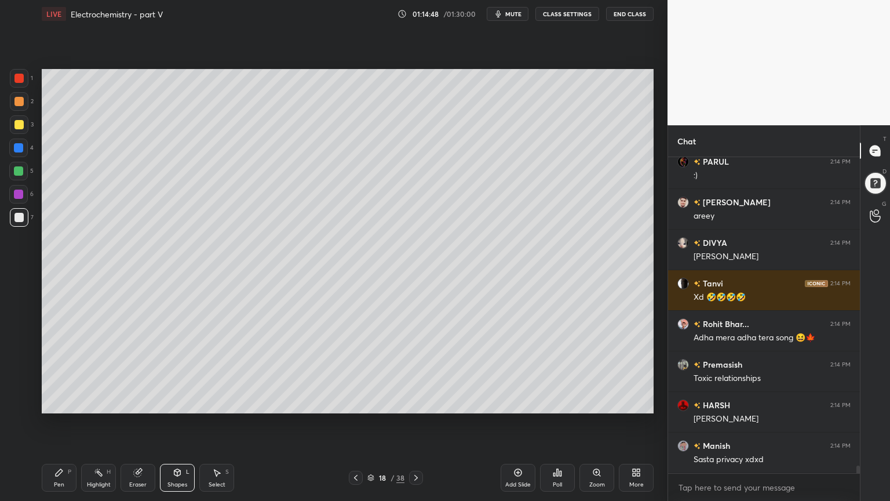
scroll to position [12815, 0]
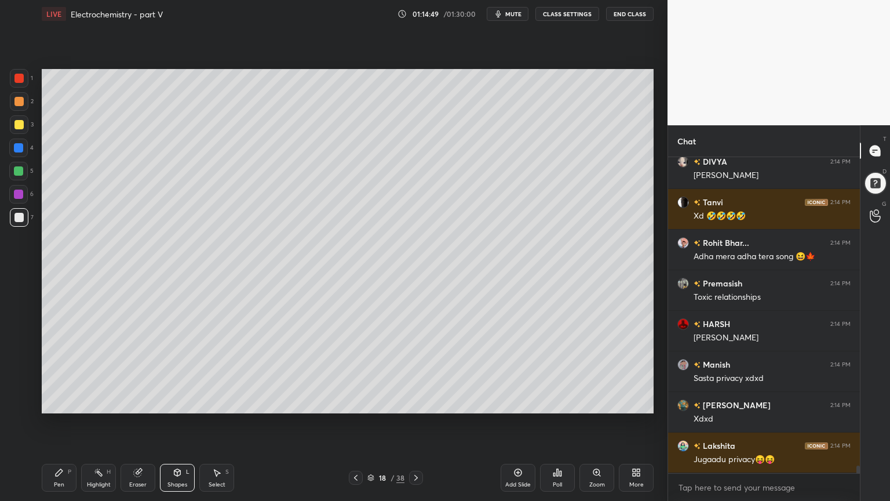
click at [176, 423] on div "Shapes" at bounding box center [178, 485] width 20 height 6
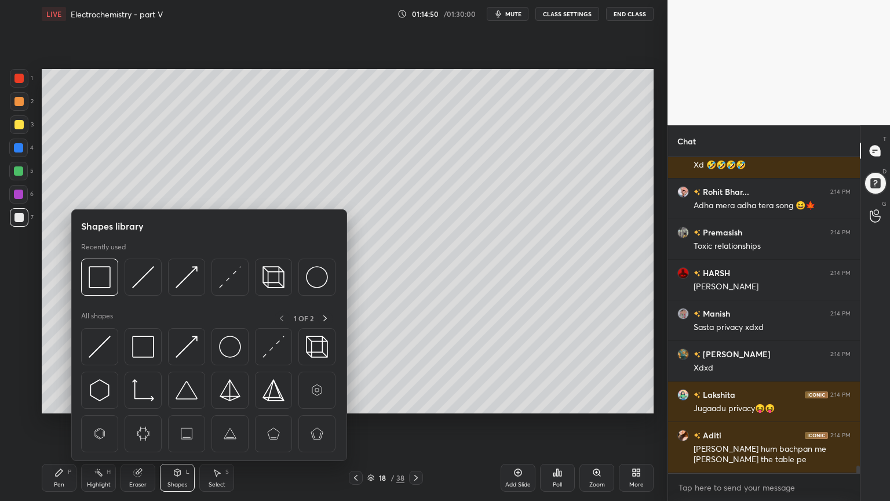
scroll to position [12947, 0]
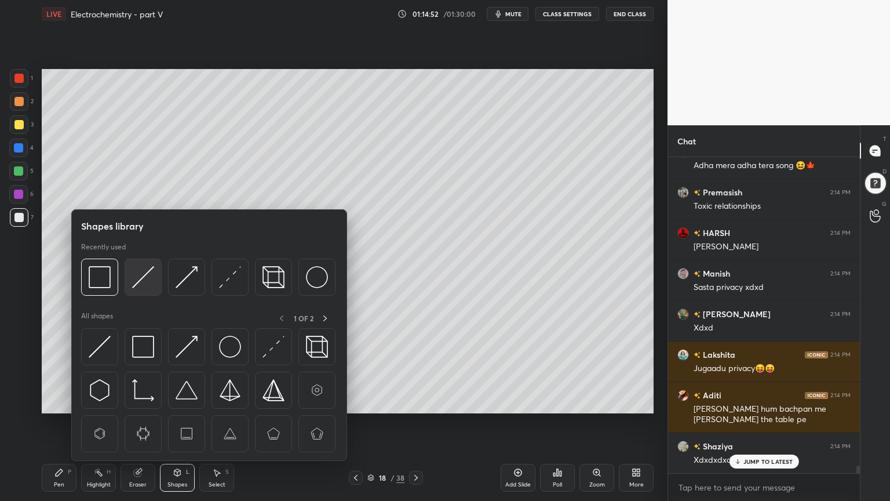
click at [143, 280] on img at bounding box center [143, 277] width 22 height 22
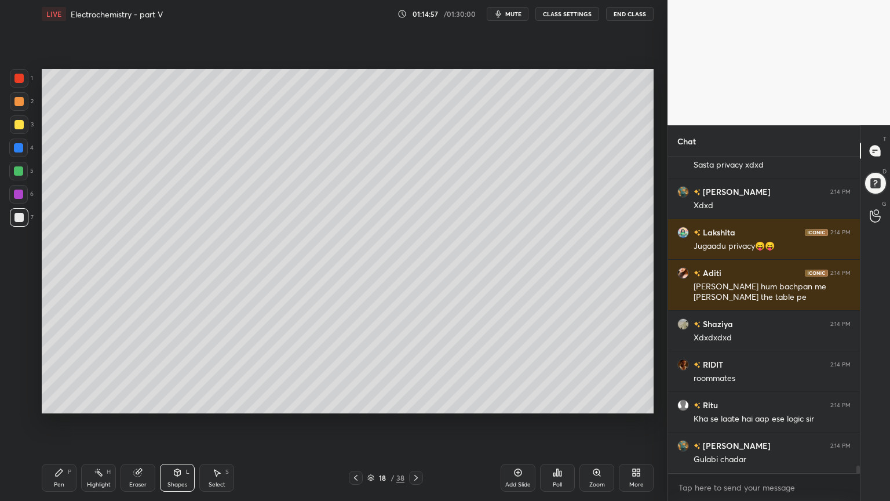
click at [102, 423] on div "Highlight H" at bounding box center [98, 478] width 35 height 28
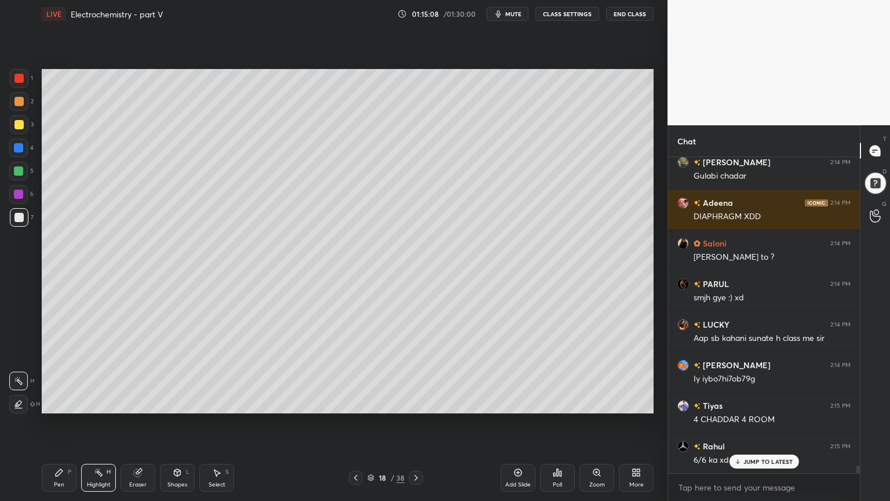
click at [571, 19] on button "CLASS SETTINGS" at bounding box center [568, 14] width 64 height 14
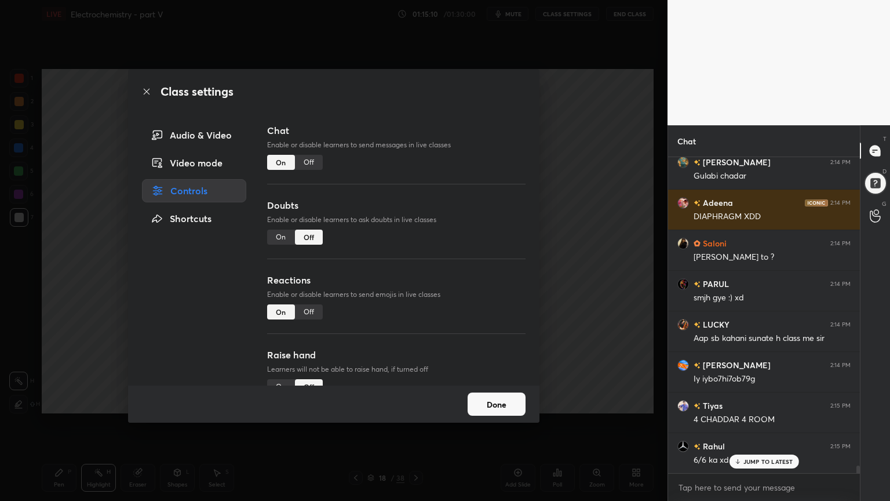
click at [308, 165] on div "Off" at bounding box center [309, 162] width 28 height 15
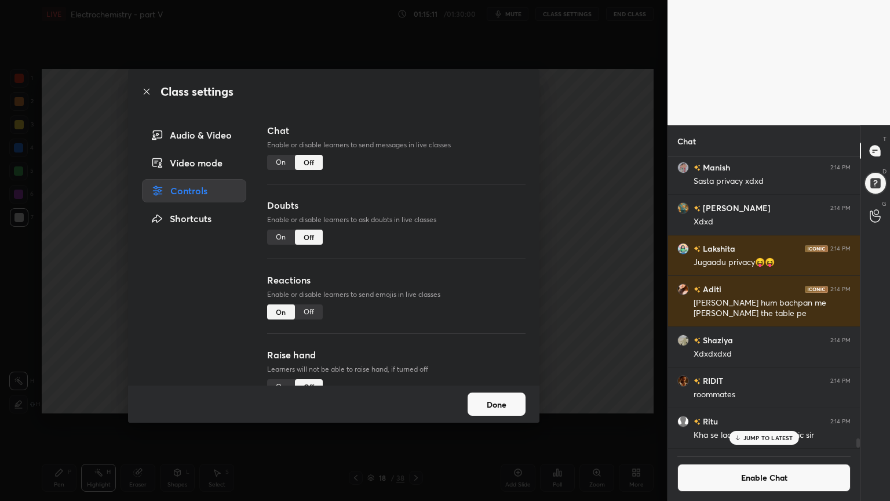
drag, startPoint x: 568, startPoint y: 169, endPoint x: 559, endPoint y: 167, distance: 8.4
click at [565, 170] on div "Class settings Audio & Video Video mode Controls Shortcuts Chat Enable or disab…" at bounding box center [334, 250] width 668 height 501
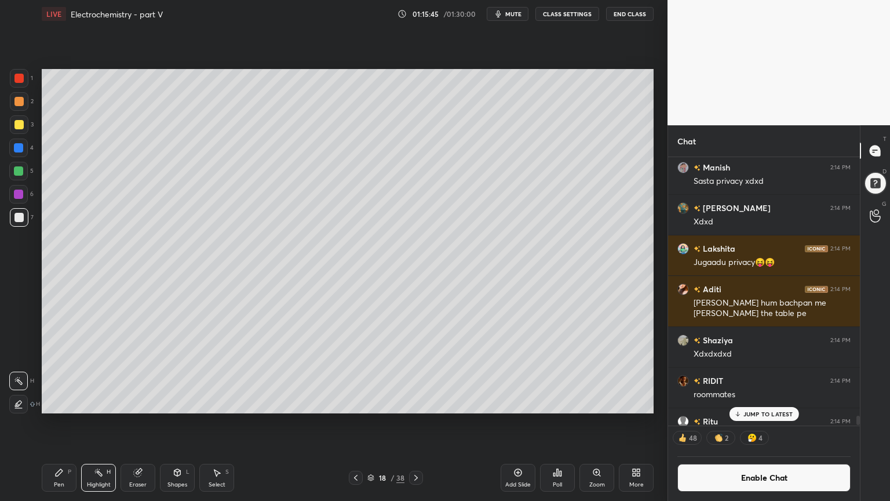
click at [352, 423] on icon at bounding box center [355, 477] width 9 height 9
click at [351, 423] on div at bounding box center [356, 478] width 14 height 14
click at [357, 423] on icon at bounding box center [355, 477] width 9 height 9
click at [355, 423] on icon at bounding box center [355, 477] width 9 height 9
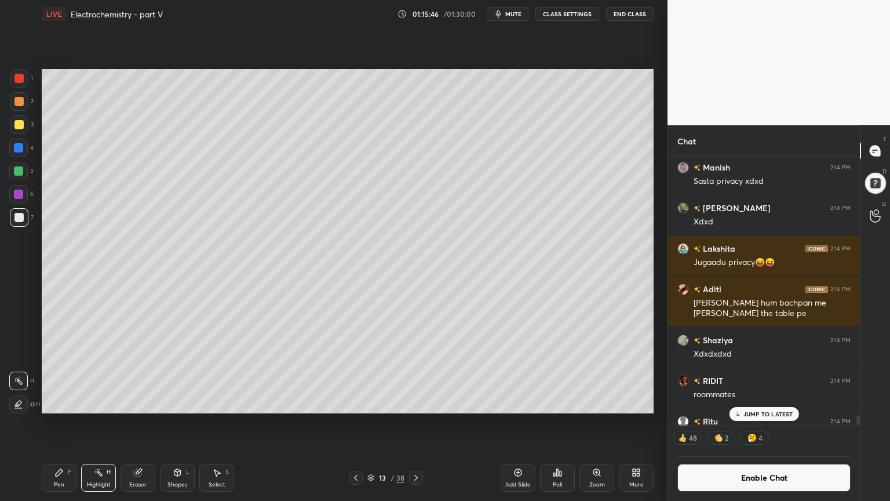
click at [357, 423] on icon at bounding box center [355, 477] width 9 height 9
click at [355, 423] on icon at bounding box center [355, 478] width 3 height 6
click at [355, 423] on icon at bounding box center [355, 477] width 9 height 9
click at [413, 423] on icon at bounding box center [416, 477] width 9 height 9
click at [414, 423] on icon at bounding box center [416, 477] width 9 height 9
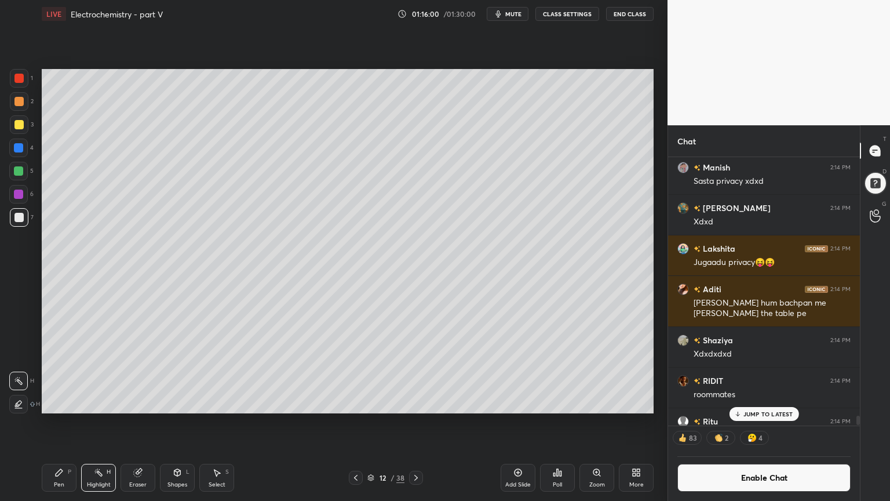
click at [415, 423] on icon at bounding box center [416, 477] width 9 height 9
click at [416, 423] on icon at bounding box center [416, 478] width 3 height 6
click at [417, 423] on icon at bounding box center [416, 477] width 9 height 9
click at [418, 423] on icon at bounding box center [416, 477] width 9 height 9
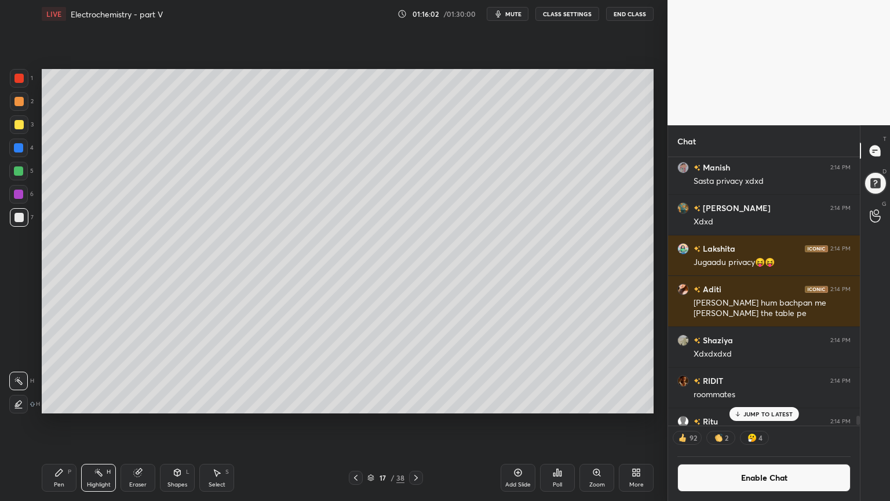
click at [416, 423] on icon at bounding box center [416, 477] width 9 height 9
click at [66, 423] on div "Pen P" at bounding box center [59, 478] width 35 height 28
click at [21, 103] on div at bounding box center [18, 101] width 9 height 9
click at [96, 423] on div "Highlight H" at bounding box center [98, 478] width 35 height 28
click at [180, 283] on div "Setting up your live class Poll for secs No correct answer Start poll" at bounding box center [347, 241] width 621 height 427
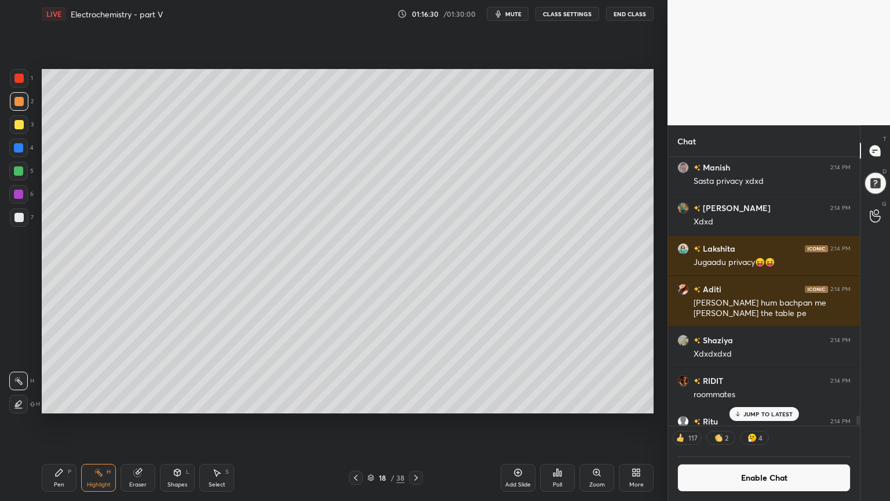
click at [518, 423] on div "Add Slide" at bounding box center [519, 485] width 26 height 6
click at [70, 423] on div "P" at bounding box center [69, 472] width 3 height 6
click at [24, 106] on div at bounding box center [19, 101] width 19 height 19
click at [174, 423] on div "Shapes L" at bounding box center [177, 478] width 35 height 28
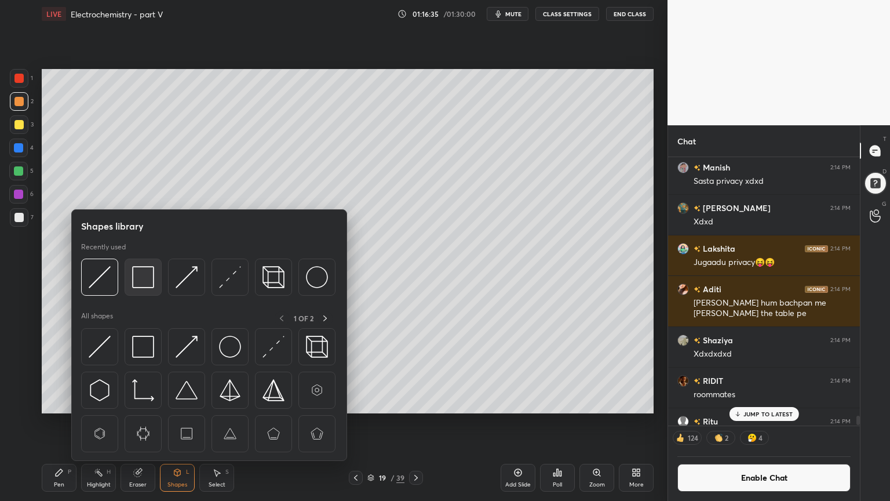
click at [143, 280] on img at bounding box center [143, 277] width 22 height 22
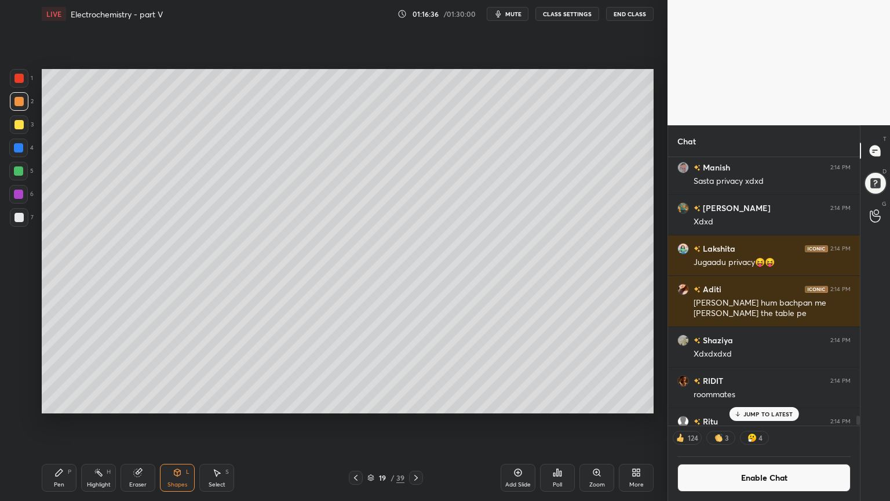
click at [23, 220] on div at bounding box center [18, 217] width 9 height 9
drag, startPoint x: 146, startPoint y: 478, endPoint x: 176, endPoint y: 431, distance: 55.0
click at [146, 423] on div "Eraser" at bounding box center [138, 478] width 35 height 28
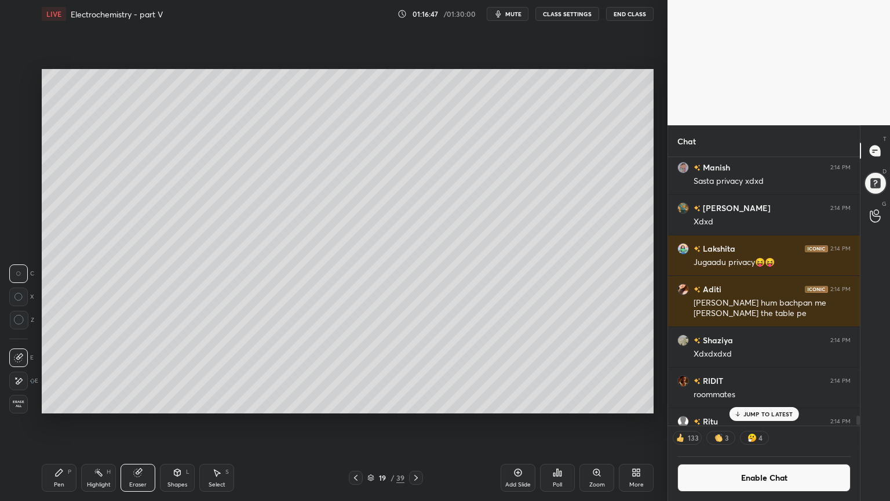
click at [772, 416] on p "JUMP TO LATEST" at bounding box center [769, 413] width 50 height 7
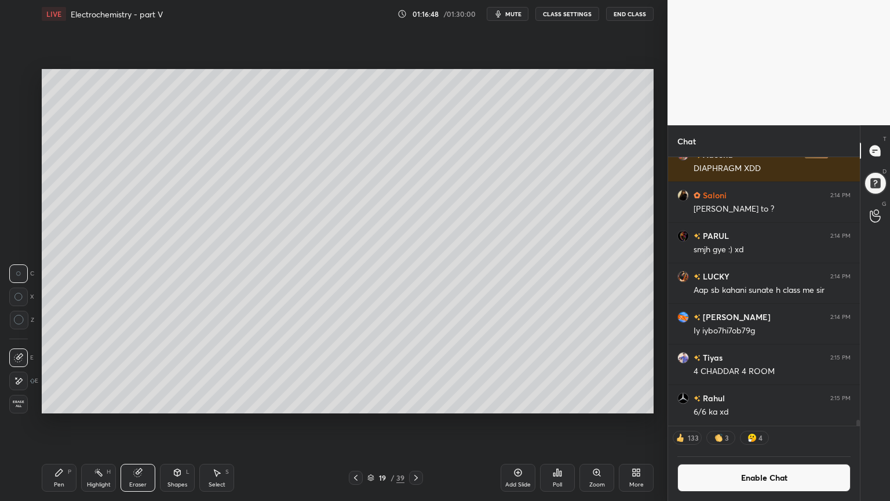
drag, startPoint x: 173, startPoint y: 485, endPoint x: 172, endPoint y: 476, distance: 8.9
click at [171, 423] on div "Shapes" at bounding box center [178, 485] width 20 height 6
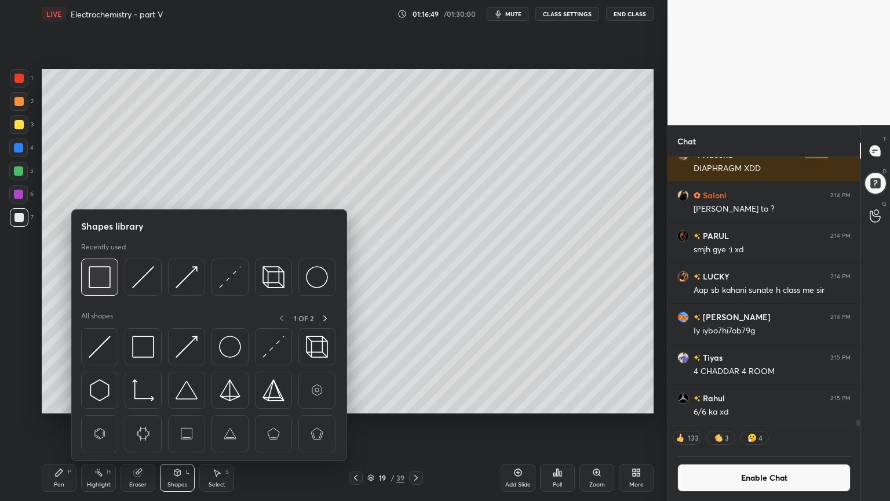
click at [104, 271] on img at bounding box center [100, 277] width 22 height 22
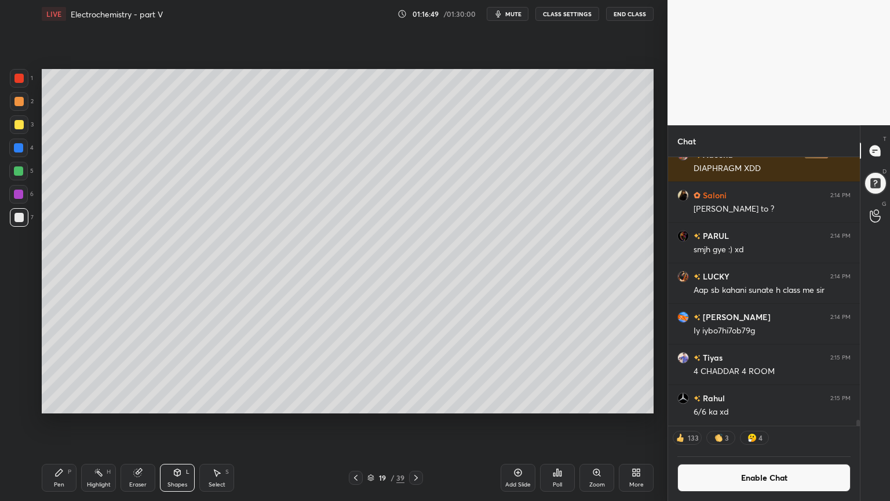
click at [17, 102] on div at bounding box center [18, 101] width 9 height 9
click at [764, 423] on button "Enable Chat" at bounding box center [764, 478] width 173 height 28
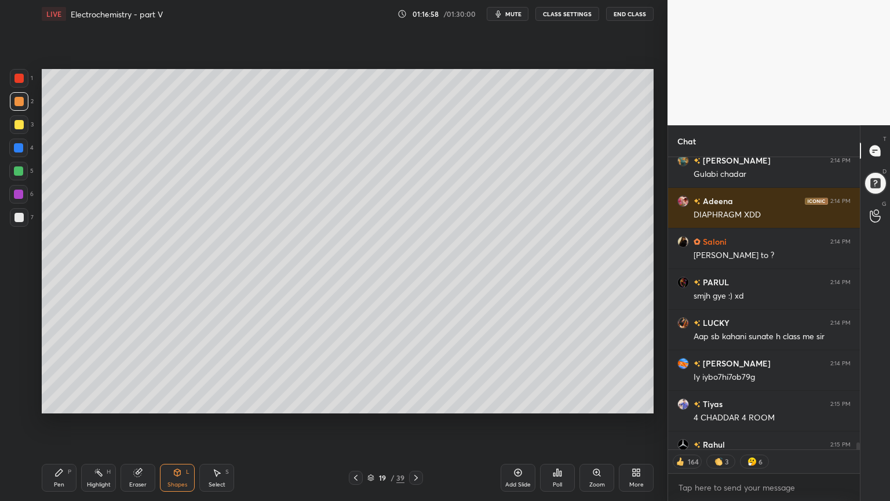
click at [188, 423] on div "Shapes L" at bounding box center [177, 478] width 35 height 28
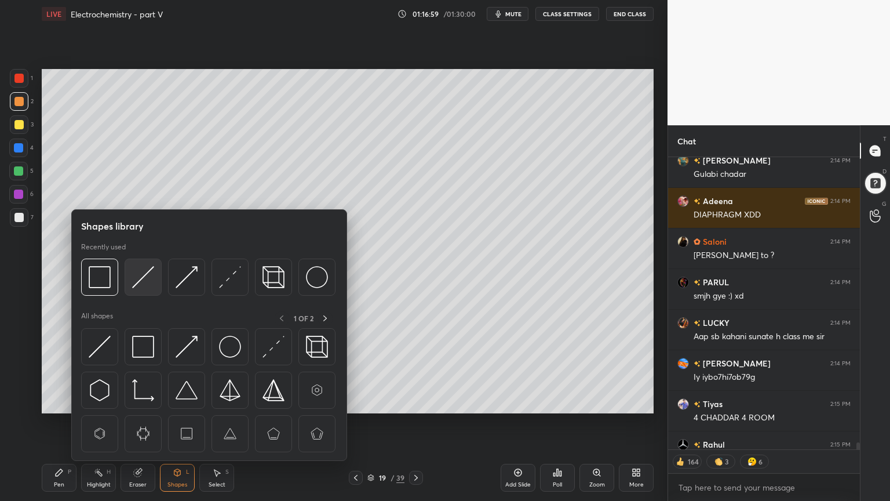
click at [146, 279] on img at bounding box center [143, 277] width 22 height 22
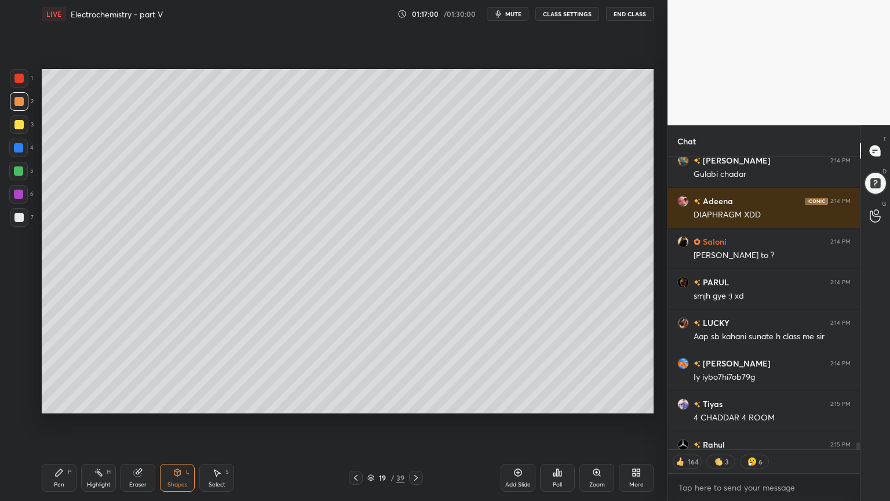
click at [20, 216] on div at bounding box center [18, 217] width 9 height 9
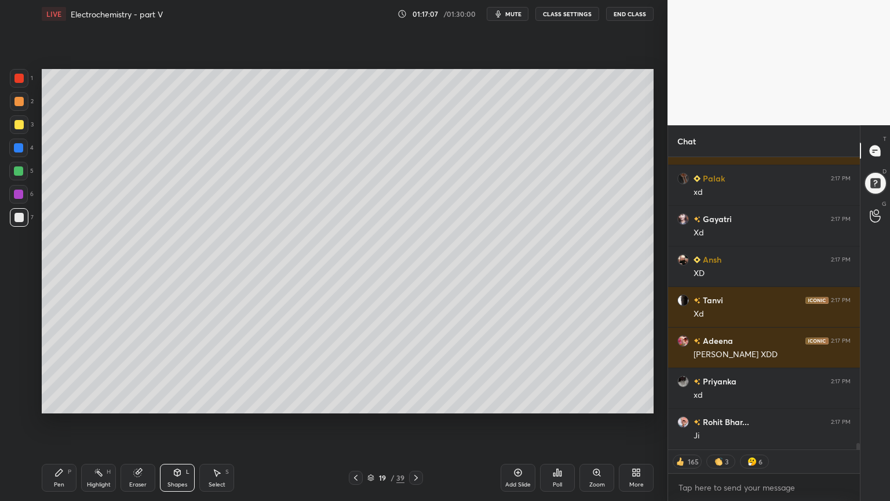
scroll to position [12855, 0]
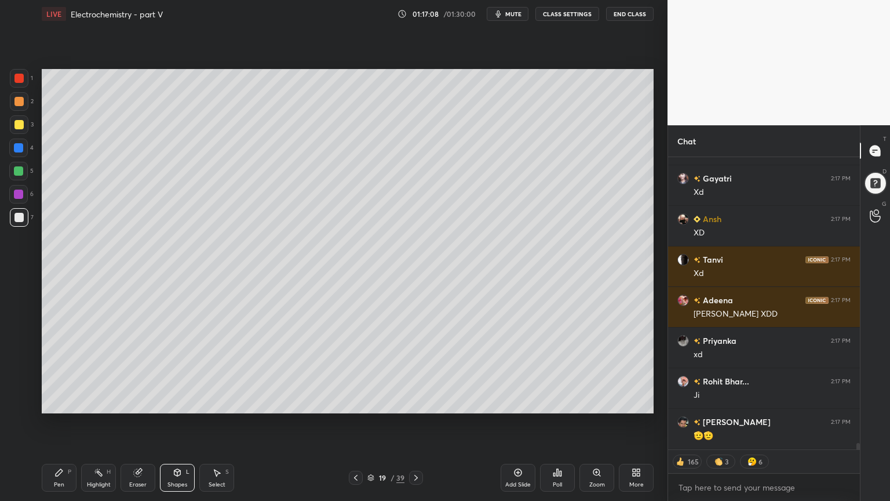
click at [189, 423] on div "Shapes L" at bounding box center [177, 478] width 35 height 28
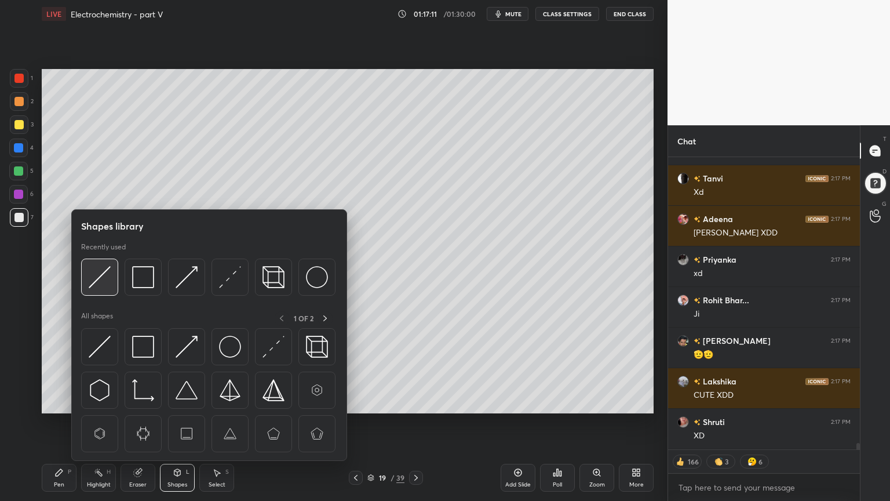
scroll to position [12977, 0]
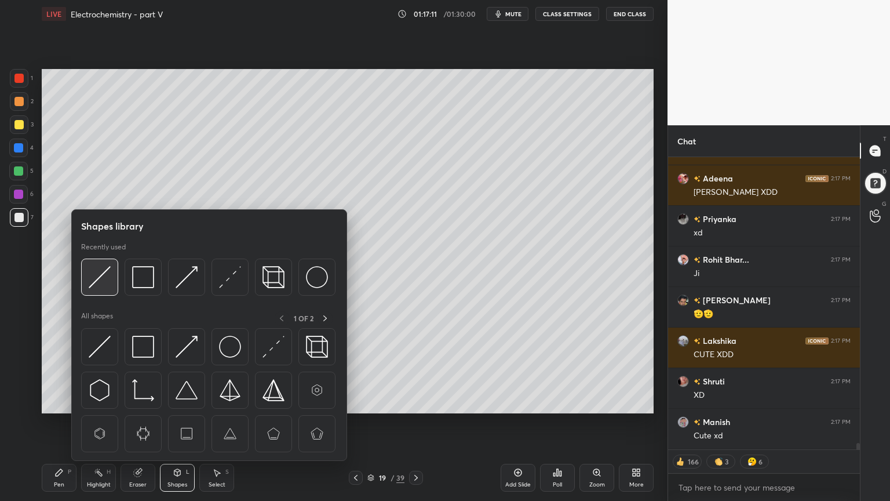
click at [100, 281] on img at bounding box center [100, 277] width 22 height 22
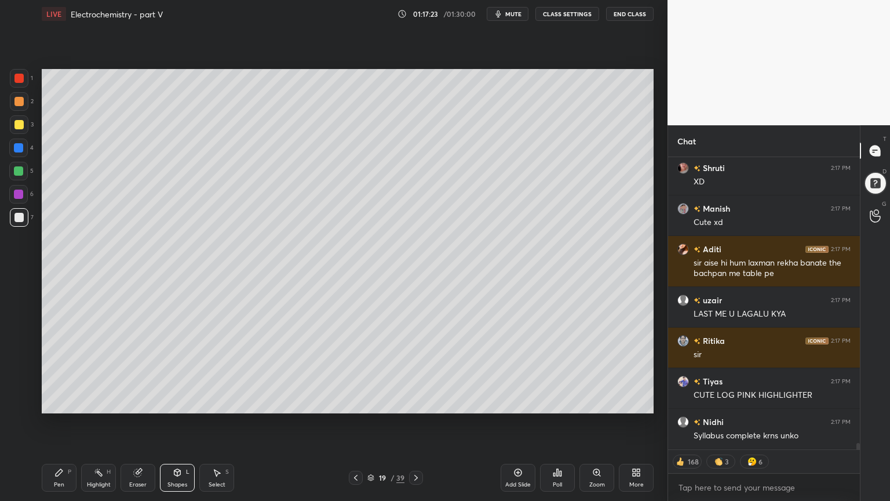
scroll to position [13231, 0]
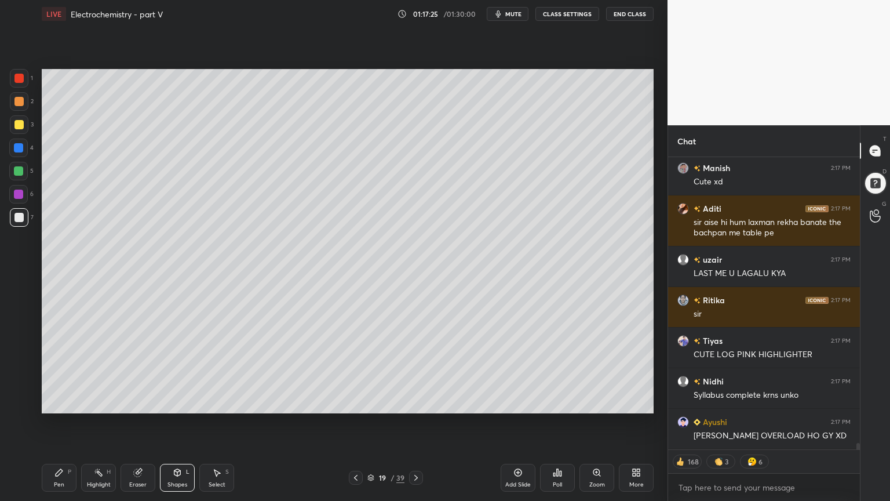
type textarea "x"
drag, startPoint x: 569, startPoint y: 14, endPoint x: 561, endPoint y: 19, distance: 9.9
click at [561, 19] on button "CLASS SETTINGS" at bounding box center [568, 14] width 64 height 14
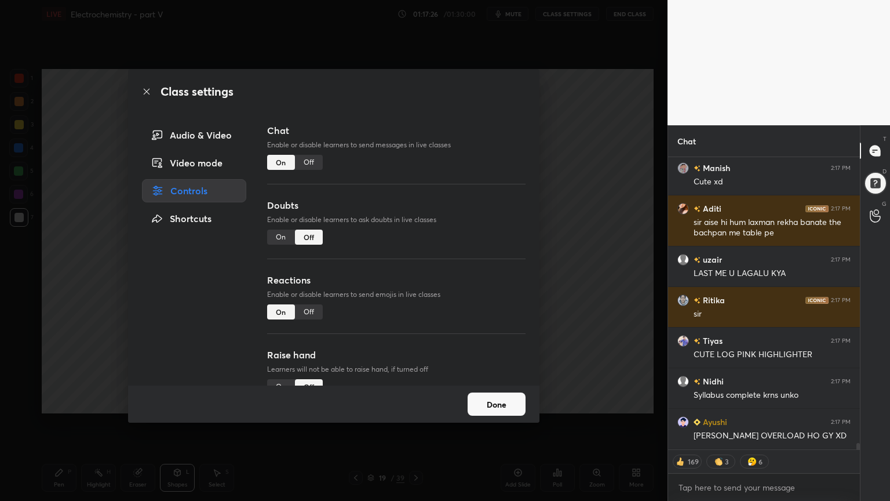
scroll to position [13271, 0]
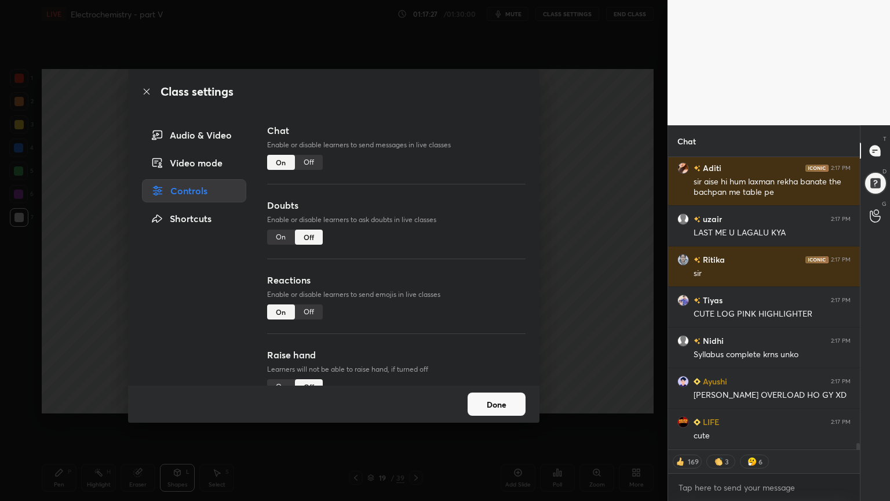
click at [310, 163] on div "Off" at bounding box center [309, 162] width 28 height 15
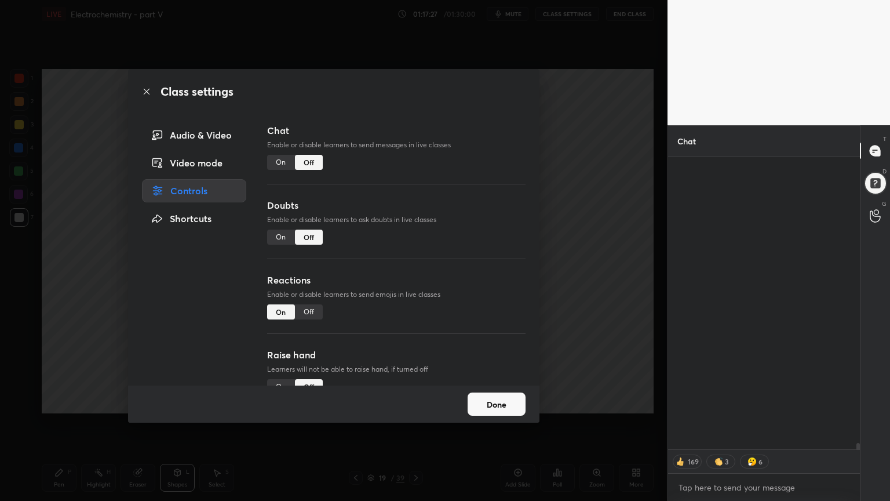
scroll to position [265, 188]
drag, startPoint x: 592, startPoint y: 208, endPoint x: 547, endPoint y: 211, distance: 45.3
click at [589, 208] on div "Class settings Audio & Video Video mode Controls Shortcuts Chat Enable or disab…" at bounding box center [334, 250] width 668 height 501
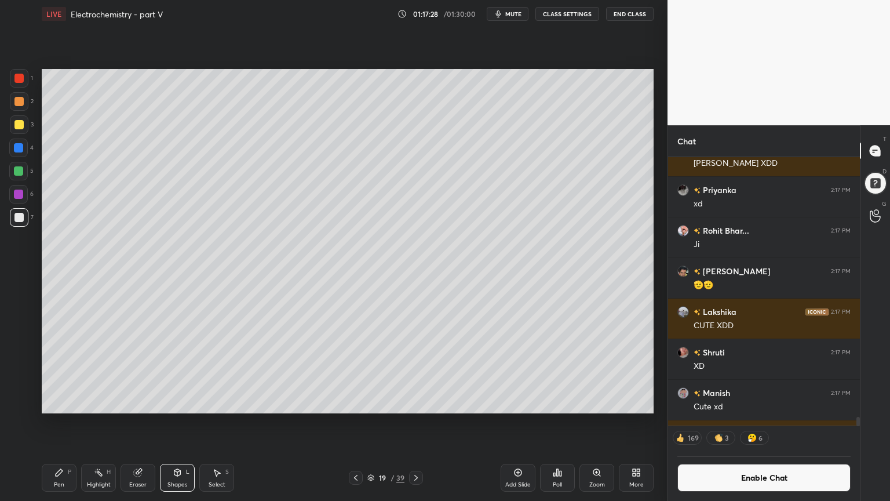
click at [108, 423] on div "Highlight H" at bounding box center [98, 478] width 35 height 28
drag, startPoint x: 61, startPoint y: 478, endPoint x: 79, endPoint y: 434, distance: 47.4
click at [61, 423] on div "Pen P" at bounding box center [59, 478] width 35 height 28
click at [19, 126] on div at bounding box center [18, 124] width 9 height 9
click at [104, 423] on div "Highlight H" at bounding box center [98, 478] width 35 height 28
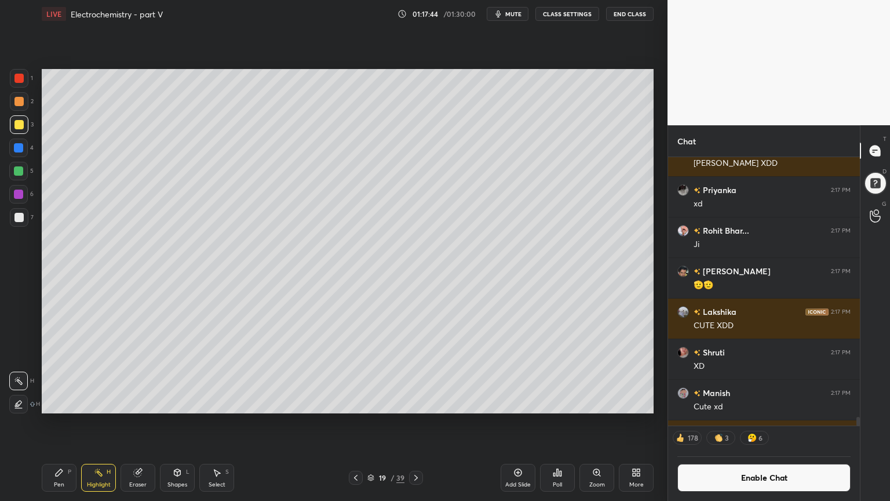
click at [54, 423] on icon at bounding box center [58, 472] width 9 height 9
click at [20, 218] on div at bounding box center [18, 217] width 9 height 9
drag, startPoint x: 104, startPoint y: 474, endPoint x: 111, endPoint y: 432, distance: 41.7
click at [107, 423] on div "Highlight H" at bounding box center [98, 478] width 35 height 28
click at [56, 423] on icon at bounding box center [59, 472] width 7 height 7
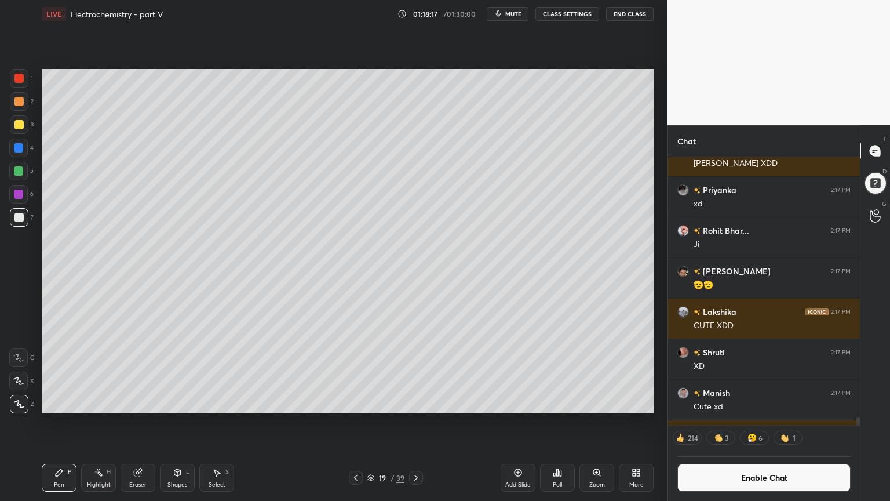
click at [23, 128] on div at bounding box center [19, 124] width 19 height 19
click at [100, 423] on icon at bounding box center [98, 472] width 9 height 9
drag, startPoint x: 63, startPoint y: 481, endPoint x: 78, endPoint y: 464, distance: 22.2
click at [60, 423] on div "Pen P" at bounding box center [59, 478] width 35 height 28
drag, startPoint x: 21, startPoint y: 174, endPoint x: 36, endPoint y: 190, distance: 22.2
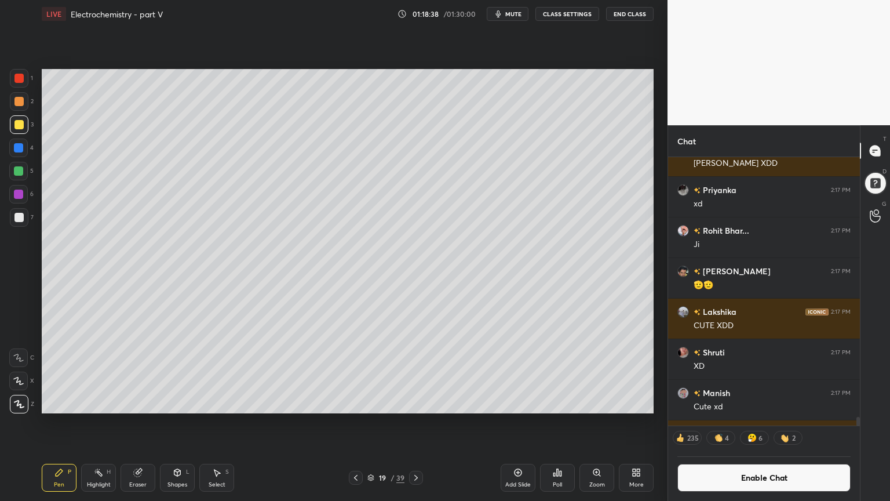
click at [22, 177] on div at bounding box center [18, 171] width 19 height 19
click at [144, 423] on div "Eraser" at bounding box center [138, 478] width 35 height 28
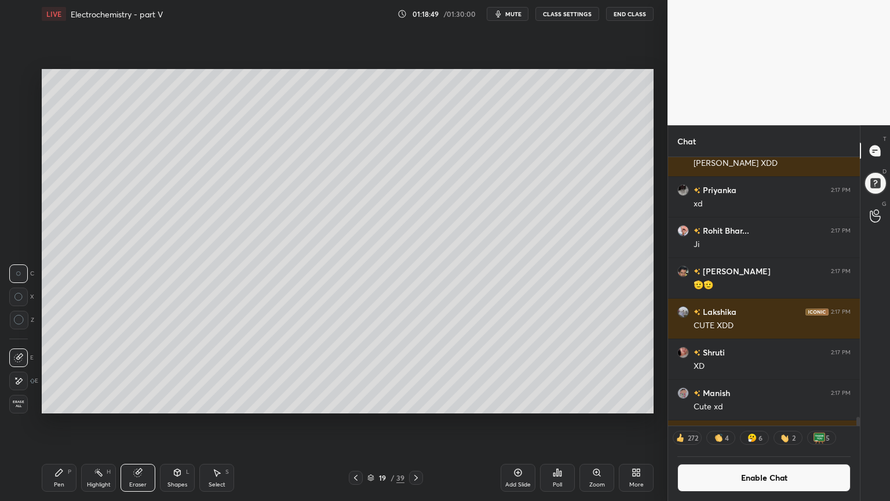
click at [177, 423] on div "Shapes" at bounding box center [178, 485] width 20 height 6
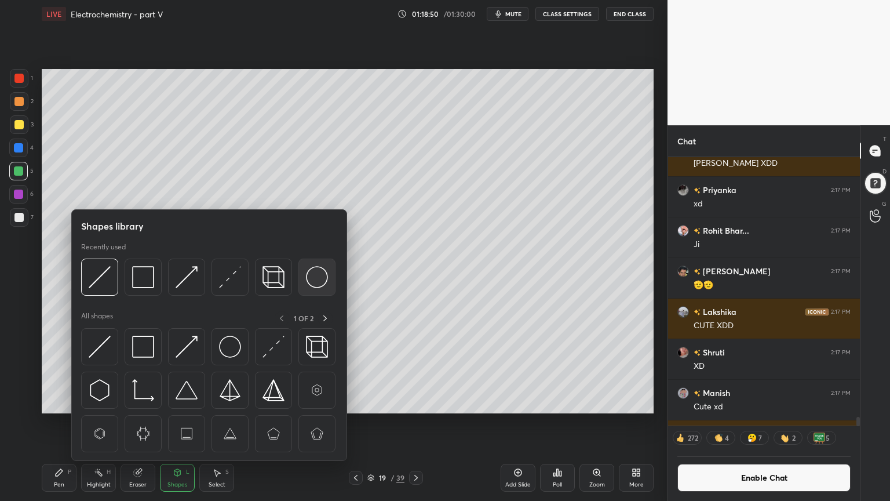
click at [317, 279] on img at bounding box center [317, 277] width 22 height 22
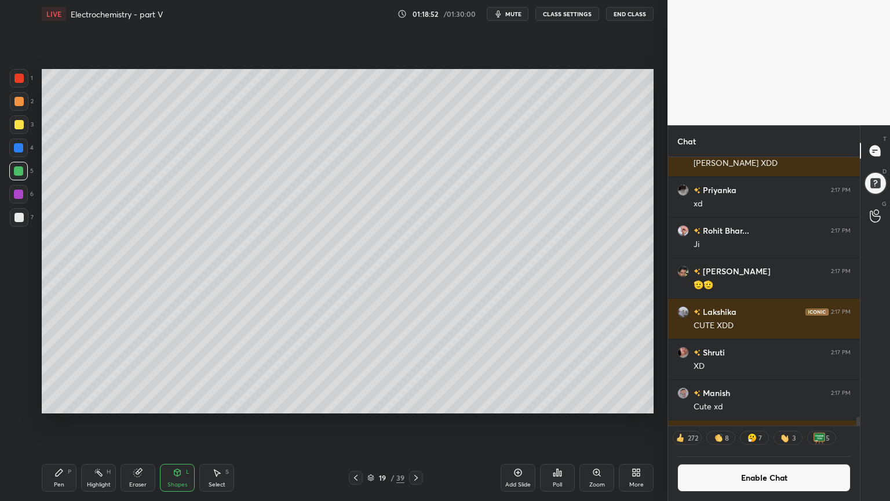
drag, startPoint x: 99, startPoint y: 482, endPoint x: 103, endPoint y: 475, distance: 7.6
click at [101, 423] on div "Highlight H" at bounding box center [98, 478] width 35 height 28
click at [60, 423] on div "Pen" at bounding box center [59, 485] width 10 height 6
click at [19, 219] on div at bounding box center [18, 217] width 9 height 9
click at [99, 423] on icon at bounding box center [98, 472] width 9 height 9
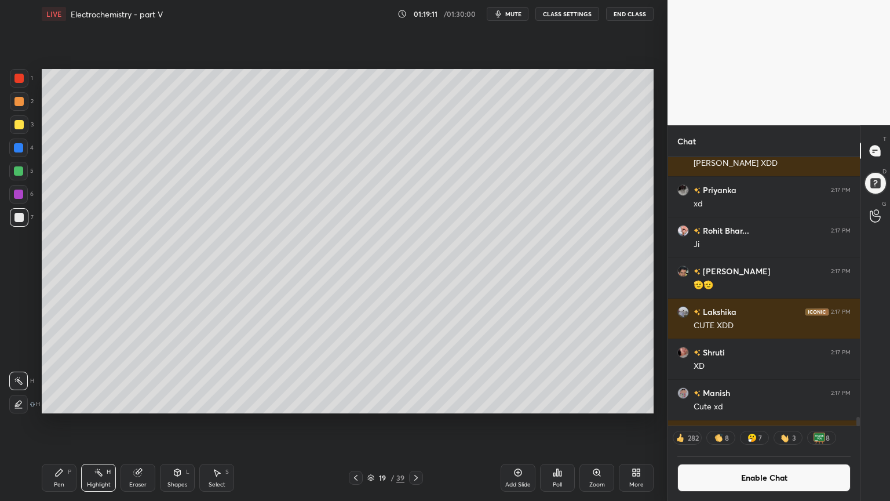
click at [61, 423] on icon at bounding box center [58, 472] width 9 height 9
click at [20, 132] on div at bounding box center [19, 124] width 19 height 19
click at [96, 423] on div "Highlight H" at bounding box center [98, 478] width 35 height 28
click at [761, 423] on button "Enable Chat" at bounding box center [764, 478] width 173 height 28
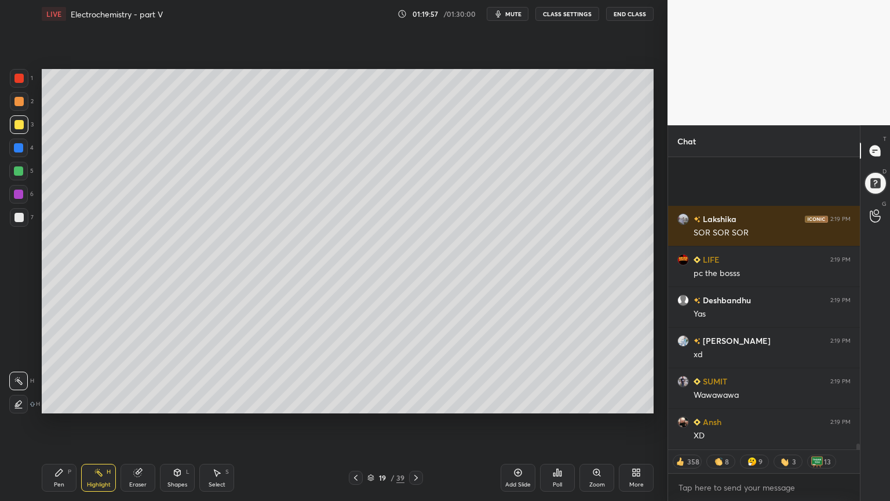
scroll to position [14976, 0]
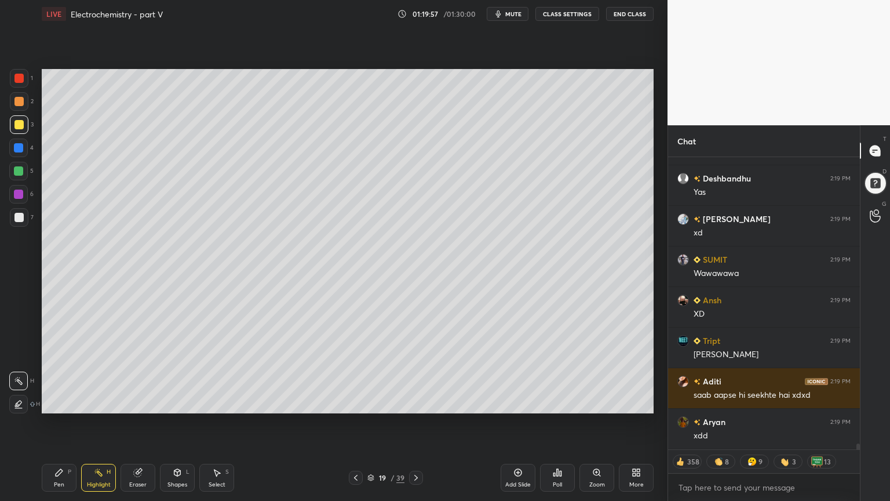
click at [565, 13] on button "CLASS SETTINGS" at bounding box center [568, 14] width 64 height 14
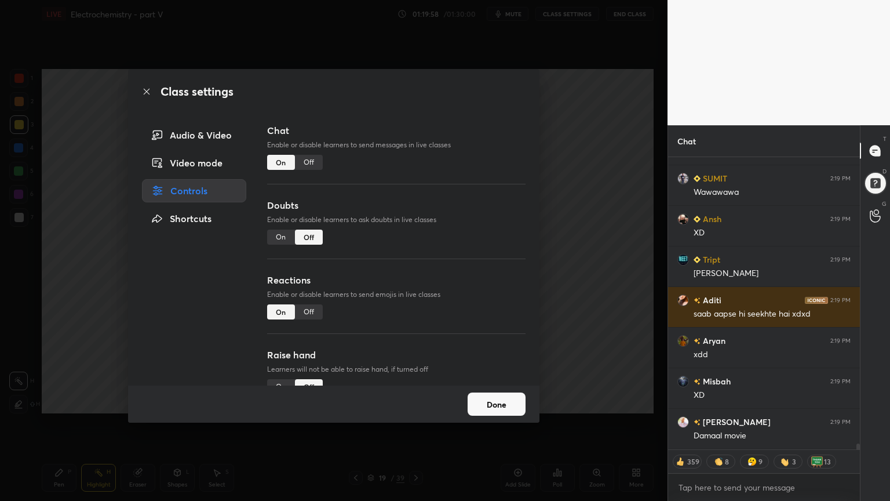
scroll to position [15098, 0]
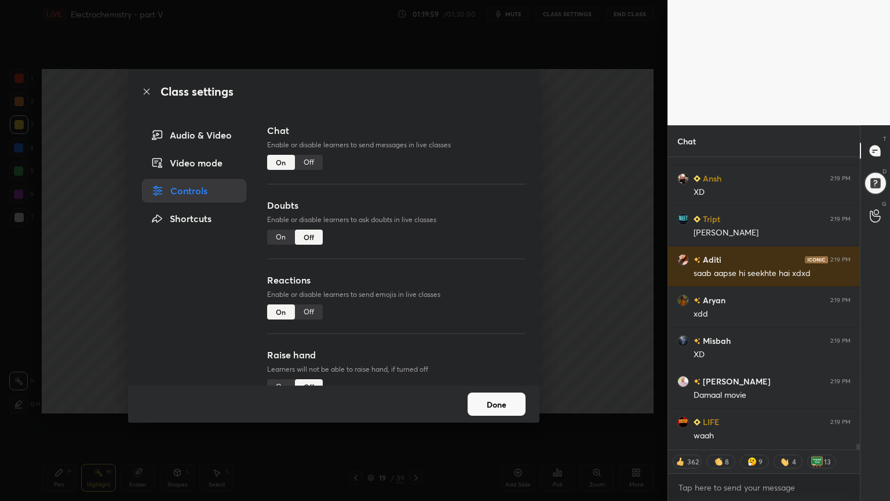
type textarea "x"
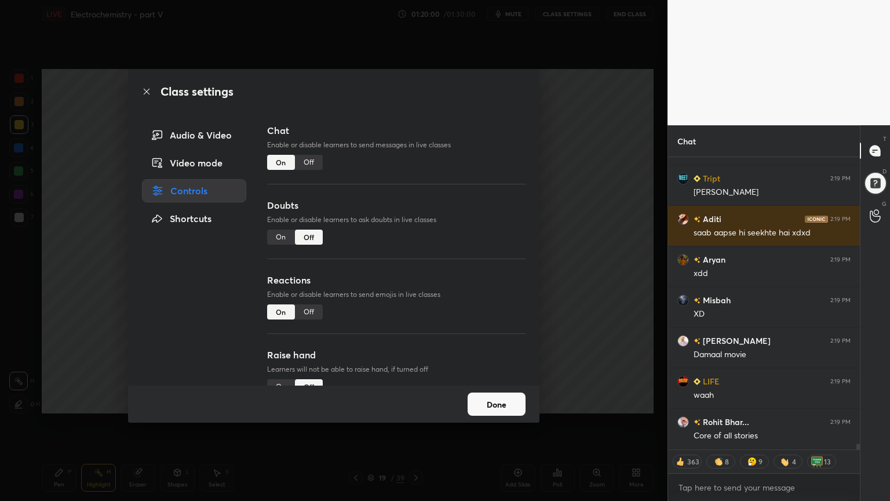
click at [307, 165] on div "Off" at bounding box center [309, 162] width 28 height 15
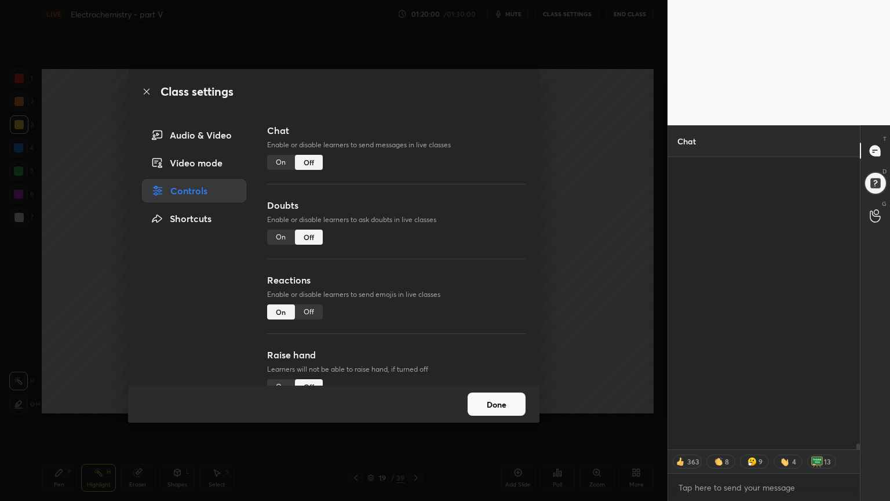
scroll to position [265, 188]
drag, startPoint x: 591, startPoint y: 209, endPoint x: 562, endPoint y: 202, distance: 29.8
click at [587, 208] on div "Class settings Audio & Video Video mode Controls Shortcuts Chat Enable or disab…" at bounding box center [334, 250] width 668 height 501
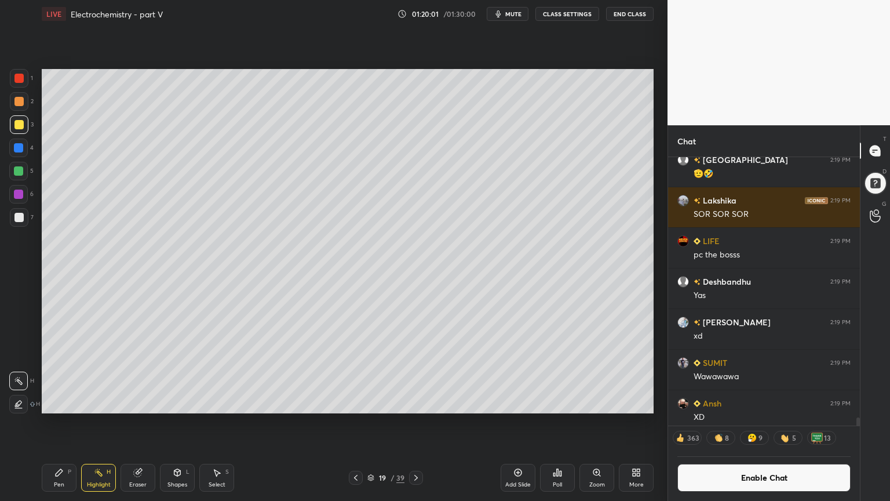
click at [100, 423] on div "Highlight" at bounding box center [99, 485] width 24 height 6
click at [60, 423] on div "Pen" at bounding box center [59, 485] width 10 height 6
click at [19, 172] on div at bounding box center [18, 170] width 9 height 9
click at [177, 423] on icon at bounding box center [178, 472] width 6 height 7
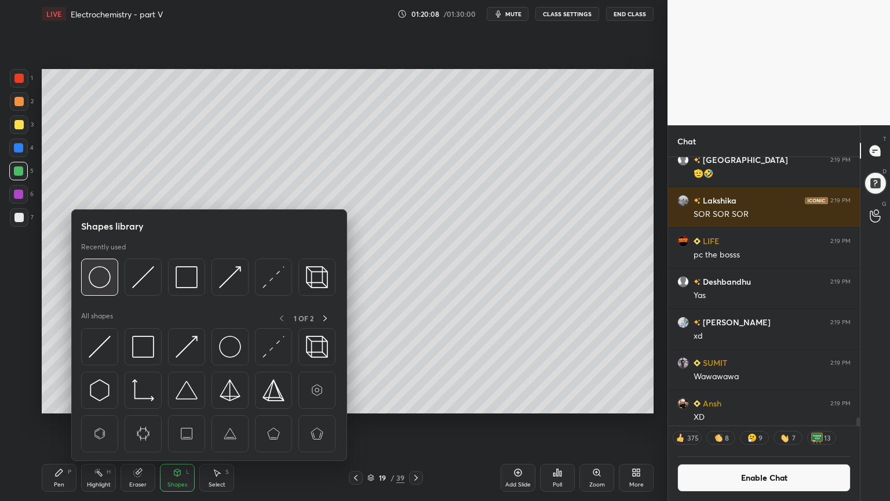
click at [106, 281] on img at bounding box center [100, 277] width 22 height 22
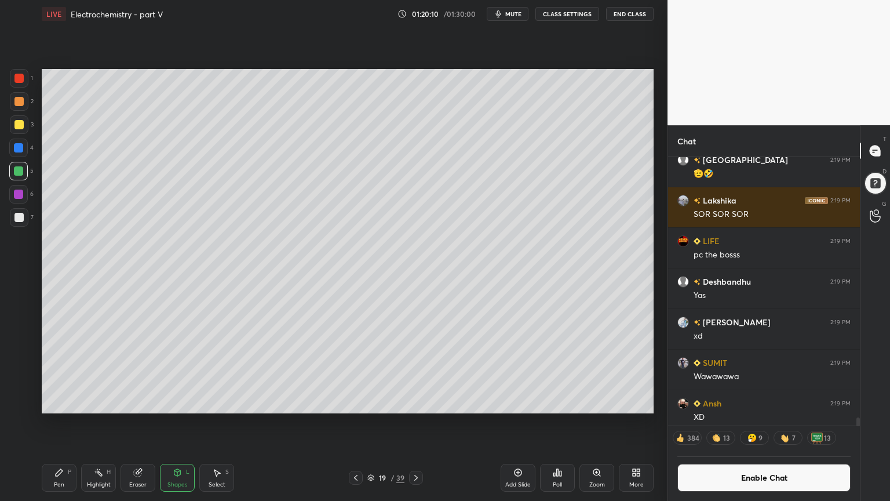
click at [73, 423] on div "Pen P" at bounding box center [59, 478] width 35 height 28
drag, startPoint x: 93, startPoint y: 474, endPoint x: 116, endPoint y: 438, distance: 42.5
click at [92, 423] on div "Highlight H" at bounding box center [98, 478] width 35 height 28
drag, startPoint x: 104, startPoint y: 479, endPoint x: 154, endPoint y: 416, distance: 80.6
click at [104, 423] on div "Highlight H" at bounding box center [98, 478] width 35 height 28
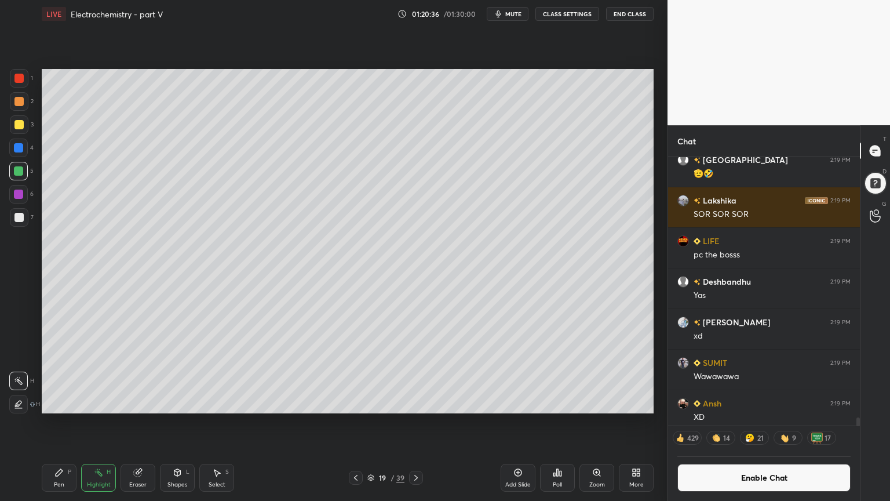
drag, startPoint x: 50, startPoint y: 486, endPoint x: 69, endPoint y: 463, distance: 29.2
click at [51, 423] on div "Pen P" at bounding box center [59, 478] width 35 height 28
click at [19, 74] on div at bounding box center [18, 78] width 9 height 9
drag, startPoint x: 61, startPoint y: 485, endPoint x: 71, endPoint y: 424, distance: 61.7
click at [59, 423] on div "Pen" at bounding box center [59, 485] width 10 height 6
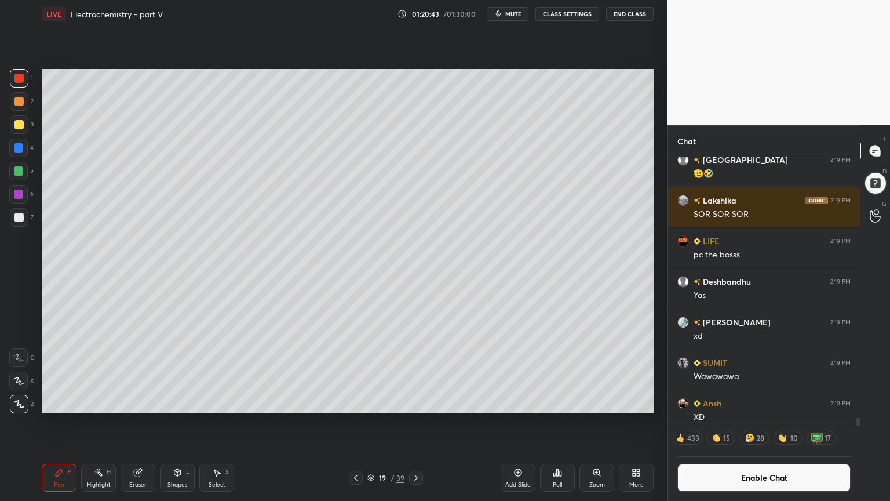
click at [23, 219] on div at bounding box center [18, 217] width 9 height 9
click at [171, 423] on div "Shapes L" at bounding box center [177, 478] width 35 height 28
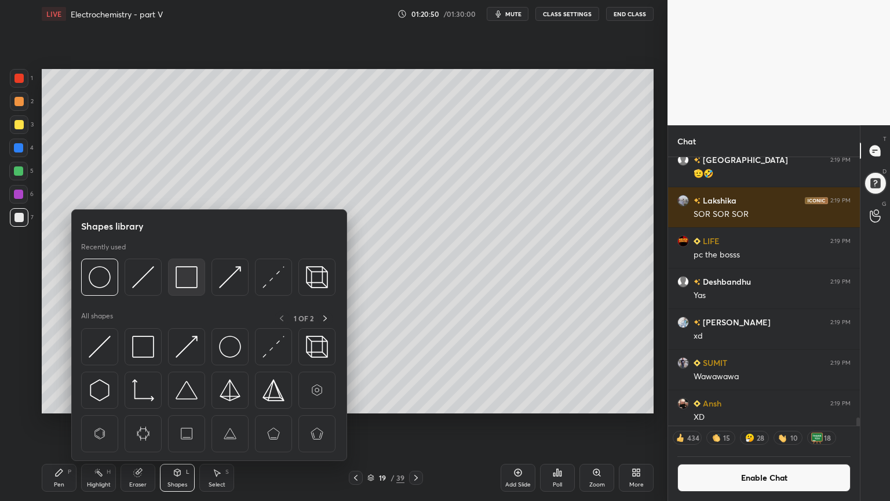
click at [193, 282] on img at bounding box center [187, 277] width 22 height 22
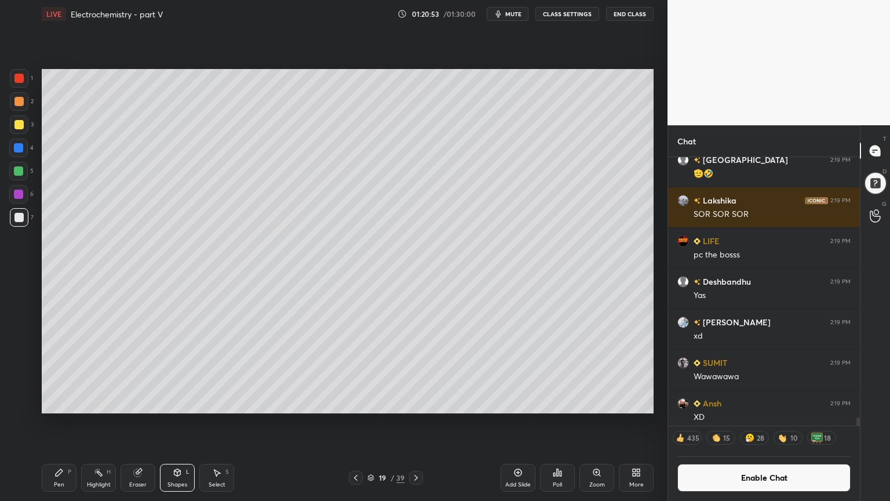
click at [87, 423] on div "Highlight" at bounding box center [99, 485] width 24 height 6
drag, startPoint x: 64, startPoint y: 484, endPoint x: 61, endPoint y: 474, distance: 9.7
click at [64, 423] on div "Pen P" at bounding box center [59, 478] width 35 height 28
click at [21, 79] on div at bounding box center [18, 78] width 9 height 9
click at [101, 423] on div "Highlight H" at bounding box center [98, 478] width 35 height 28
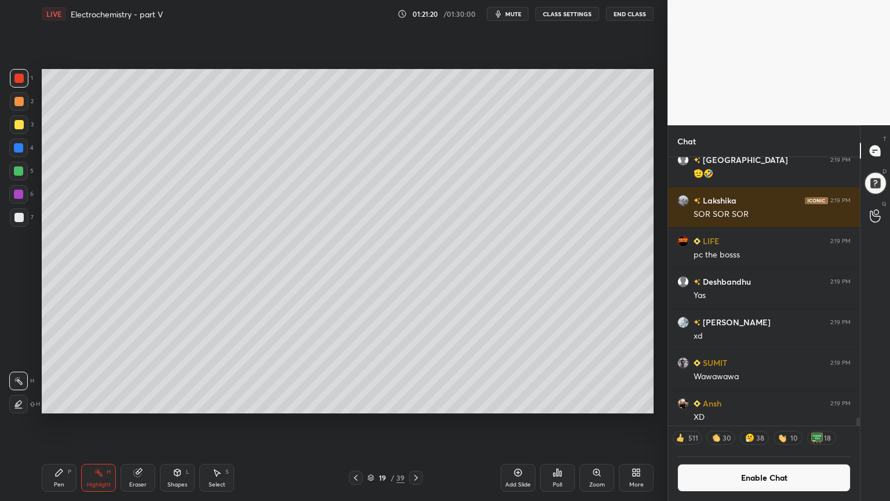
click at [63, 423] on div "Pen P" at bounding box center [59, 478] width 35 height 28
click at [21, 129] on div at bounding box center [18, 124] width 9 height 9
click at [95, 423] on div "Highlight H" at bounding box center [98, 478] width 35 height 28
click at [68, 423] on div "Pen P" at bounding box center [59, 478] width 35 height 28
click at [27, 148] on div at bounding box center [18, 148] width 19 height 19
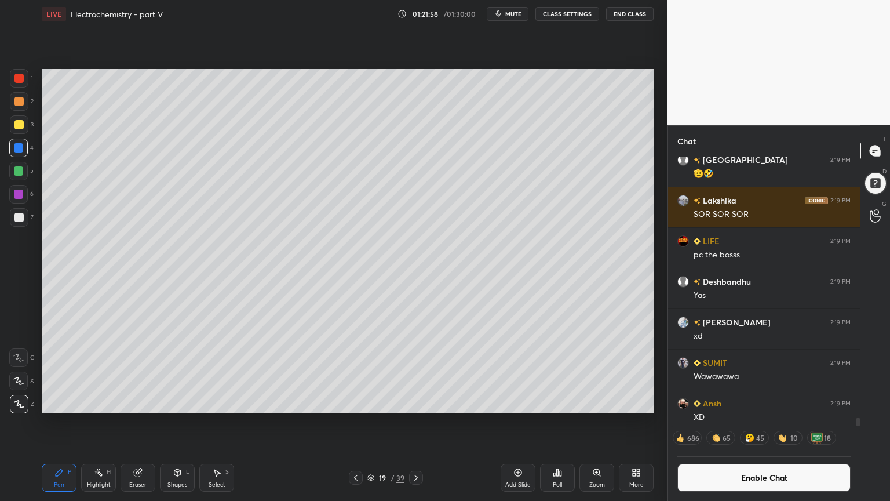
click at [107, 423] on div "Highlight H" at bounding box center [98, 478] width 35 height 28
click at [62, 423] on icon at bounding box center [58, 472] width 9 height 9
click at [21, 174] on div at bounding box center [18, 170] width 9 height 9
click at [92, 423] on div "Highlight" at bounding box center [99, 485] width 24 height 6
drag, startPoint x: 56, startPoint y: 475, endPoint x: 70, endPoint y: 457, distance: 22.7
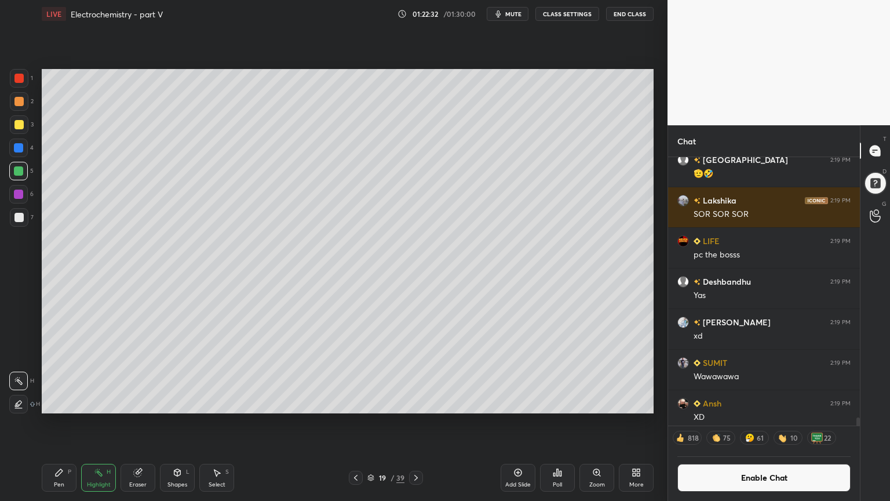
click at [58, 423] on icon at bounding box center [59, 472] width 7 height 7
click at [110, 423] on div "Highlight H" at bounding box center [98, 478] width 35 height 28
click at [775, 423] on button "Enable Chat" at bounding box center [764, 478] width 173 height 28
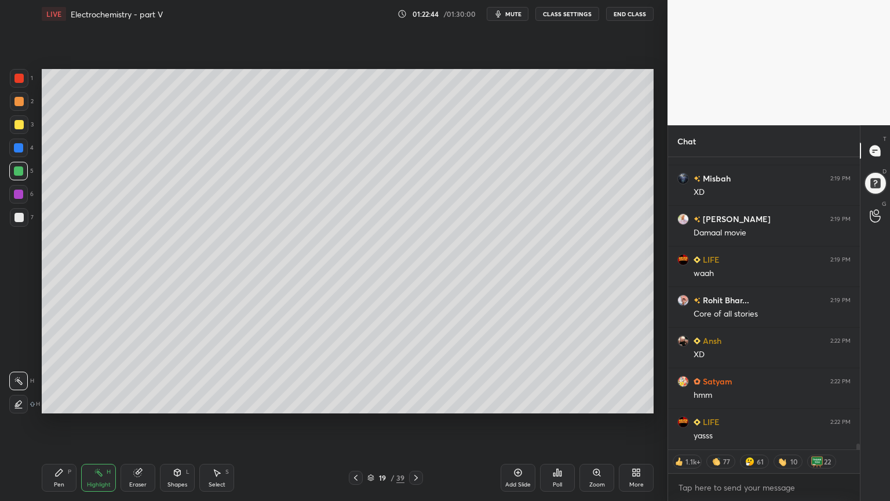
scroll to position [14710, 0]
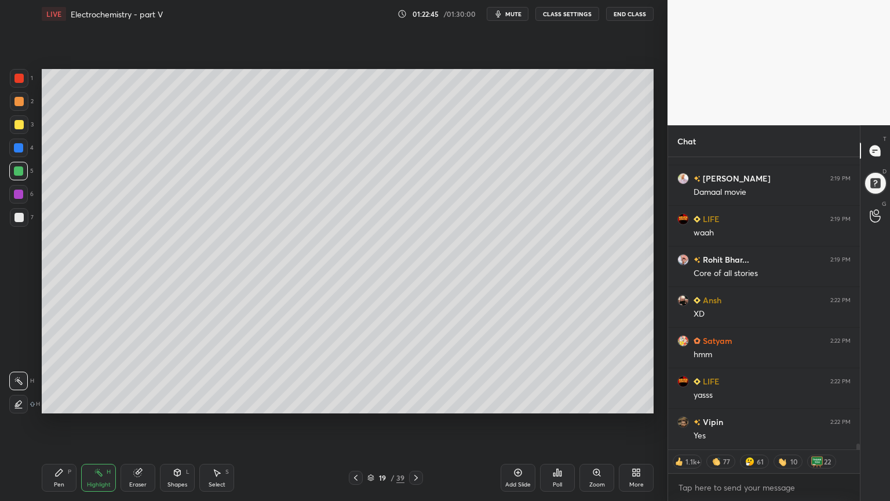
click at [113, 423] on div "Highlight H" at bounding box center [98, 478] width 35 height 28
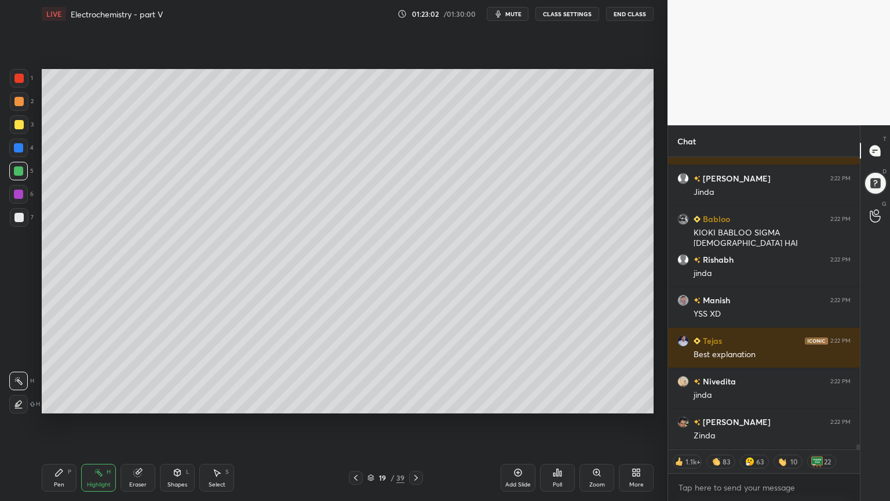
scroll to position [16861, 0]
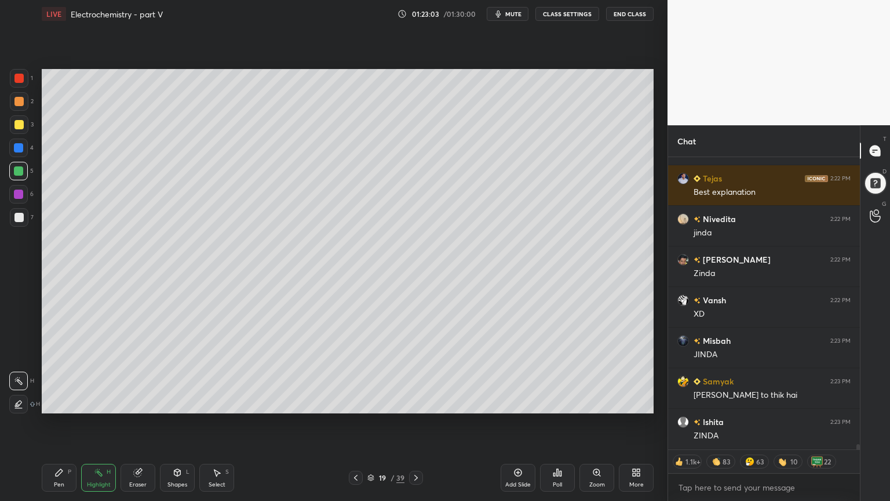
click at [97, 423] on div "Highlight H" at bounding box center [98, 478] width 35 height 28
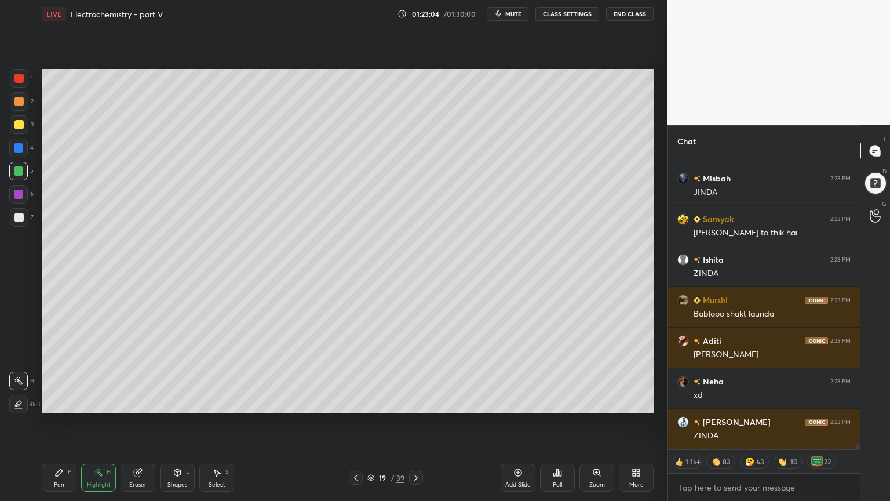
click at [20, 219] on div at bounding box center [18, 217] width 9 height 9
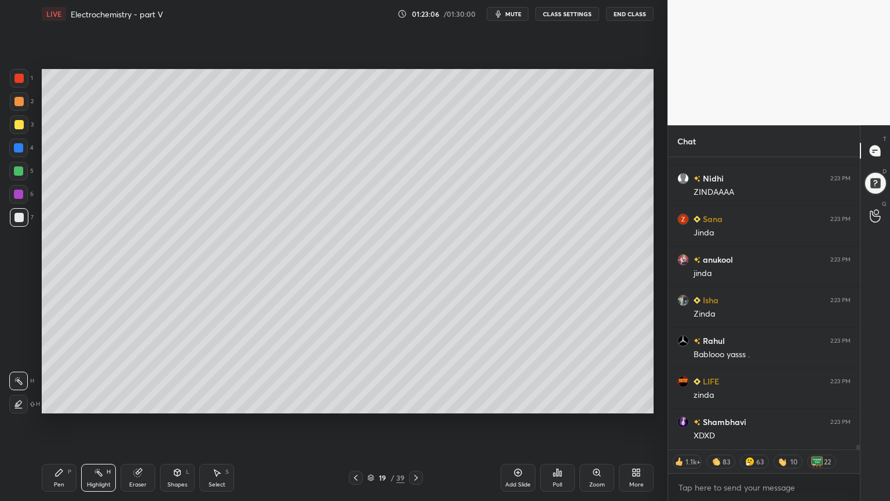
scroll to position [17389, 0]
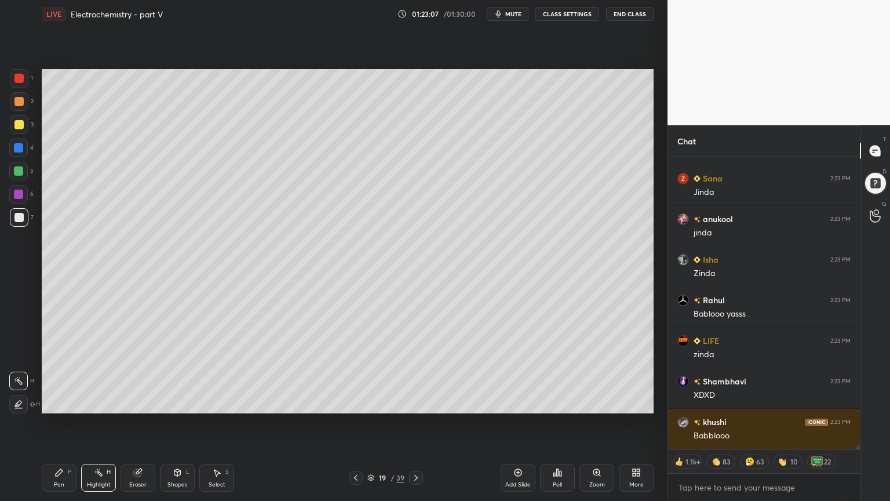
click at [49, 423] on div "Pen P" at bounding box center [59, 478] width 35 height 28
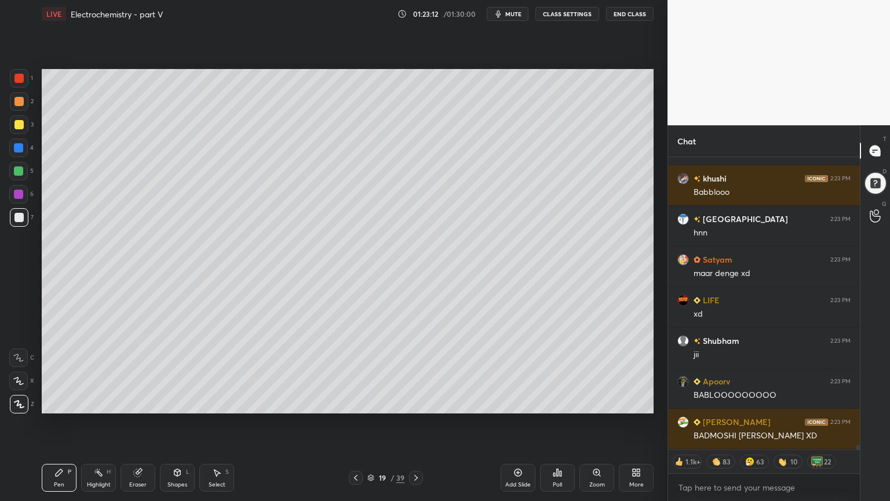
scroll to position [17713, 0]
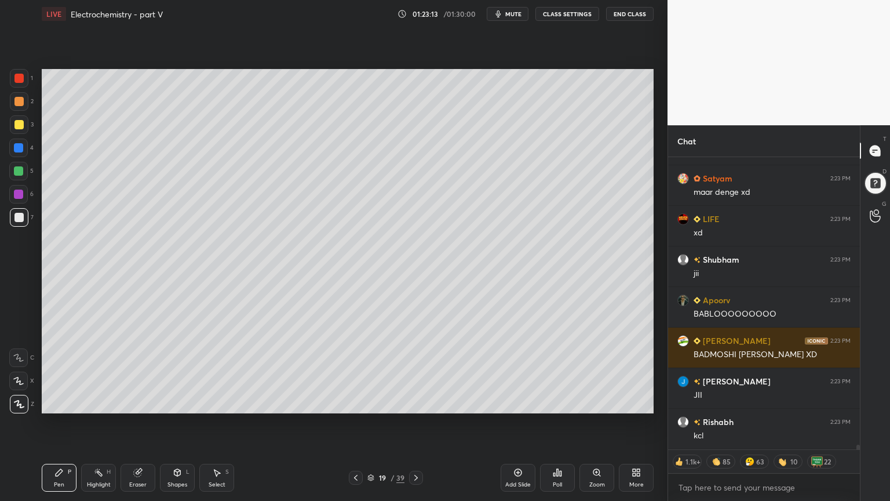
click at [94, 423] on div "Highlight" at bounding box center [99, 485] width 24 height 6
type textarea "x"
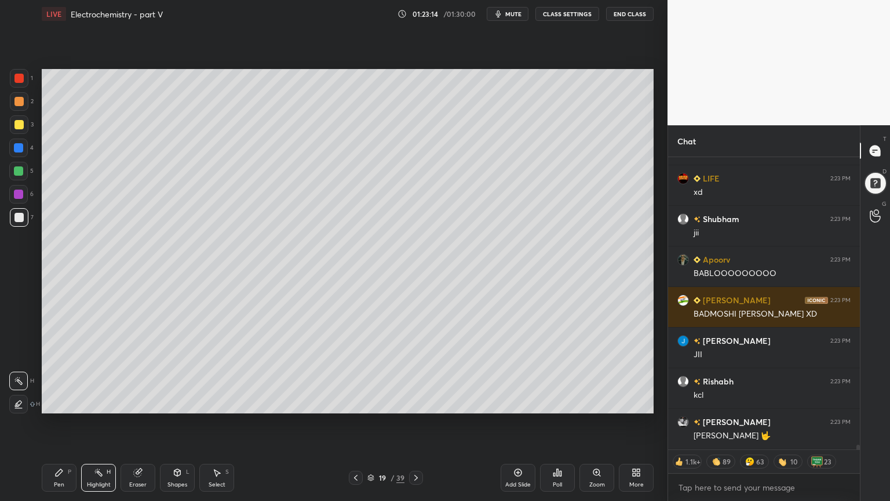
click at [574, 13] on button "CLASS SETTINGS" at bounding box center [568, 14] width 64 height 14
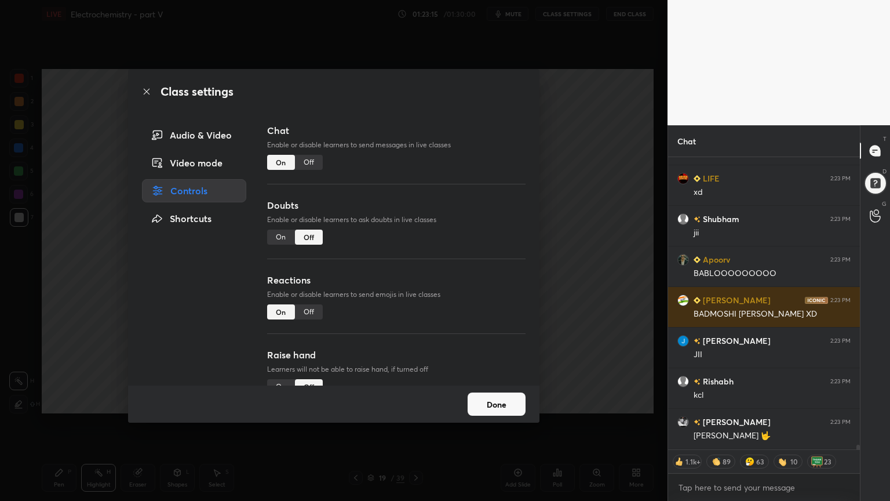
click at [311, 162] on div "Off" at bounding box center [309, 162] width 28 height 15
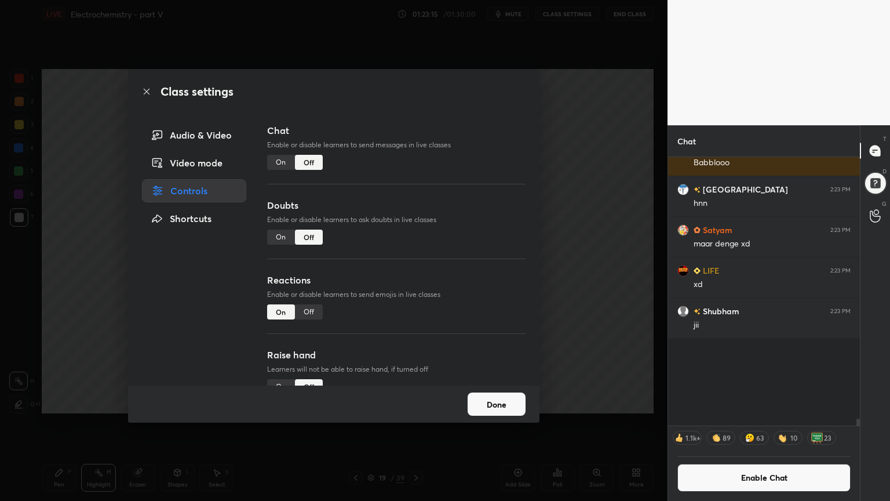
scroll to position [265, 188]
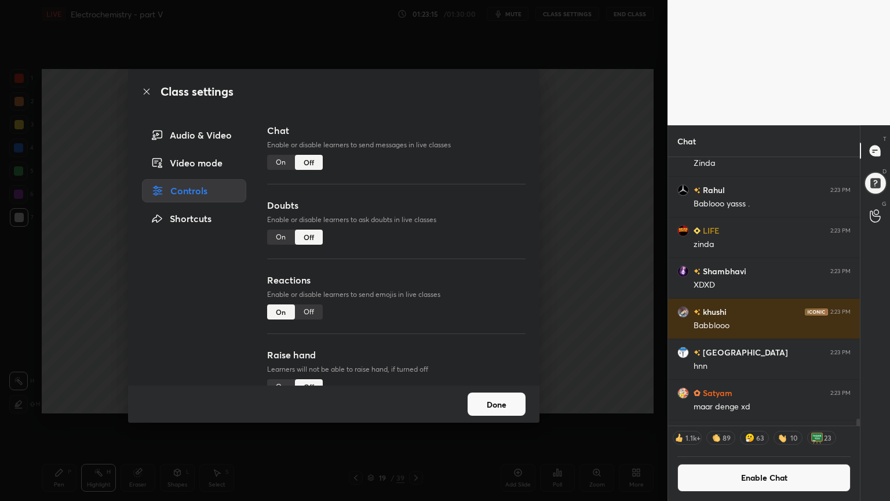
drag, startPoint x: 566, startPoint y: 207, endPoint x: 482, endPoint y: 240, distance: 90.3
click at [558, 206] on div "Class settings Audio & Video Video mode Controls Shortcuts Chat Enable or disab…" at bounding box center [334, 250] width 668 height 501
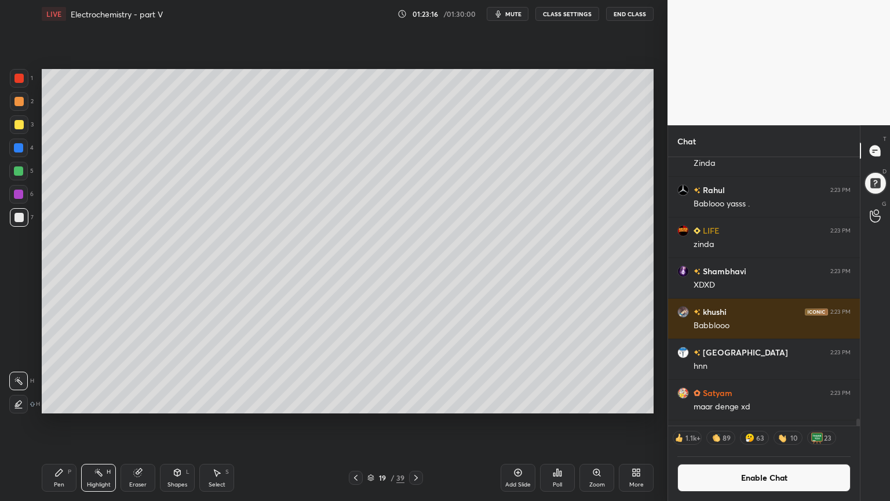
drag, startPoint x: 112, startPoint y: 478, endPoint x: 110, endPoint y: 471, distance: 7.7
click at [109, 423] on div "Highlight H" at bounding box center [98, 478] width 35 height 28
click at [57, 423] on icon at bounding box center [59, 472] width 7 height 7
click at [19, 125] on div at bounding box center [18, 124] width 9 height 9
drag, startPoint x: 89, startPoint y: 477, endPoint x: 104, endPoint y: 421, distance: 57.1
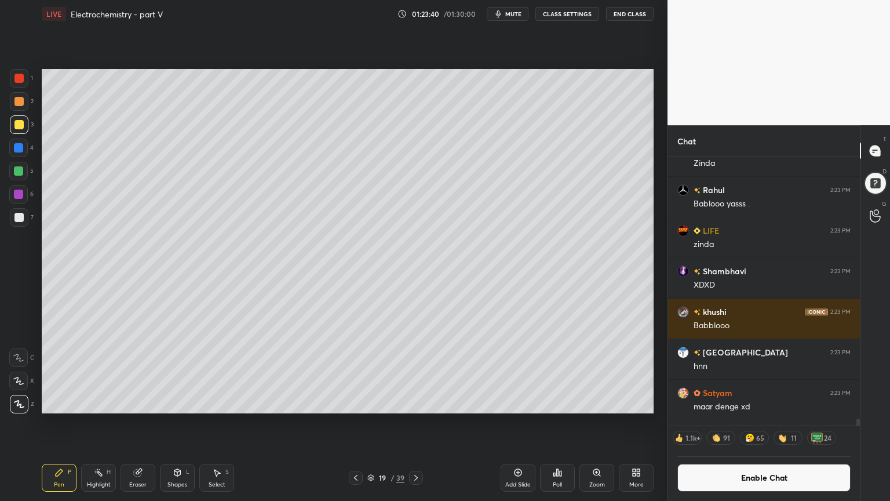
click at [90, 423] on div "Highlight H" at bounding box center [98, 478] width 35 height 28
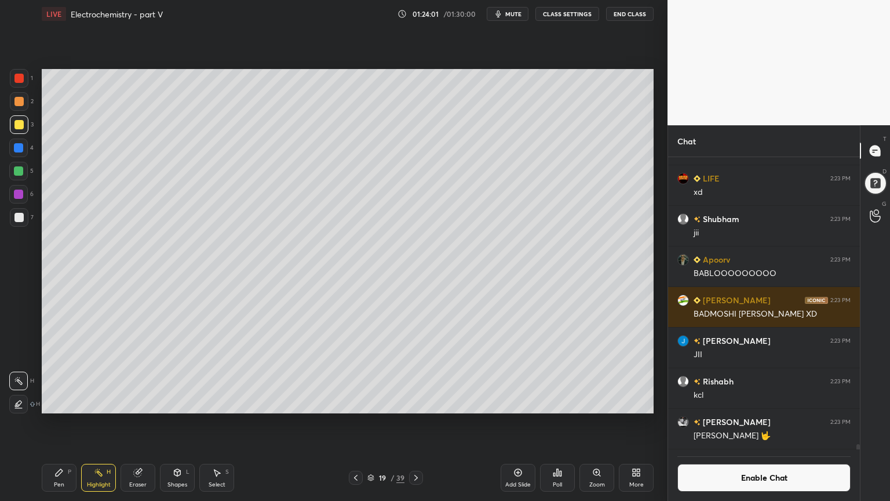
drag, startPoint x: 68, startPoint y: 475, endPoint x: 77, endPoint y: 462, distance: 15.6
click at [67, 423] on div "Pen P" at bounding box center [59, 478] width 35 height 28
click at [104, 423] on div "Highlight H" at bounding box center [98, 478] width 35 height 28
click at [507, 423] on div "Add Slide" at bounding box center [519, 485] width 26 height 6
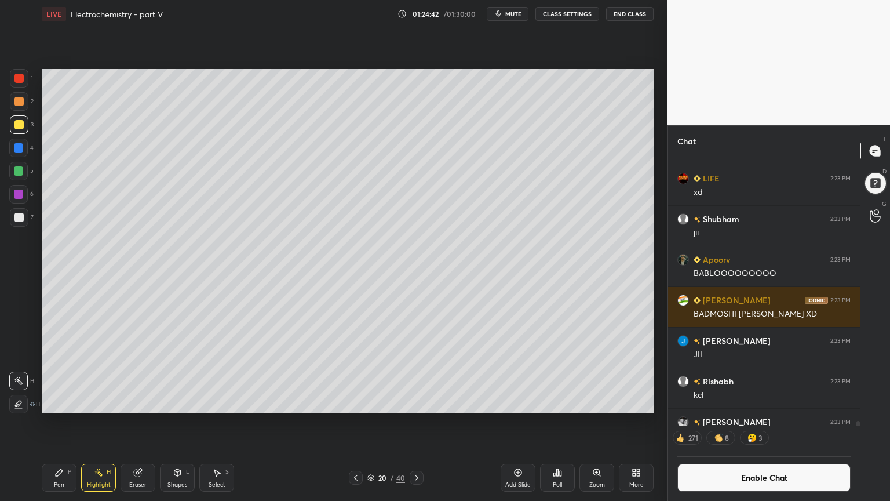
click at [62, 423] on div "Pen P" at bounding box center [59, 478] width 35 height 28
click at [19, 83] on div at bounding box center [19, 78] width 19 height 19
click at [352, 423] on icon at bounding box center [355, 477] width 9 height 9
drag, startPoint x: 106, startPoint y: 478, endPoint x: 106, endPoint y: 472, distance: 5.8
click at [106, 423] on div "Highlight H" at bounding box center [98, 478] width 35 height 28
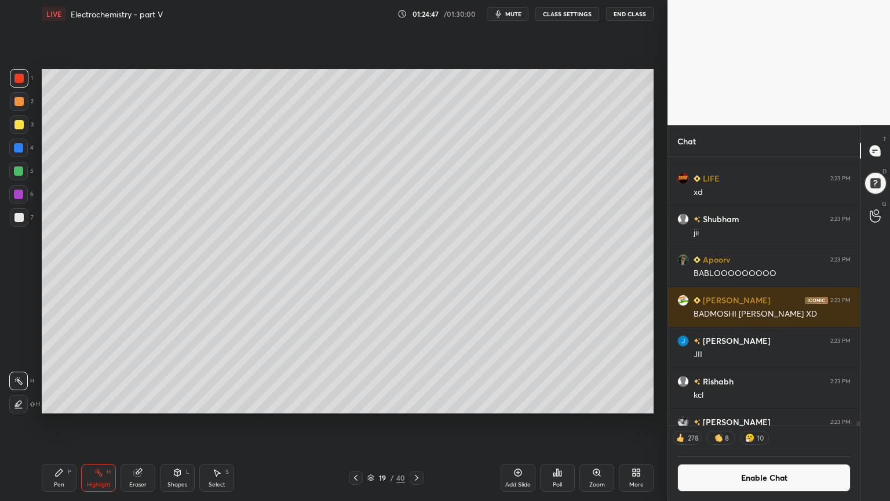
click at [757, 423] on button "Enable Chat" at bounding box center [764, 478] width 173 height 28
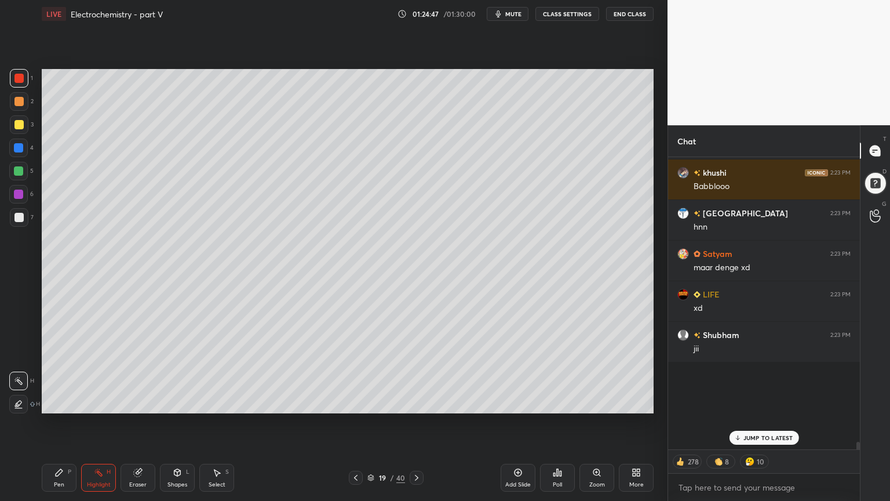
scroll to position [289, 188]
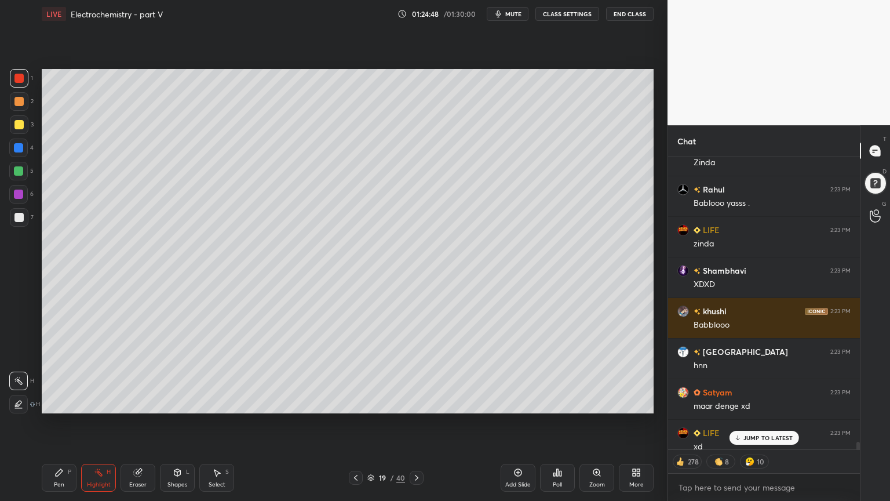
click at [769, 423] on p "JUMP TO LATEST" at bounding box center [769, 437] width 50 height 7
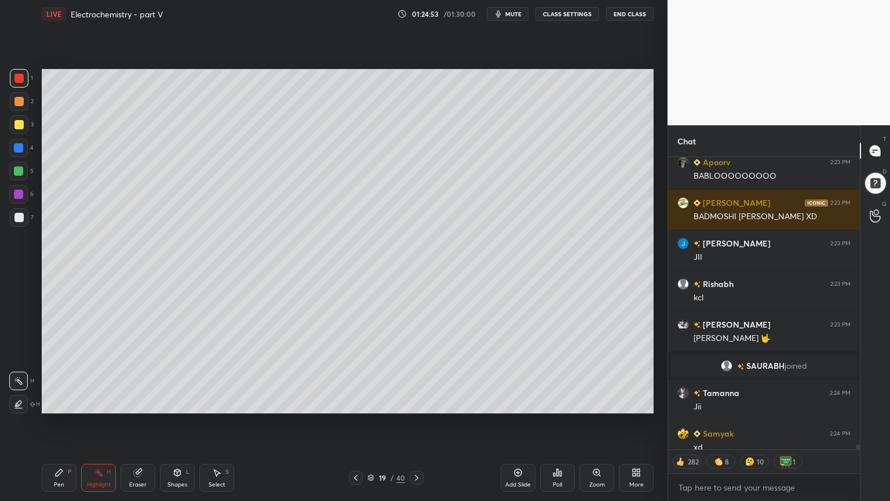
scroll to position [16907, 0]
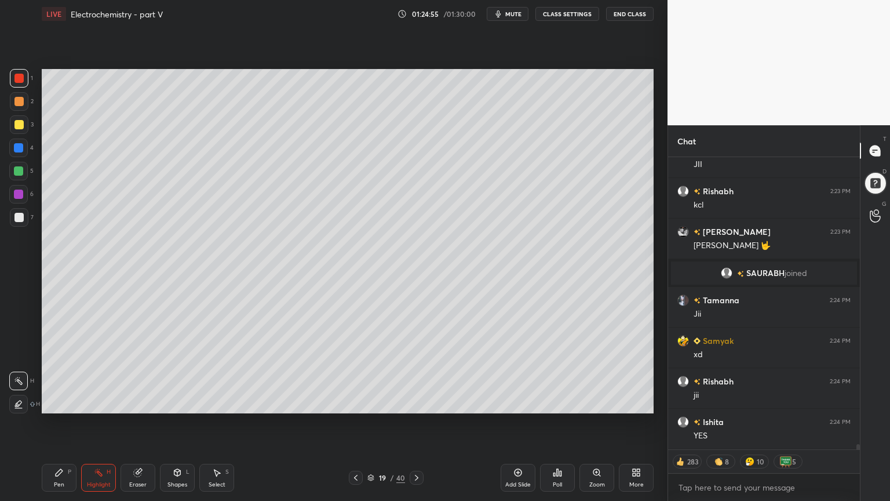
click at [352, 423] on icon at bounding box center [355, 477] width 9 height 9
click at [353, 423] on icon at bounding box center [355, 477] width 9 height 9
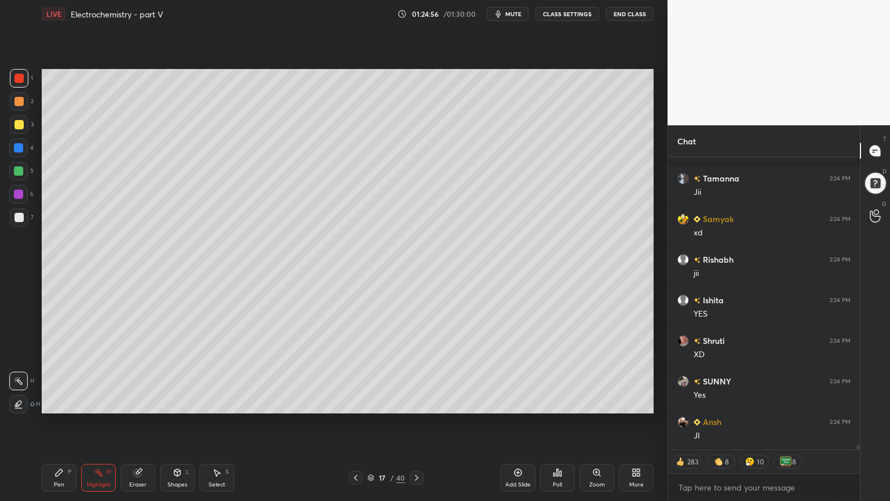
click at [416, 423] on icon at bounding box center [416, 477] width 9 height 9
click at [96, 423] on div "Highlight H" at bounding box center [98, 478] width 35 height 28
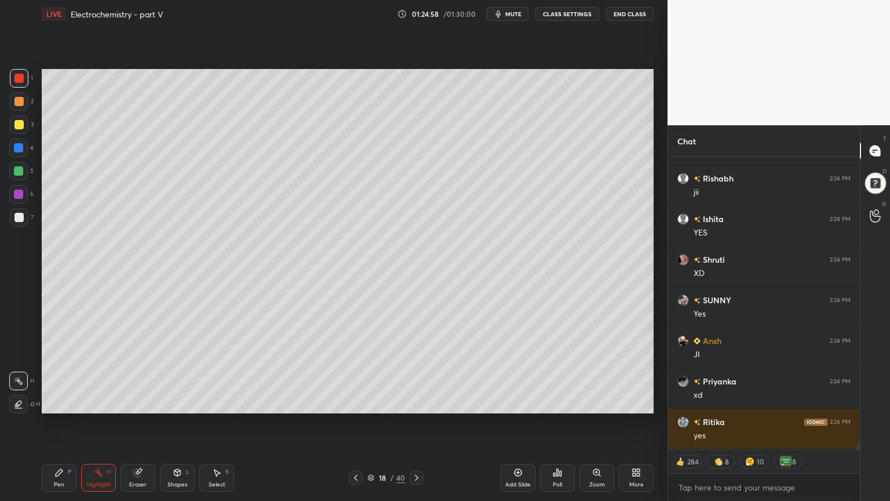
click at [61, 423] on div "Pen P" at bounding box center [59, 478] width 35 height 28
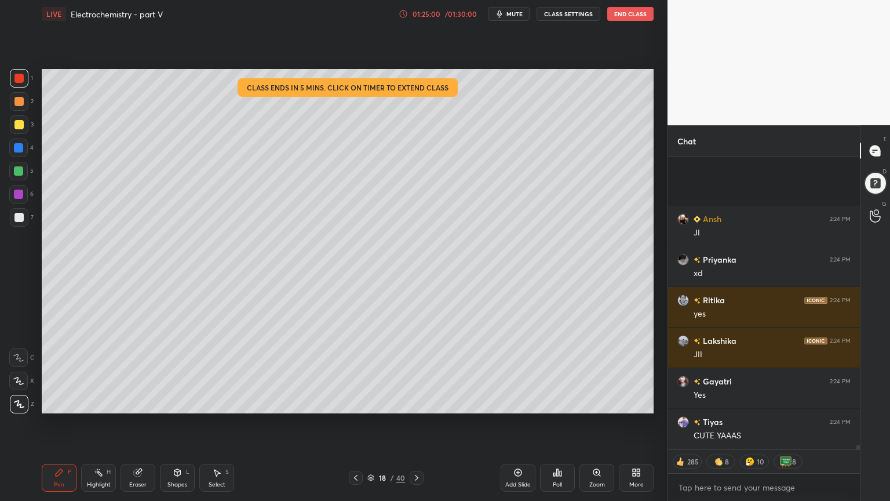
drag, startPoint x: 101, startPoint y: 485, endPoint x: 147, endPoint y: 435, distance: 67.7
click at [100, 423] on div "Highlight H" at bounding box center [98, 478] width 35 height 28
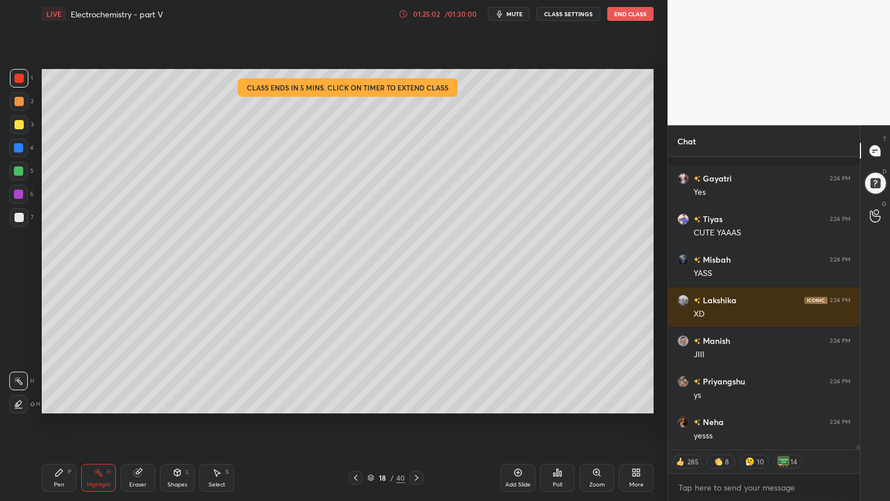
scroll to position [17557, 0]
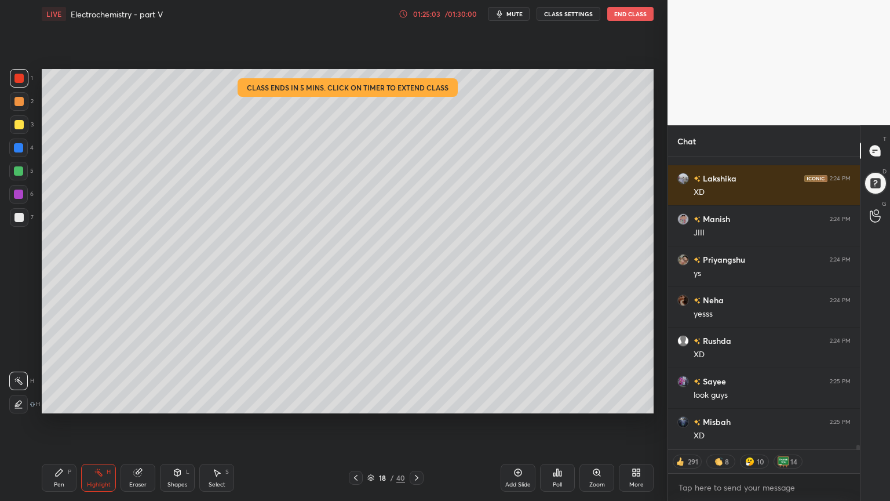
click at [417, 423] on icon at bounding box center [416, 477] width 9 height 9
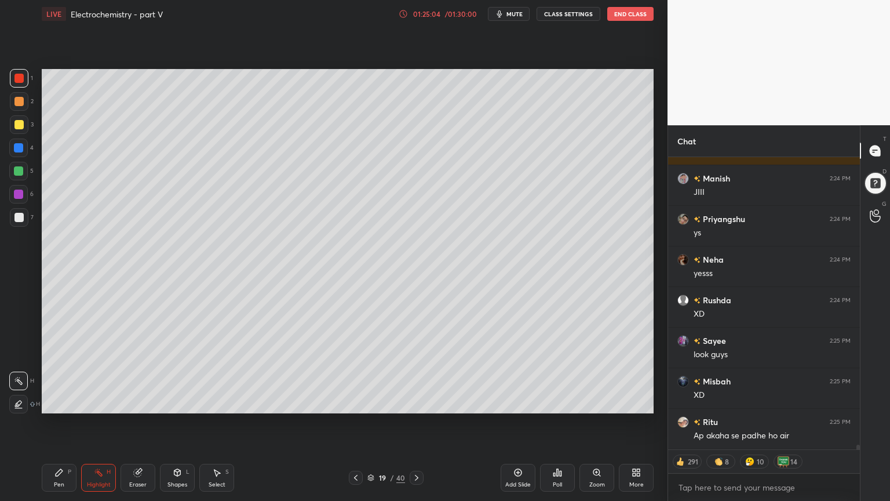
click at [421, 423] on div at bounding box center [417, 478] width 14 height 14
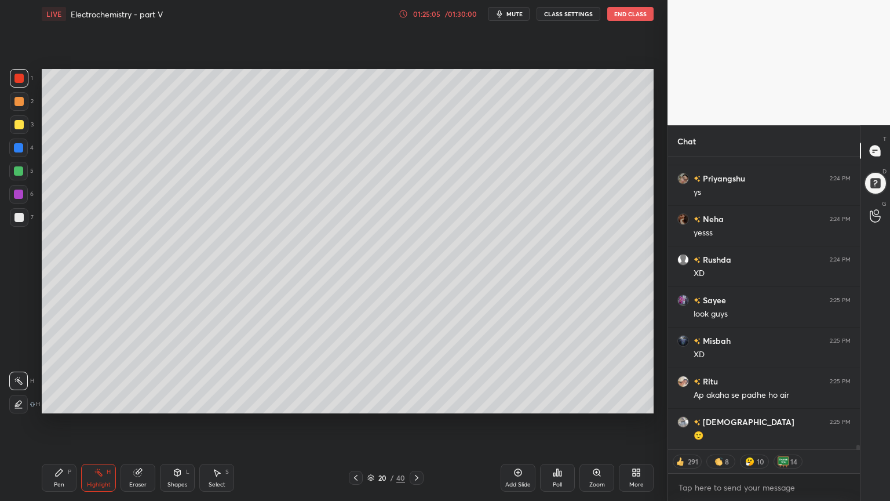
drag, startPoint x: 56, startPoint y: 477, endPoint x: 74, endPoint y: 445, distance: 36.1
click at [56, 423] on icon at bounding box center [58, 472] width 9 height 9
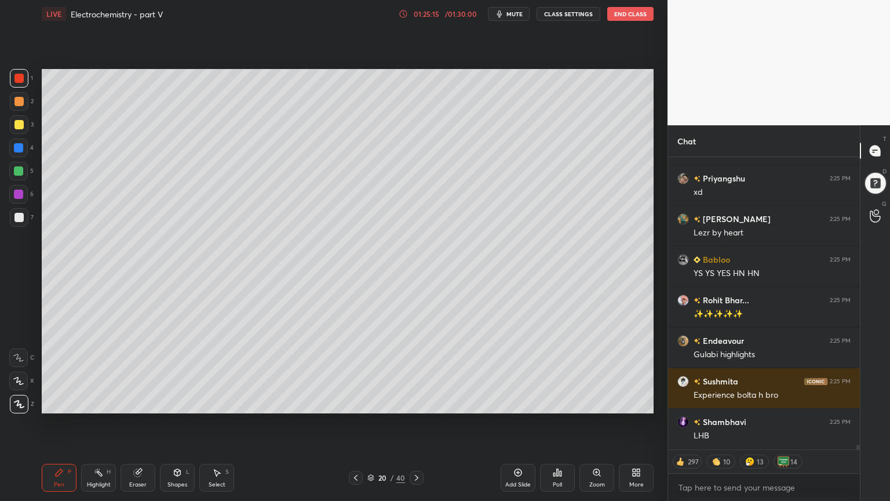
scroll to position [17777, 0]
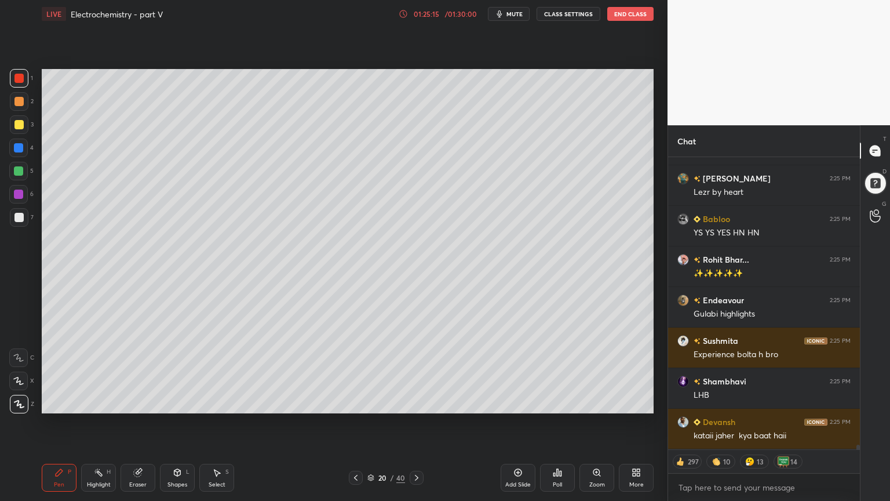
type textarea "x"
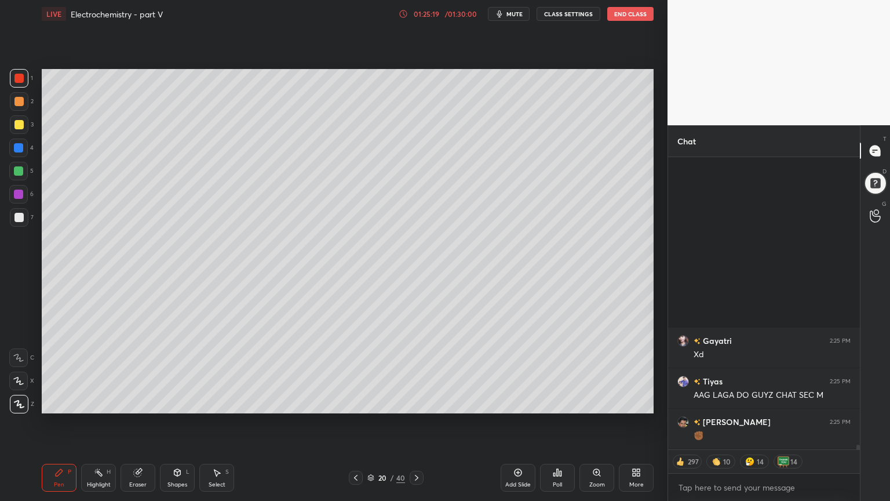
scroll to position [18425, 0]
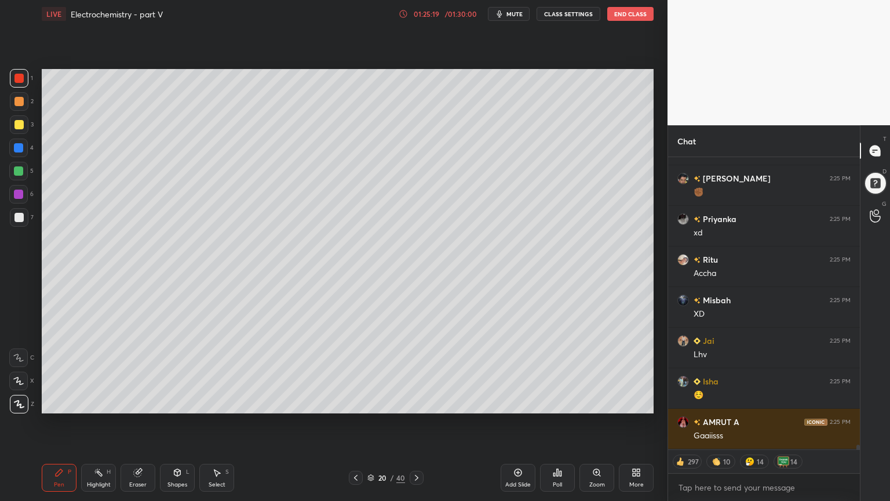
click at [568, 14] on button "CLASS SETTINGS" at bounding box center [569, 14] width 64 height 14
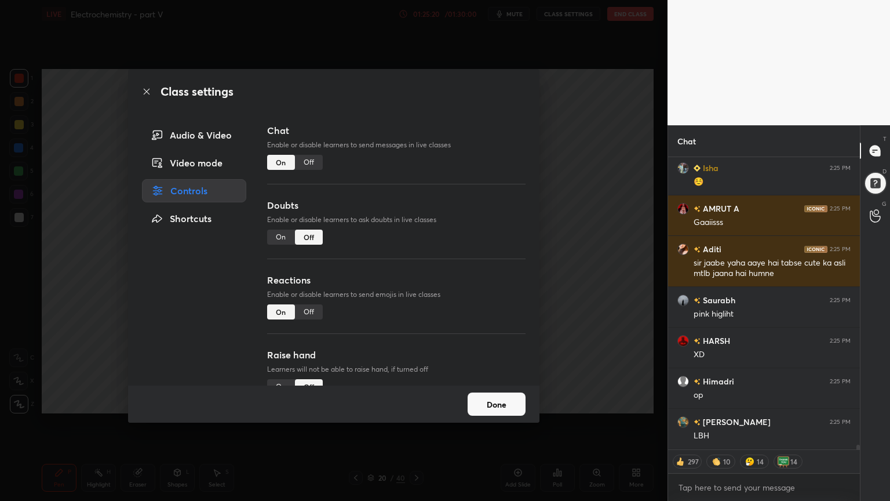
click at [311, 161] on div "Off" at bounding box center [309, 162] width 28 height 15
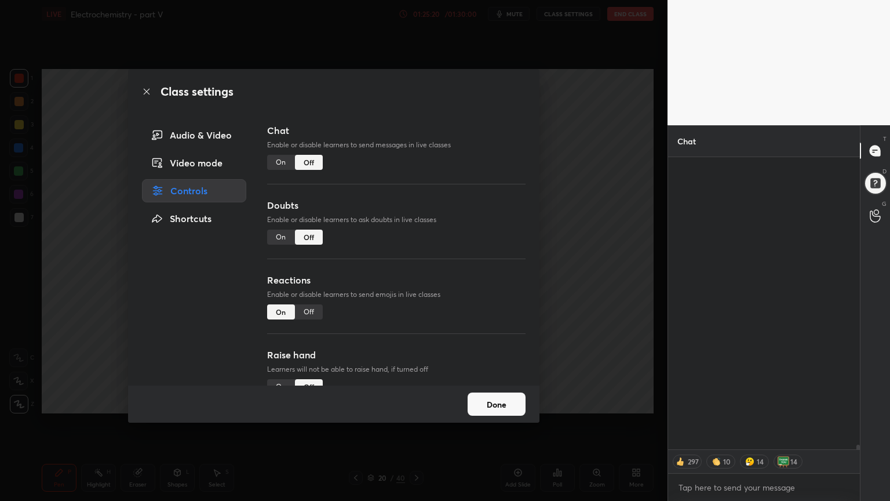
scroll to position [265, 188]
drag, startPoint x: 602, startPoint y: 202, endPoint x: 584, endPoint y: 195, distance: 19.0
click at [589, 197] on div "Class settings Audio & Video Video mode Controls Shortcuts Chat Enable or disab…" at bounding box center [334, 250] width 668 height 501
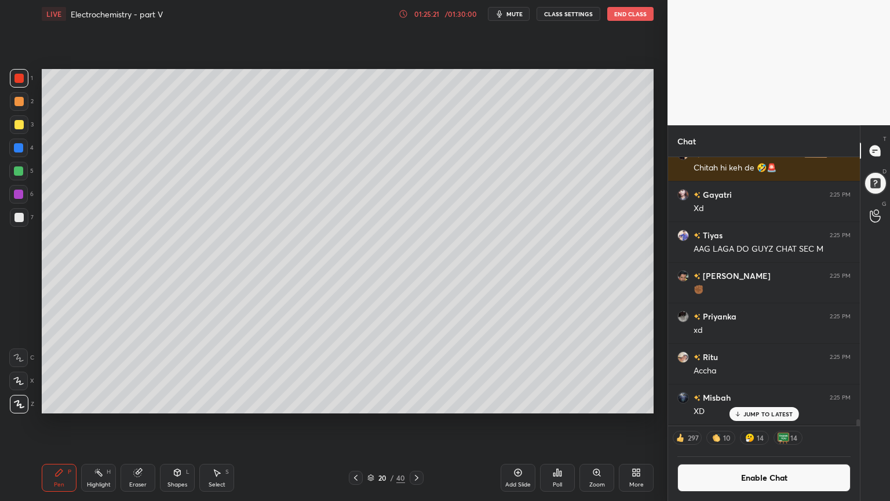
click at [50, 423] on div "Pen P" at bounding box center [59, 478] width 35 height 28
click at [16, 103] on div at bounding box center [18, 101] width 9 height 9
click at [180, 423] on div "Shapes L" at bounding box center [177, 478] width 35 height 28
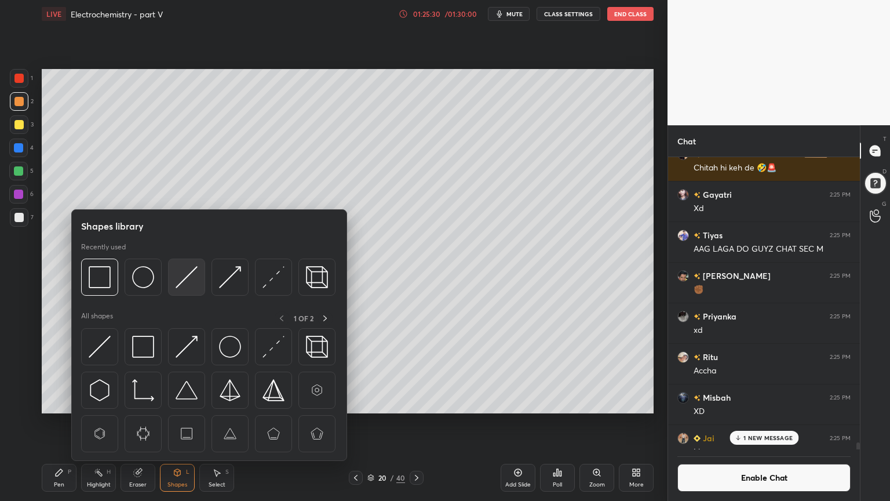
click at [192, 278] on img at bounding box center [187, 277] width 22 height 22
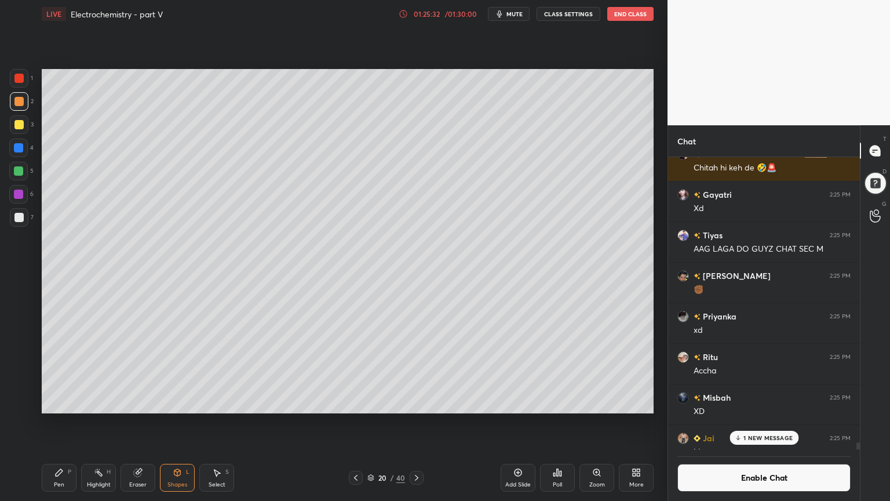
click at [59, 423] on div "Pen P" at bounding box center [59, 478] width 35 height 28
click at [16, 214] on div at bounding box center [18, 217] width 9 height 9
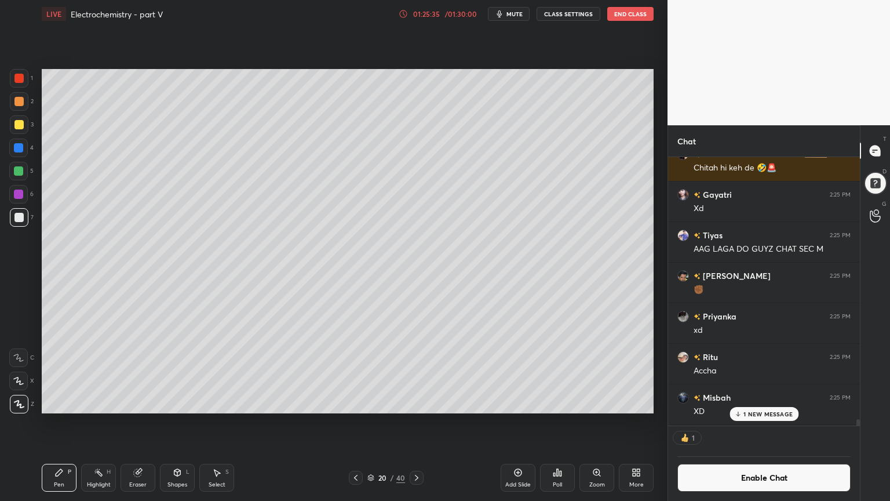
scroll to position [3, 3]
click at [181, 423] on div "Shapes" at bounding box center [178, 485] width 20 height 6
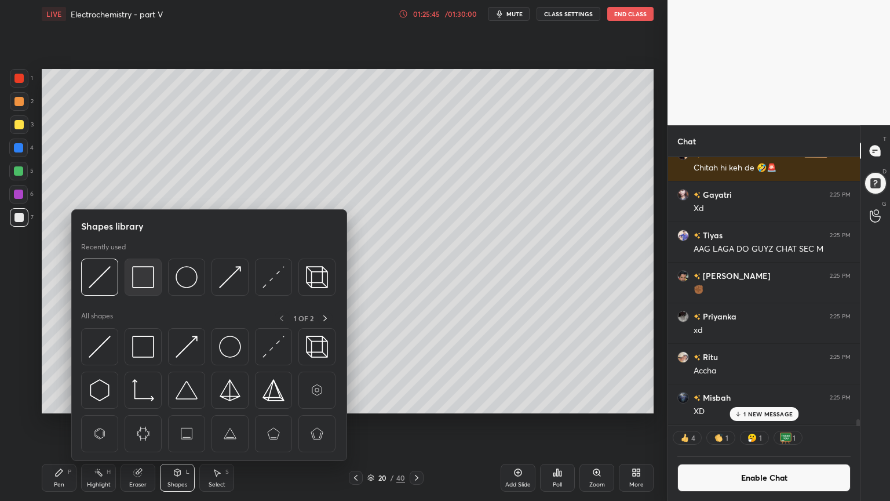
click at [147, 289] on div at bounding box center [143, 277] width 37 height 37
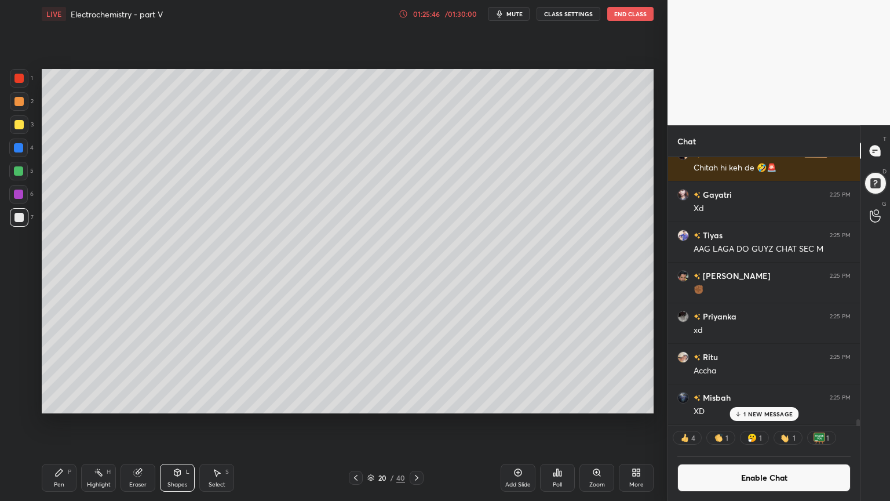
click at [56, 423] on div "Pen P" at bounding box center [59, 478] width 35 height 28
drag, startPoint x: 95, startPoint y: 481, endPoint x: 128, endPoint y: 426, distance: 63.9
click at [97, 423] on div "Highlight" at bounding box center [99, 485] width 24 height 6
click at [170, 423] on div "Shapes" at bounding box center [178, 485] width 20 height 6
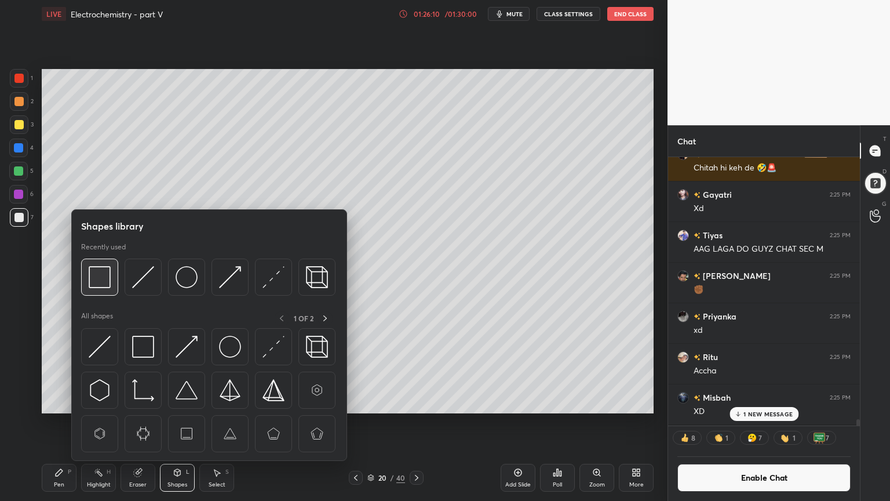
click at [102, 278] on img at bounding box center [100, 277] width 22 height 22
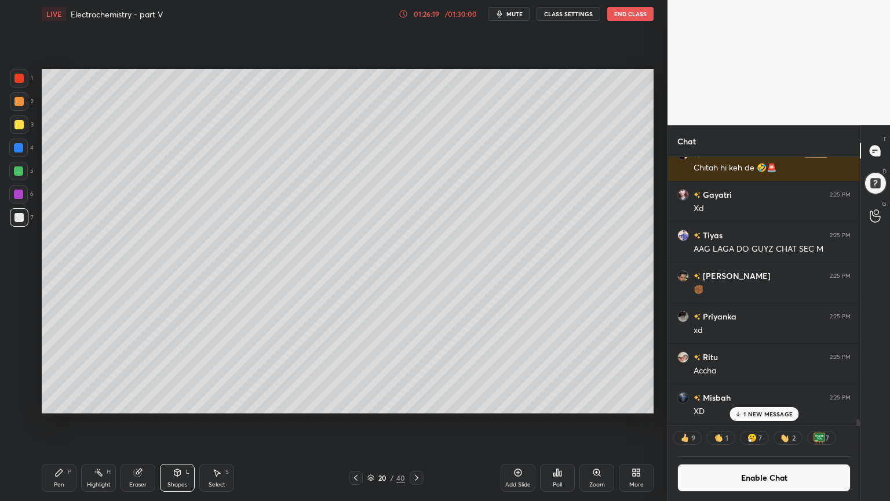
drag, startPoint x: 141, startPoint y: 480, endPoint x: 146, endPoint y: 432, distance: 48.4
click at [141, 423] on div "Eraser" at bounding box center [138, 478] width 35 height 28
click at [182, 423] on div "Shapes L" at bounding box center [177, 478] width 35 height 28
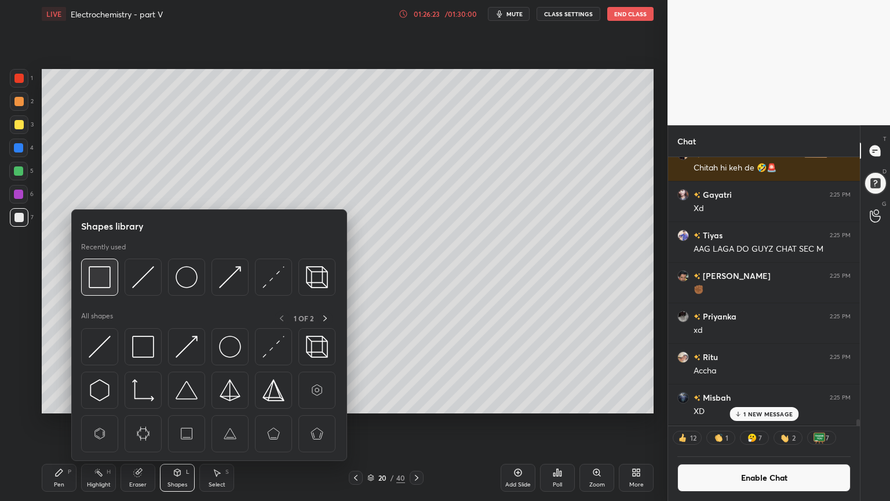
click at [101, 285] on img at bounding box center [100, 277] width 22 height 22
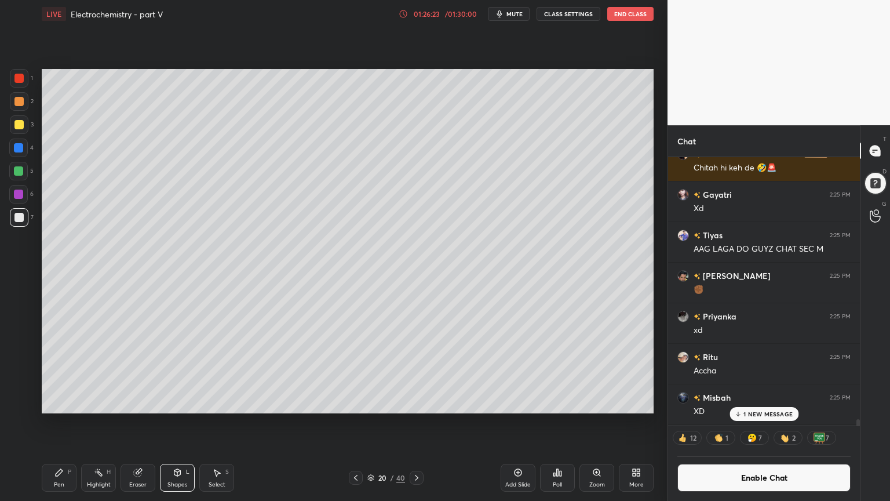
drag, startPoint x: 20, startPoint y: 107, endPoint x: 41, endPoint y: 134, distance: 34.8
click at [21, 111] on div "2" at bounding box center [22, 103] width 24 height 23
click at [174, 423] on div "Shapes L" at bounding box center [177, 478] width 35 height 28
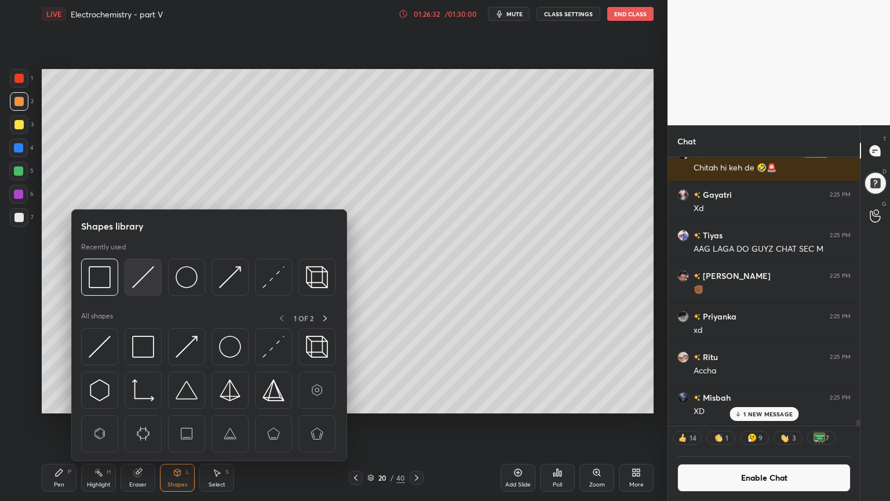
click at [144, 281] on img at bounding box center [143, 277] width 22 height 22
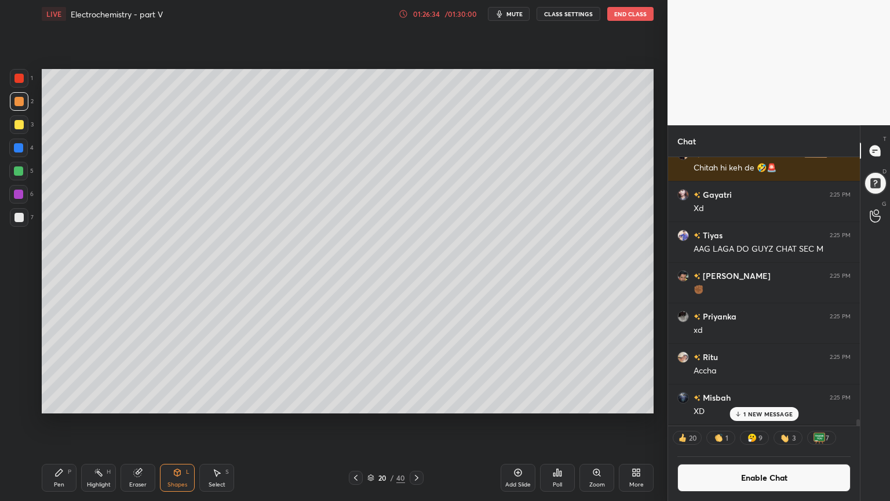
click at [190, 423] on div "Shapes L" at bounding box center [177, 478] width 35 height 28
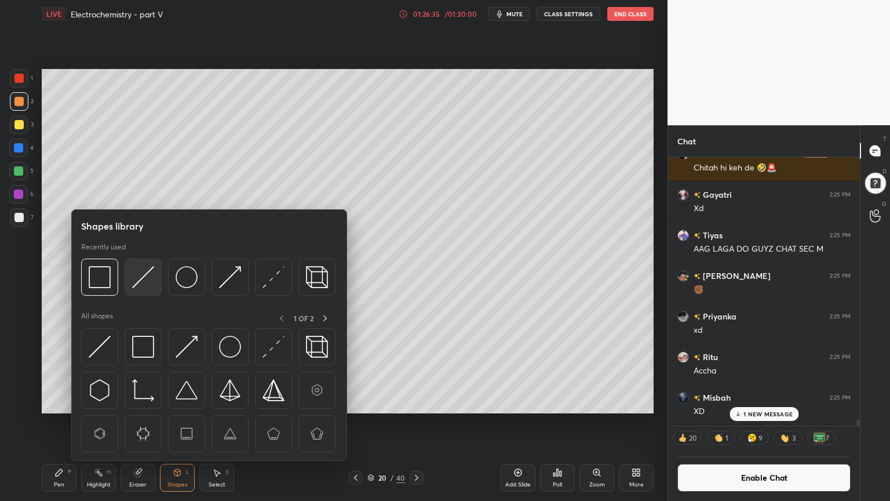
click at [148, 283] on img at bounding box center [143, 277] width 22 height 22
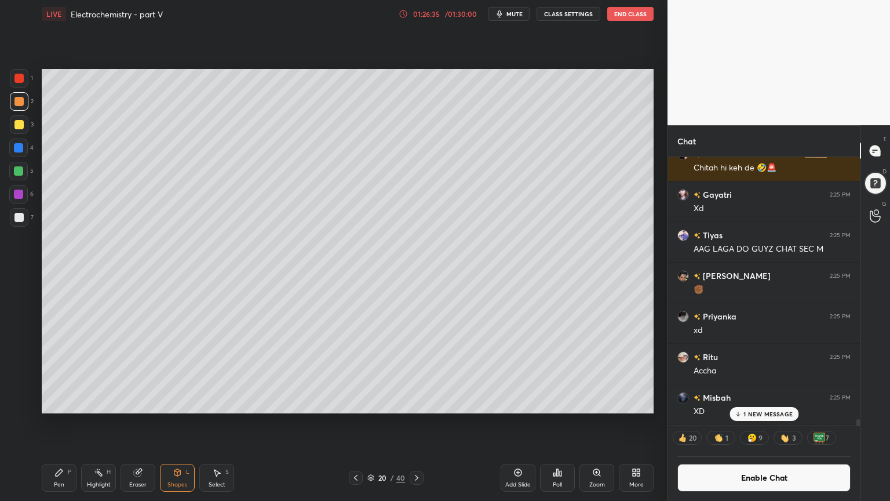
click at [16, 218] on div at bounding box center [18, 217] width 9 height 9
click at [168, 423] on div "Shapes L" at bounding box center [177, 478] width 35 height 28
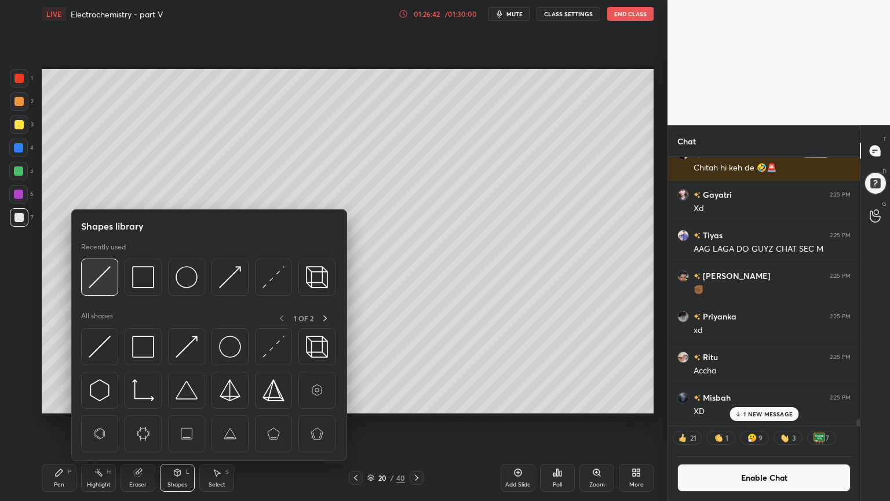
click at [104, 283] on img at bounding box center [100, 277] width 22 height 22
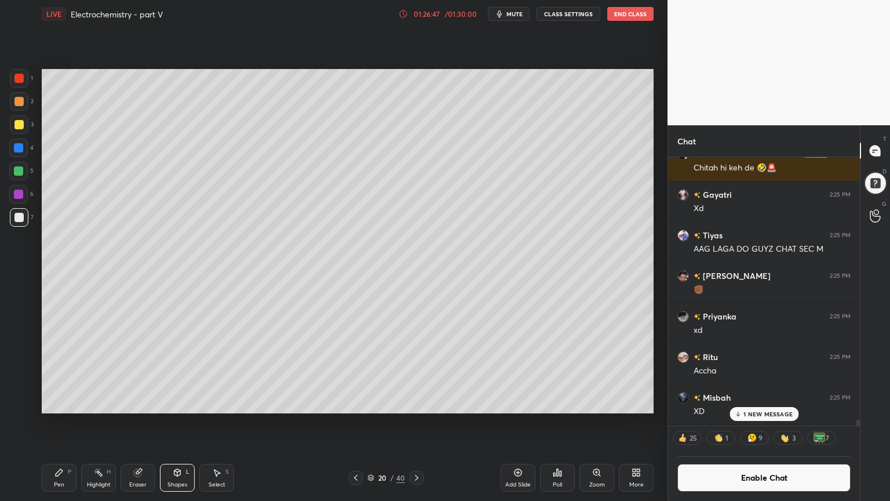
click at [63, 423] on div "Pen" at bounding box center [59, 485] width 10 height 6
click at [19, 166] on div at bounding box center [18, 170] width 9 height 9
click at [22, 151] on div at bounding box center [18, 147] width 9 height 9
click at [14, 129] on div at bounding box center [18, 124] width 9 height 9
drag, startPoint x: 106, startPoint y: 484, endPoint x: 132, endPoint y: 444, distance: 47.6
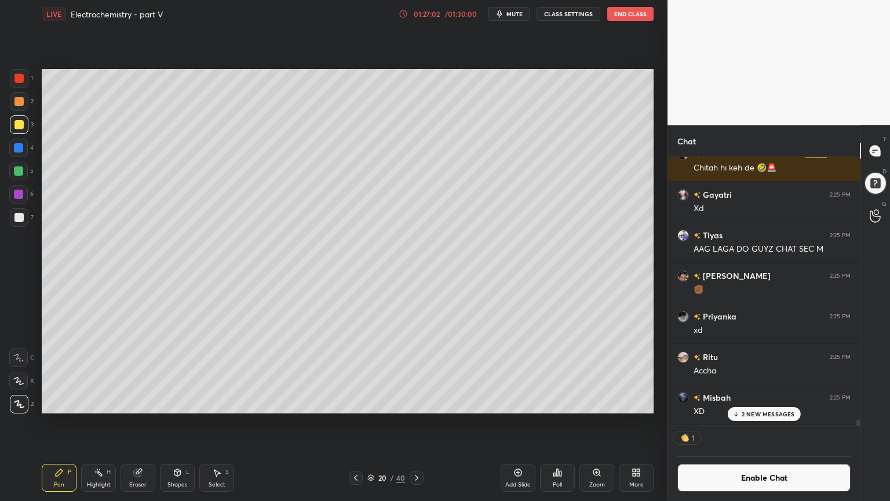
click at [109, 423] on div "Highlight" at bounding box center [99, 485] width 24 height 6
drag, startPoint x: 357, startPoint y: 477, endPoint x: 351, endPoint y: 464, distance: 14.0
click at [356, 423] on icon at bounding box center [355, 477] width 9 height 9
click at [358, 423] on icon at bounding box center [355, 477] width 9 height 9
click at [418, 423] on icon at bounding box center [416, 477] width 9 height 9
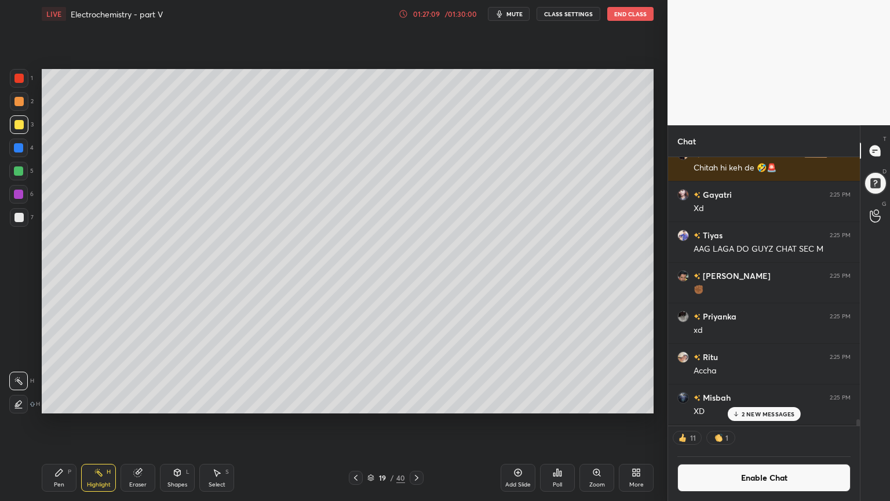
click at [419, 423] on icon at bounding box center [416, 477] width 9 height 9
click at [783, 417] on p "2 NEW MESSAGES" at bounding box center [768, 413] width 53 height 7
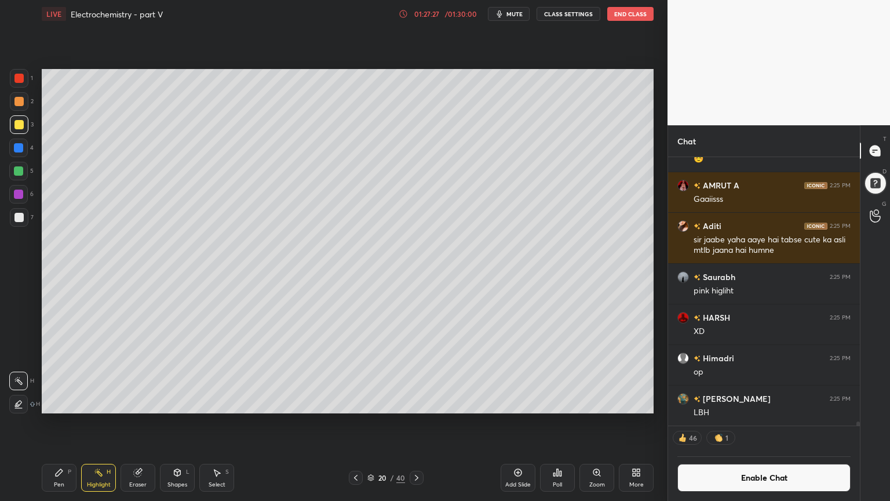
click at [74, 423] on div "Pen P" at bounding box center [59, 478] width 35 height 28
click at [16, 217] on div at bounding box center [18, 217] width 9 height 9
drag, startPoint x: 99, startPoint y: 484, endPoint x: 144, endPoint y: 420, distance: 78.2
click at [104, 423] on div "Highlight" at bounding box center [99, 485] width 24 height 6
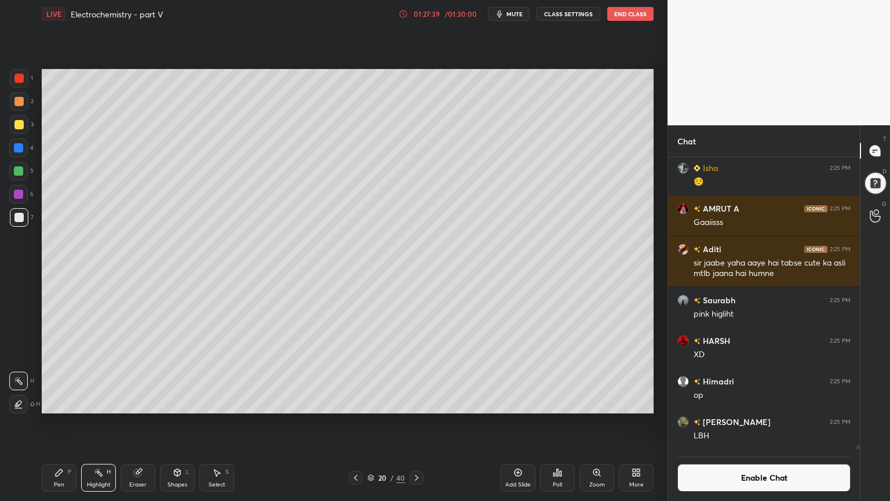
scroll to position [18454, 0]
click at [72, 423] on div "Pen P" at bounding box center [59, 478] width 35 height 28
click at [92, 423] on div "Highlight" at bounding box center [99, 485] width 24 height 6
drag, startPoint x: 58, startPoint y: 482, endPoint x: 50, endPoint y: 471, distance: 13.3
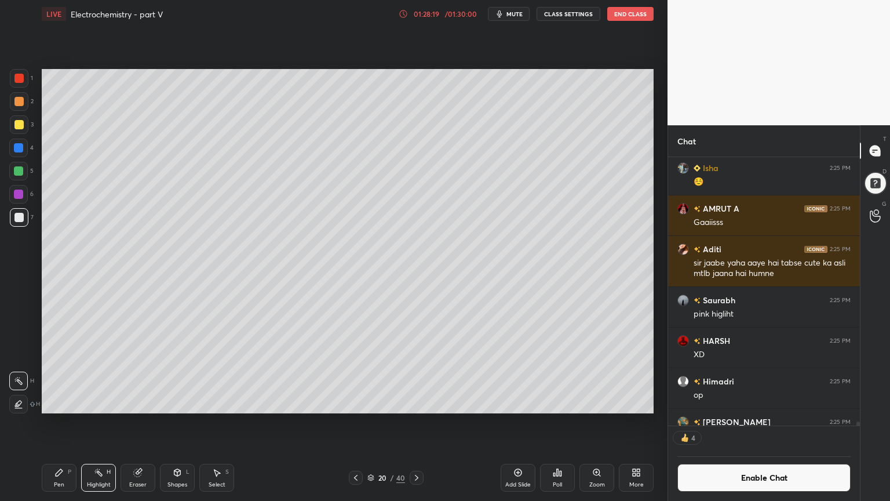
click at [56, 423] on div "Pen P" at bounding box center [59, 478] width 35 height 28
click at [19, 125] on div at bounding box center [18, 124] width 9 height 9
click at [180, 423] on div "Shapes" at bounding box center [178, 485] width 20 height 6
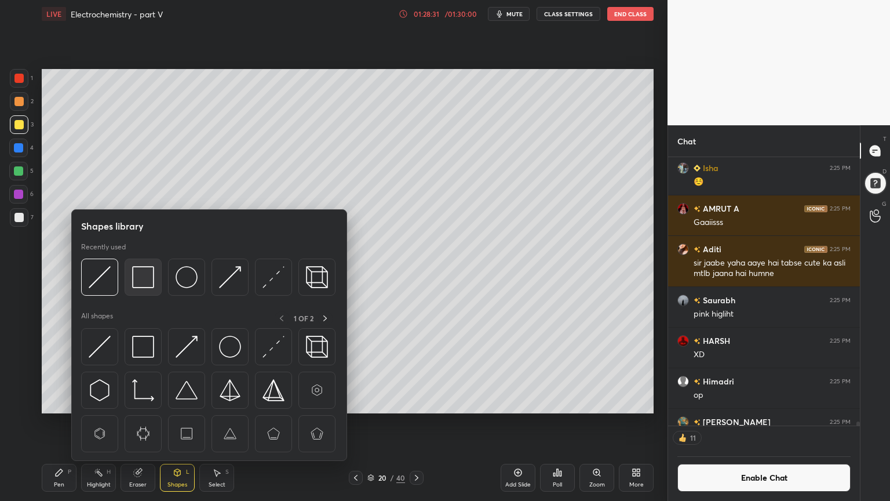
click at [146, 270] on img at bounding box center [143, 277] width 22 height 22
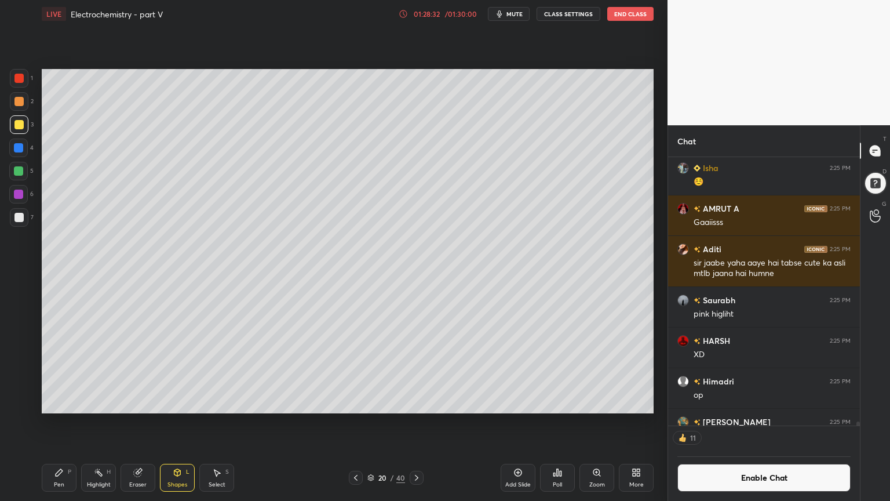
click at [119, 423] on div "Pen P Highlight H Eraser Shapes L Select S" at bounding box center [157, 478] width 230 height 28
drag, startPoint x: 104, startPoint y: 479, endPoint x: 167, endPoint y: 443, distance: 73.0
click at [104, 423] on div "Highlight H" at bounding box center [98, 478] width 35 height 28
click at [63, 423] on div "Pen P" at bounding box center [59, 478] width 35 height 28
click at [105, 423] on div "Highlight H" at bounding box center [98, 478] width 35 height 28
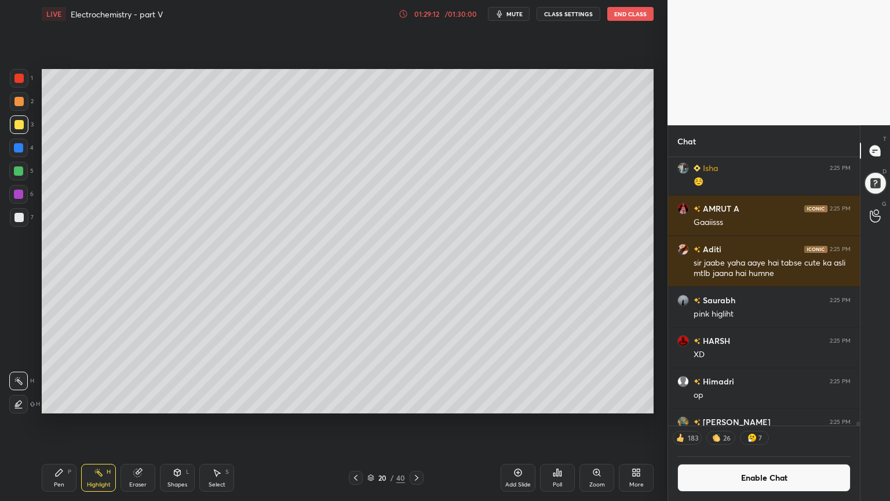
click at [767, 423] on button "Enable Chat" at bounding box center [764, 478] width 173 height 28
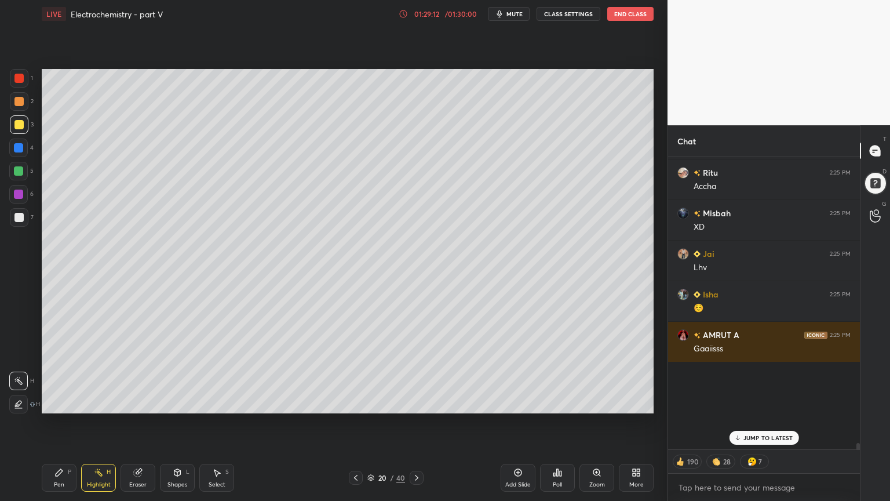
scroll to position [289, 188]
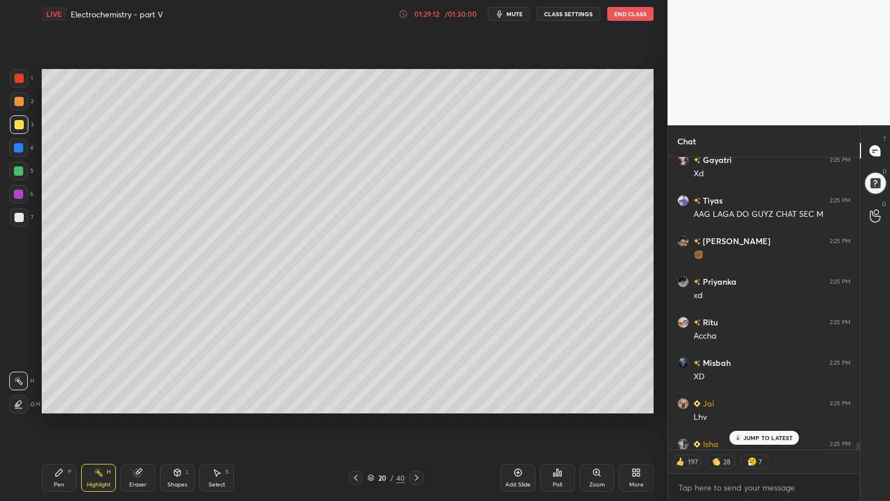
click at [765, 423] on p "JUMP TO LATEST" at bounding box center [769, 437] width 50 height 7
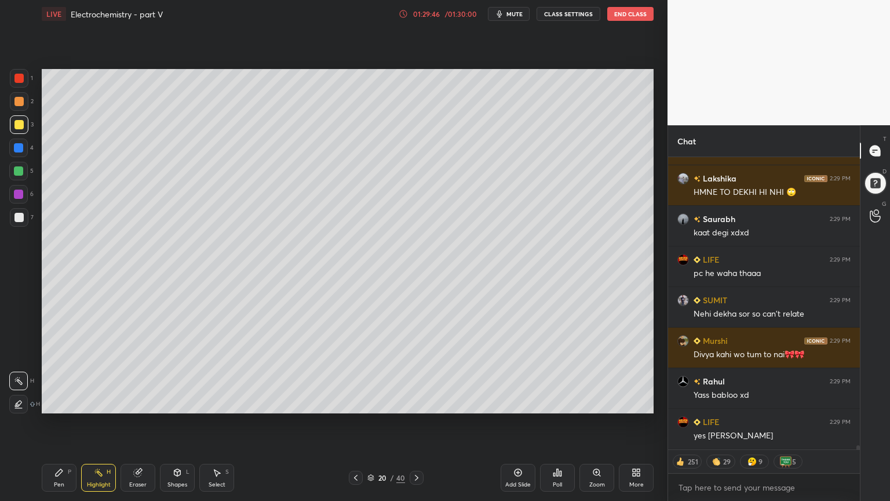
scroll to position [21062, 0]
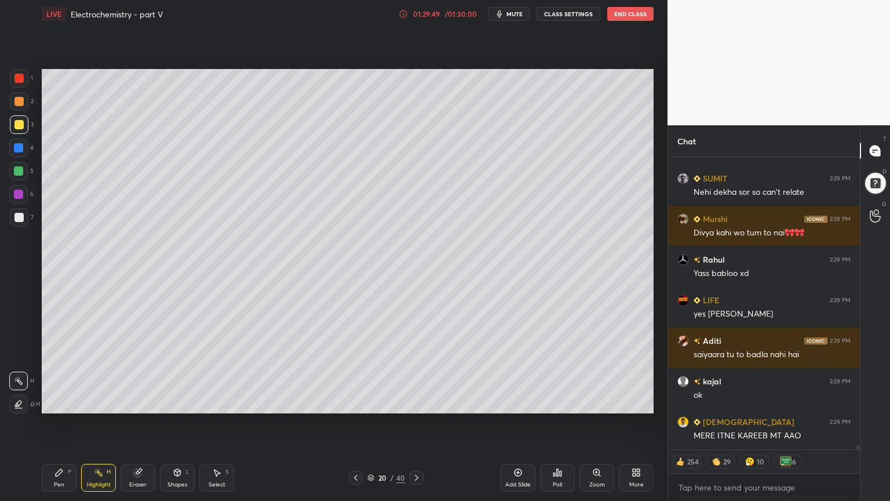
click at [572, 12] on button "CLASS SETTINGS" at bounding box center [569, 14] width 64 height 14
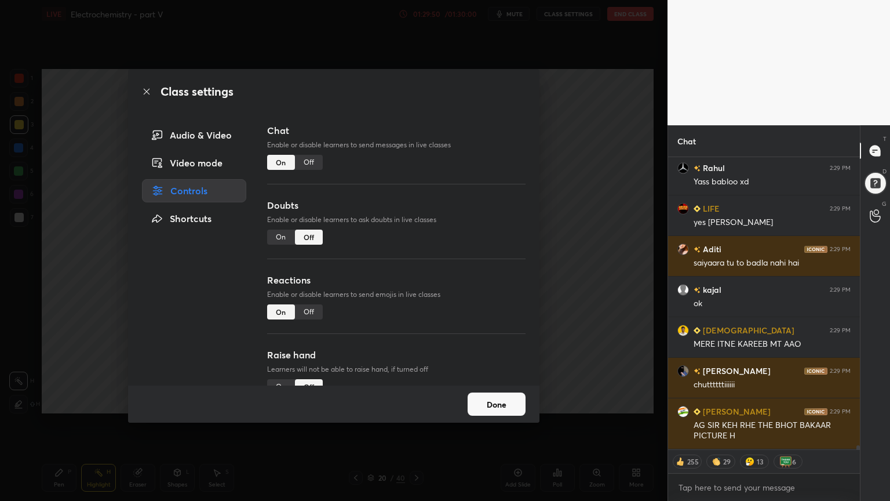
click at [315, 165] on div "Off" at bounding box center [309, 162] width 28 height 15
type textarea "x"
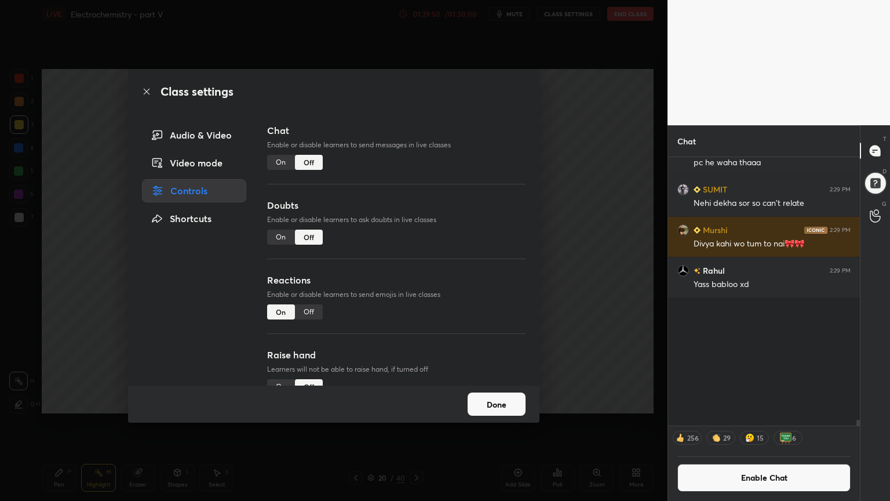
scroll to position [20496, 0]
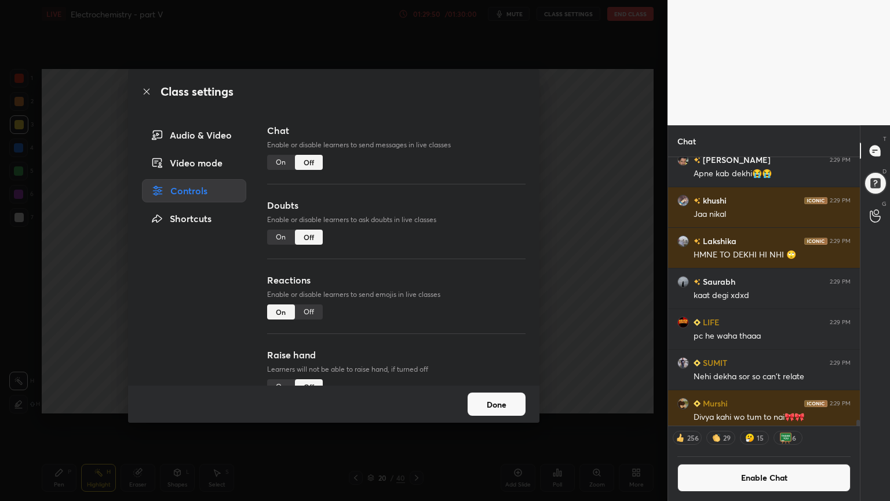
click at [589, 210] on div "Class settings Audio & Video Video mode Controls Shortcuts Chat Enable or disab…" at bounding box center [334, 250] width 668 height 501
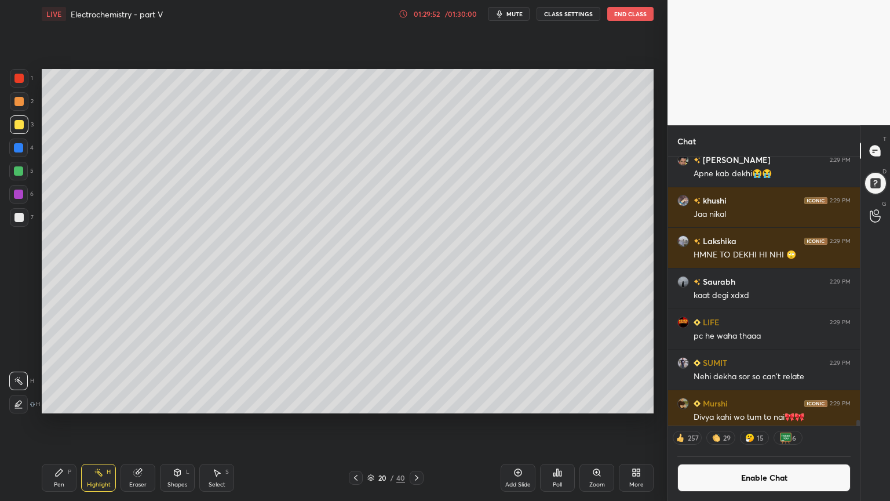
drag, startPoint x: 522, startPoint y: 480, endPoint x: 420, endPoint y: 462, distance: 103.6
click at [519, 423] on div "Add Slide" at bounding box center [518, 478] width 35 height 28
click at [50, 423] on div "Pen P" at bounding box center [59, 478] width 35 height 28
drag, startPoint x: 23, startPoint y: 79, endPoint x: 30, endPoint y: 86, distance: 10.3
click at [22, 79] on div at bounding box center [18, 78] width 9 height 9
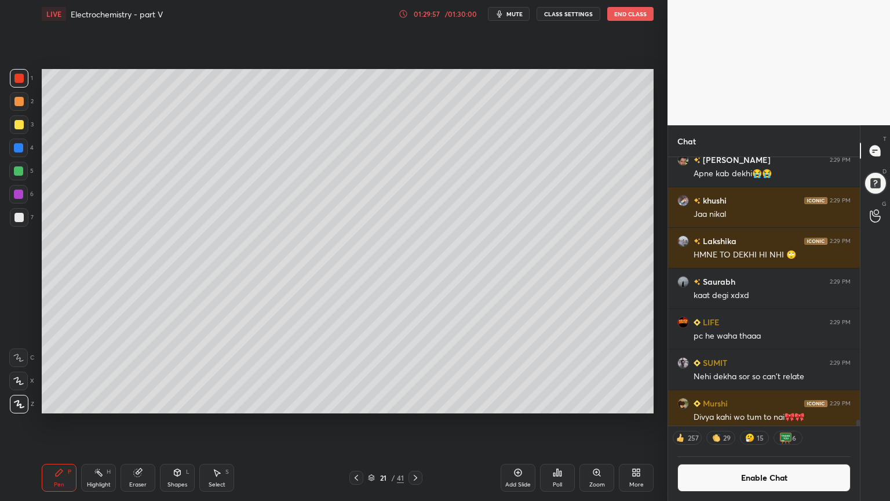
click at [21, 220] on div at bounding box center [18, 217] width 9 height 9
drag, startPoint x: 186, startPoint y: 489, endPoint x: 183, endPoint y: 480, distance: 9.6
click at [183, 423] on div "Shapes L" at bounding box center [177, 478] width 35 height 28
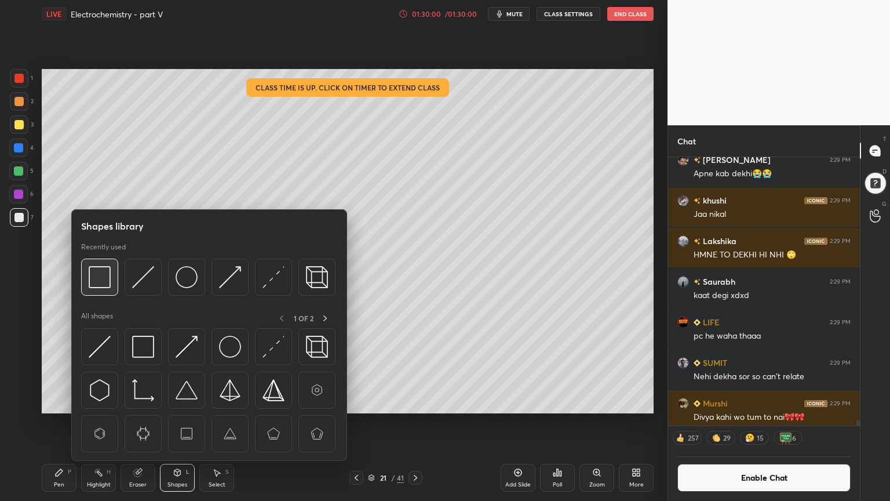
click at [104, 295] on div at bounding box center [99, 277] width 37 height 37
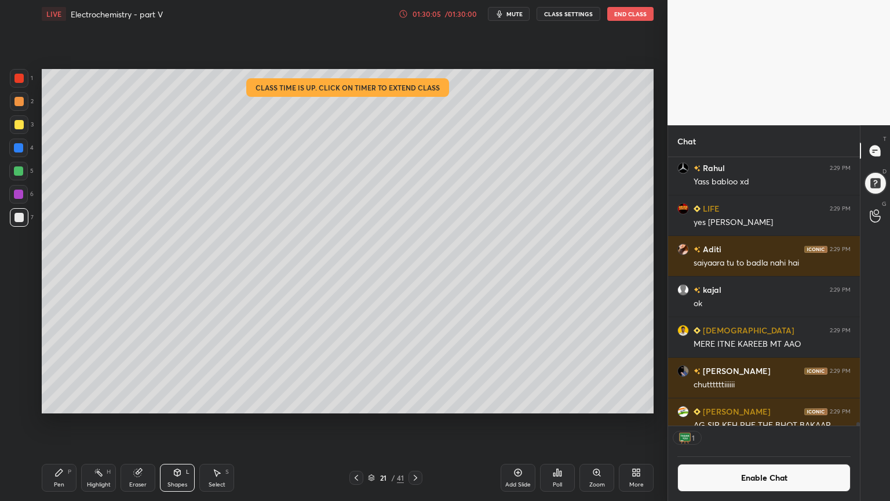
scroll to position [3, 3]
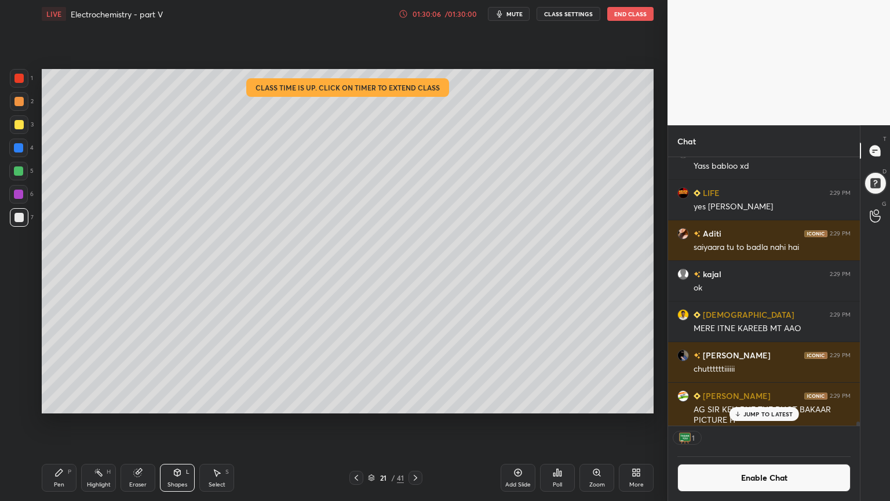
click at [860, 423] on div "Chat [PERSON_NAME] 2:29 PM AB TO BOLLYWOOD KE MOVIES KE SCENES BHI PHYSICAL CHE…" at bounding box center [779, 313] width 223 height 376
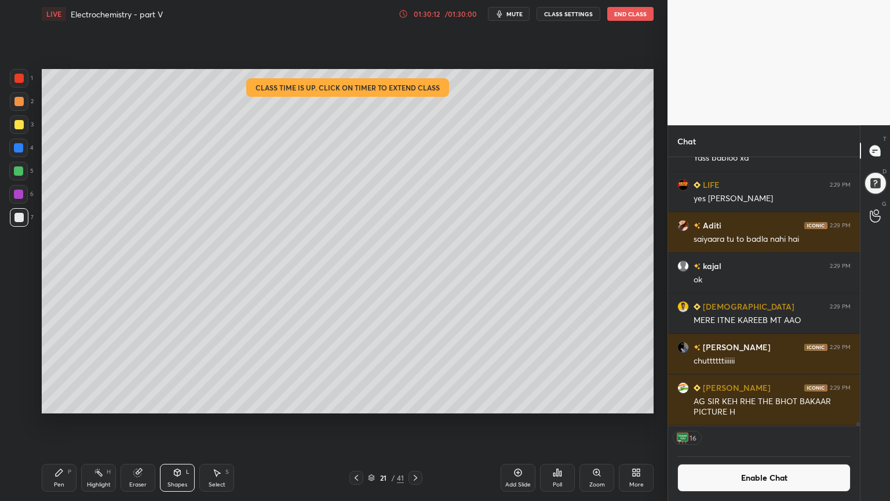
drag, startPoint x: 100, startPoint y: 485, endPoint x: 100, endPoint y: 472, distance: 12.2
click at [103, 423] on div "Highlight" at bounding box center [99, 485] width 24 height 6
drag, startPoint x: 354, startPoint y: 477, endPoint x: 337, endPoint y: 429, distance: 50.4
click at [352, 423] on icon at bounding box center [356, 477] width 9 height 9
drag, startPoint x: 744, startPoint y: 480, endPoint x: 751, endPoint y: 475, distance: 8.4
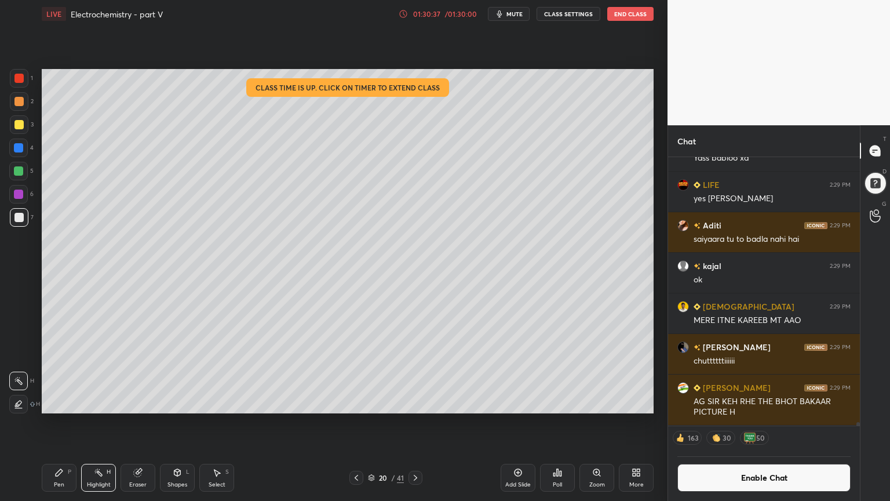
click at [743, 423] on button "Enable Chat" at bounding box center [764, 478] width 173 height 28
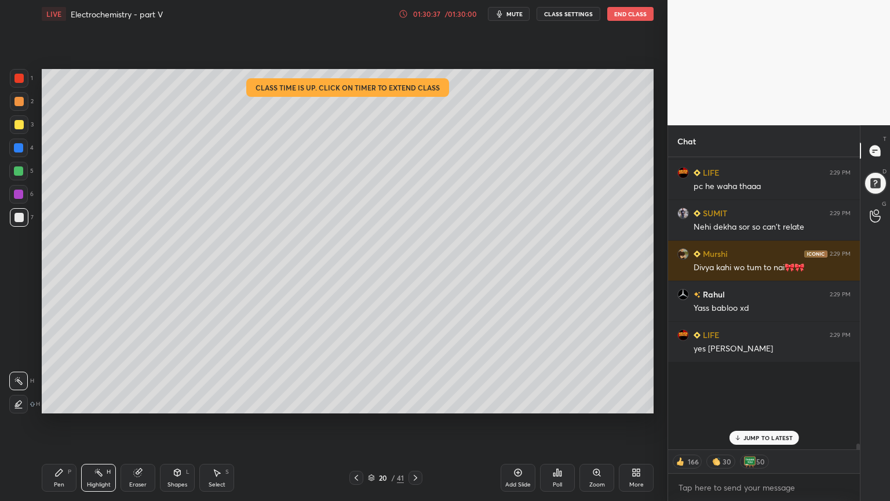
scroll to position [289, 188]
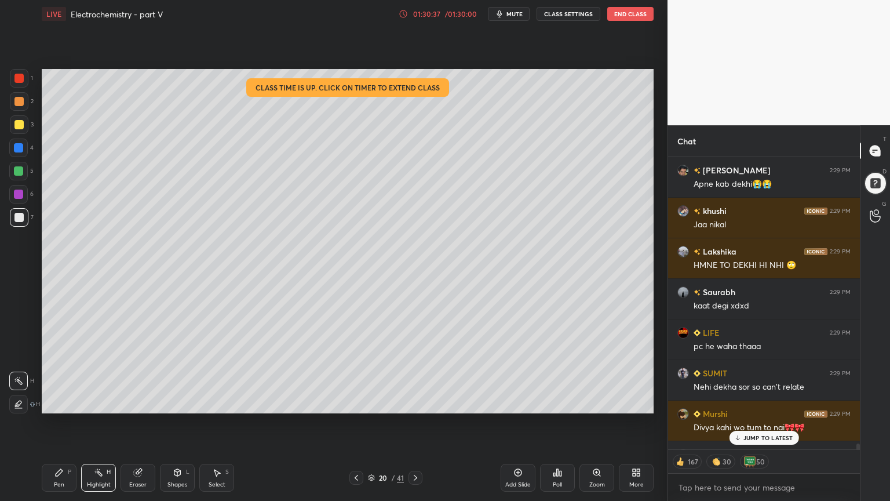
click at [764, 423] on p "JUMP TO LATEST" at bounding box center [769, 437] width 50 height 7
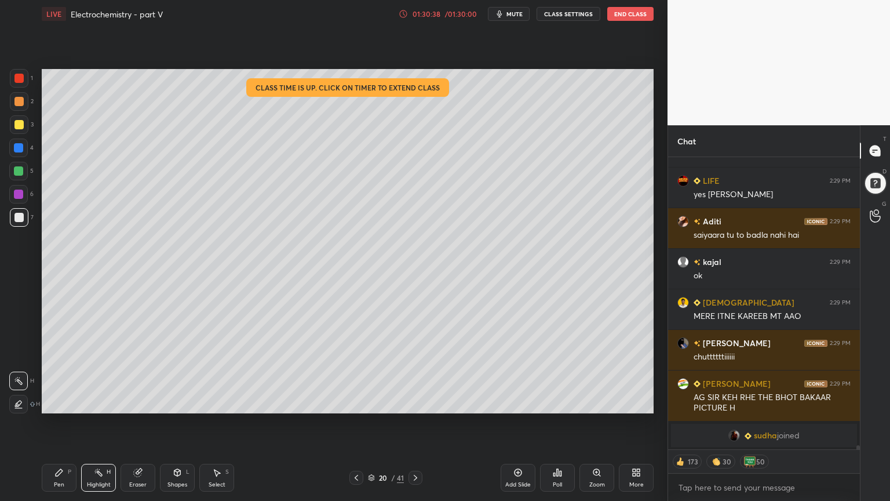
scroll to position [20840, 0]
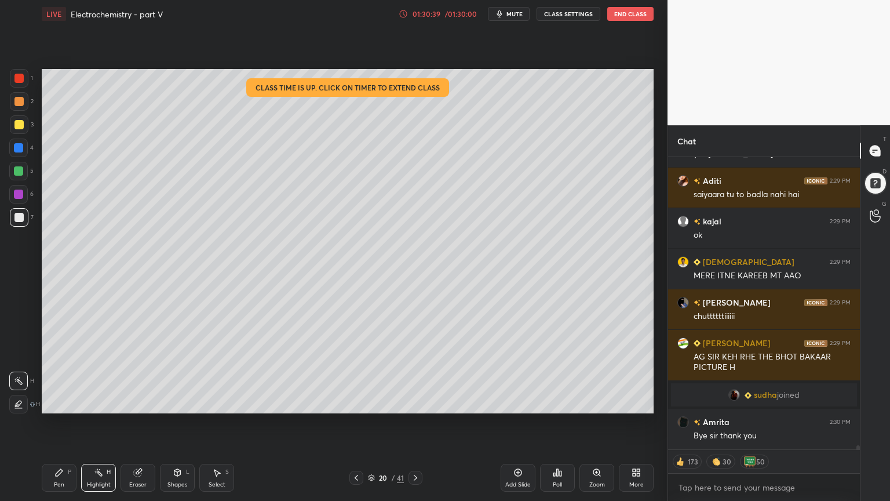
click at [574, 8] on div "LIVE Electrochemistry - part V 01:30:39 / 01:30:00 mute CLASS SETTINGS End Class" at bounding box center [348, 14] width 612 height 28
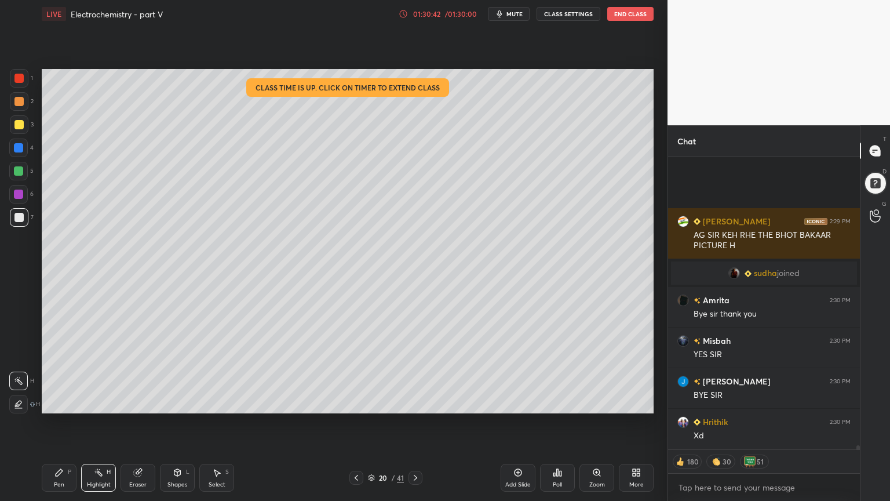
scroll to position [21084, 0]
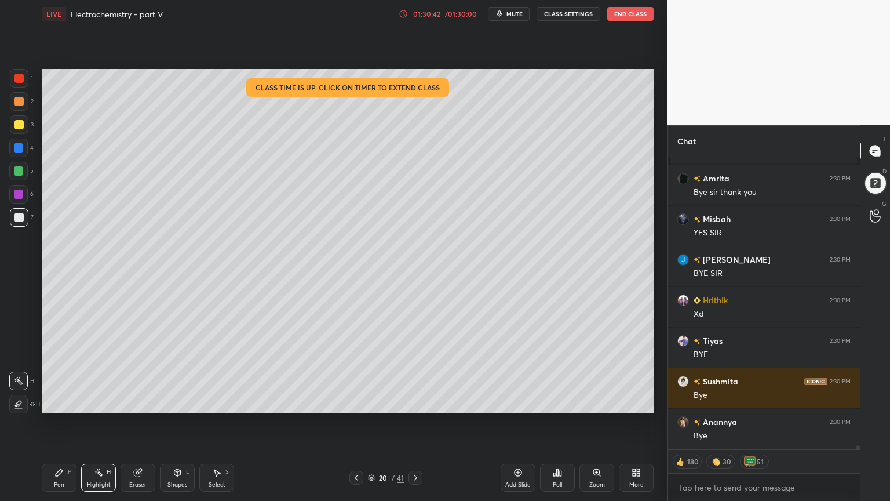
click at [572, 10] on button "CLASS SETTINGS" at bounding box center [569, 14] width 64 height 14
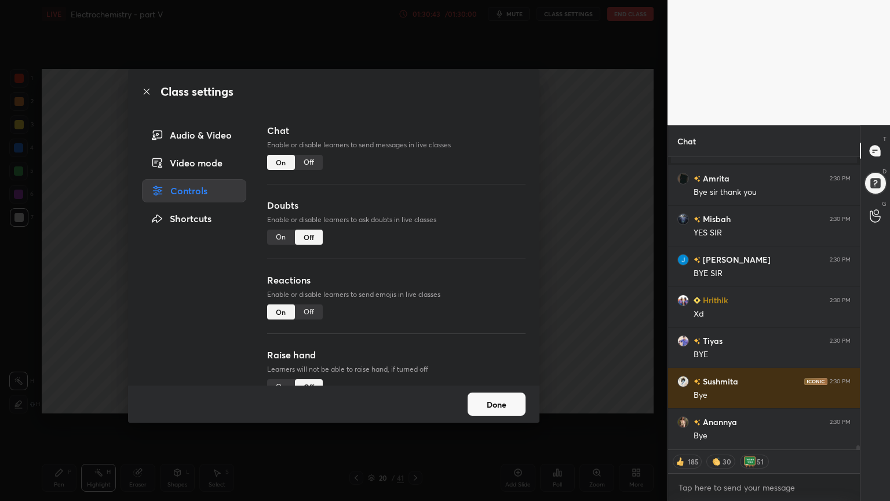
click at [309, 159] on div "Off" at bounding box center [309, 162] width 28 height 15
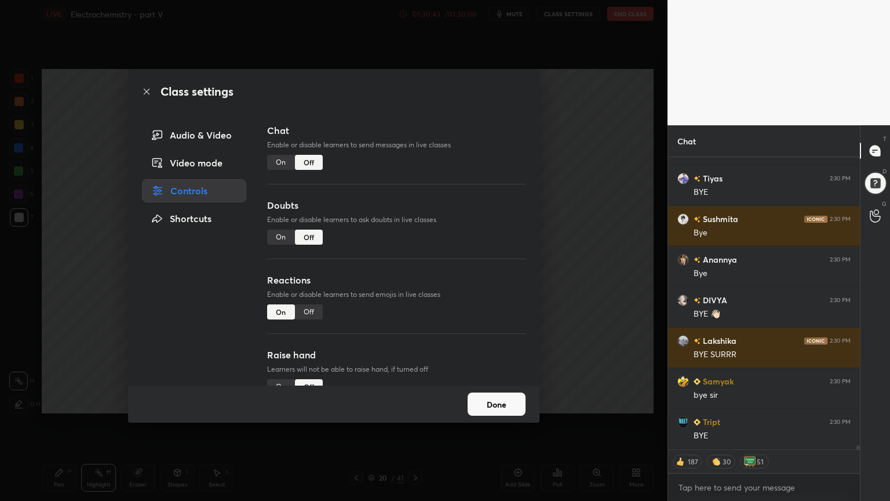
type textarea "x"
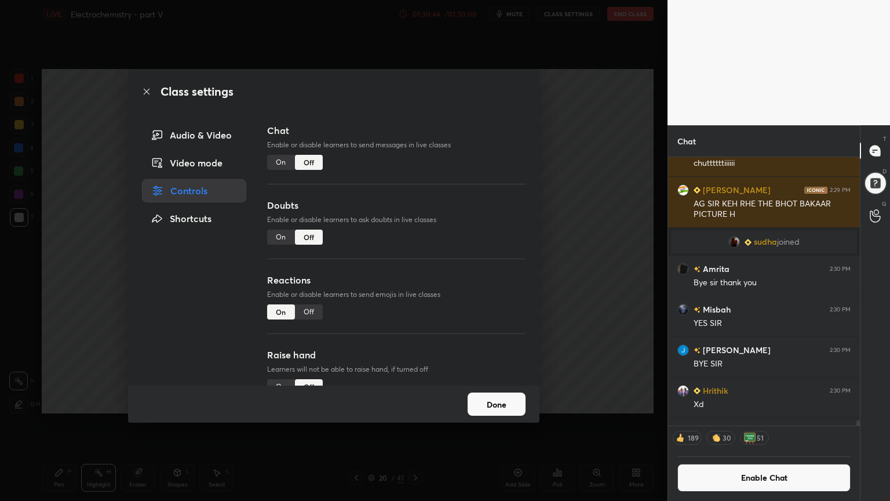
scroll to position [21191, 0]
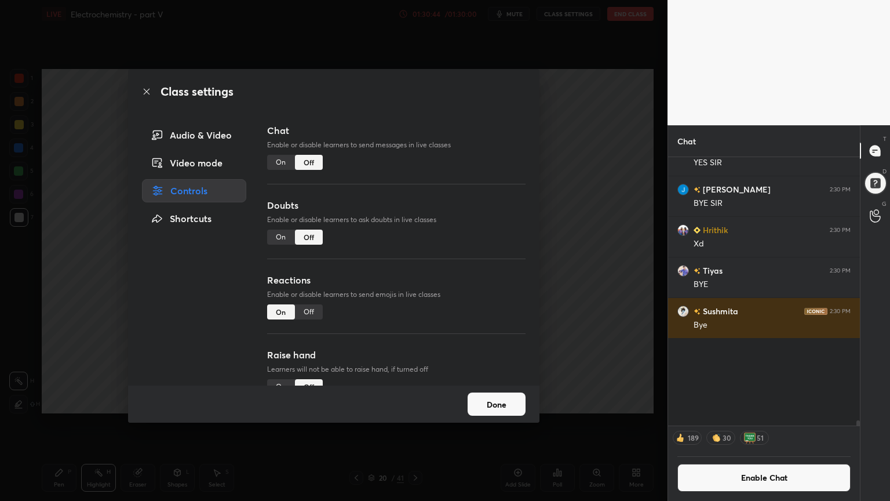
drag, startPoint x: 312, startPoint y: 308, endPoint x: 363, endPoint y: 304, distance: 51.2
click at [315, 310] on div "Off" at bounding box center [309, 311] width 28 height 15
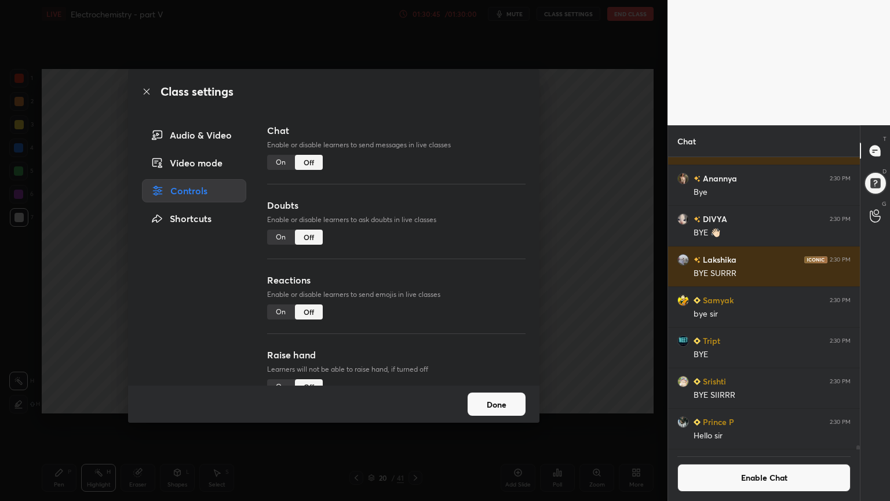
scroll to position [100, 0]
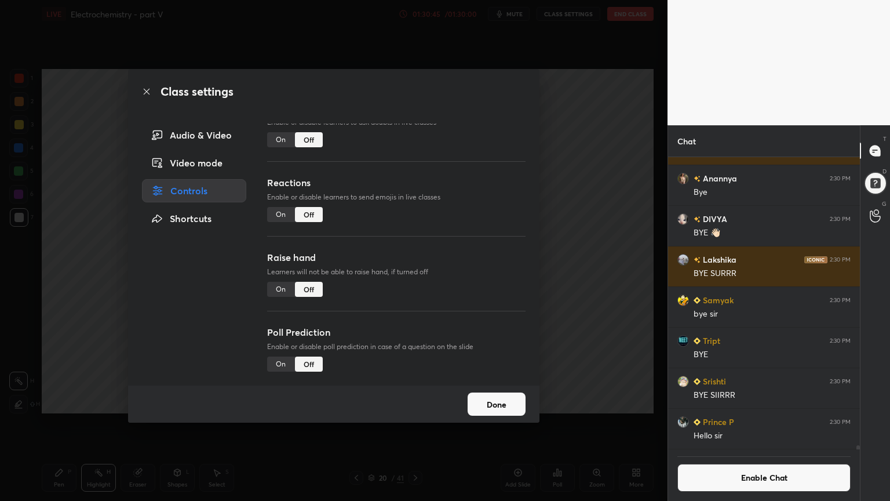
drag, startPoint x: 496, startPoint y: 399, endPoint x: 507, endPoint y: 376, distance: 25.4
click at [497, 399] on button "Done" at bounding box center [497, 403] width 58 height 23
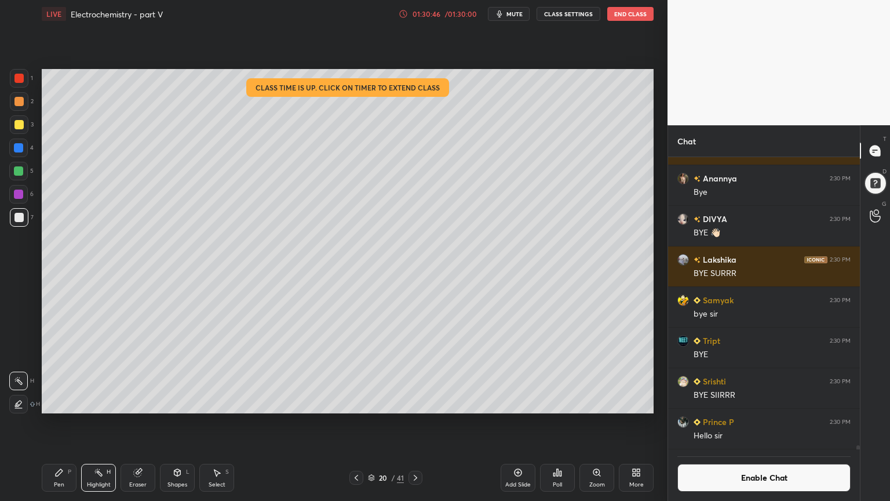
click at [635, 12] on button "End Class" at bounding box center [631, 14] width 46 height 14
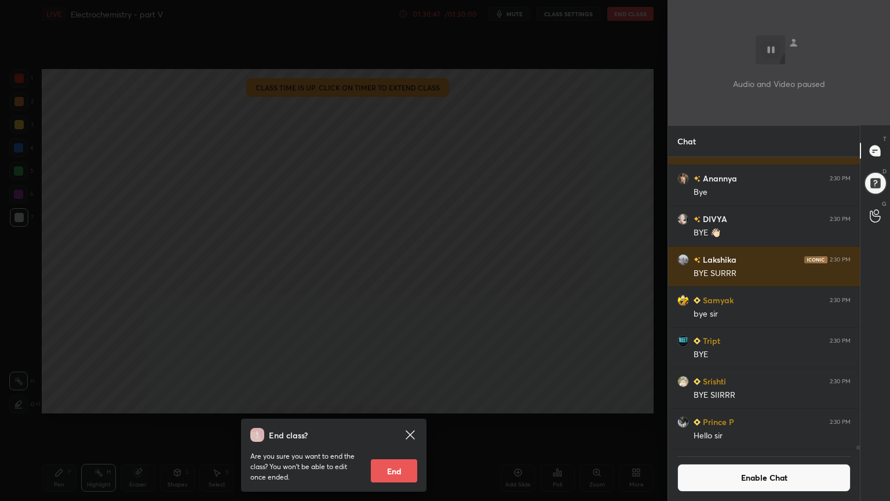
click at [390, 423] on button "End" at bounding box center [394, 470] width 46 height 23
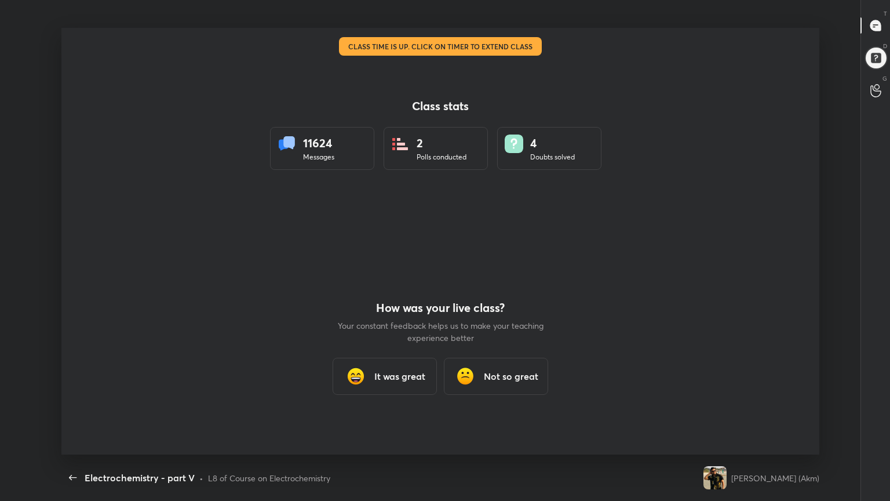
scroll to position [0, 0]
drag, startPoint x: 402, startPoint y: 374, endPoint x: 417, endPoint y: 351, distance: 27.5
click at [404, 373] on h3 "It was great" at bounding box center [400, 376] width 51 height 14
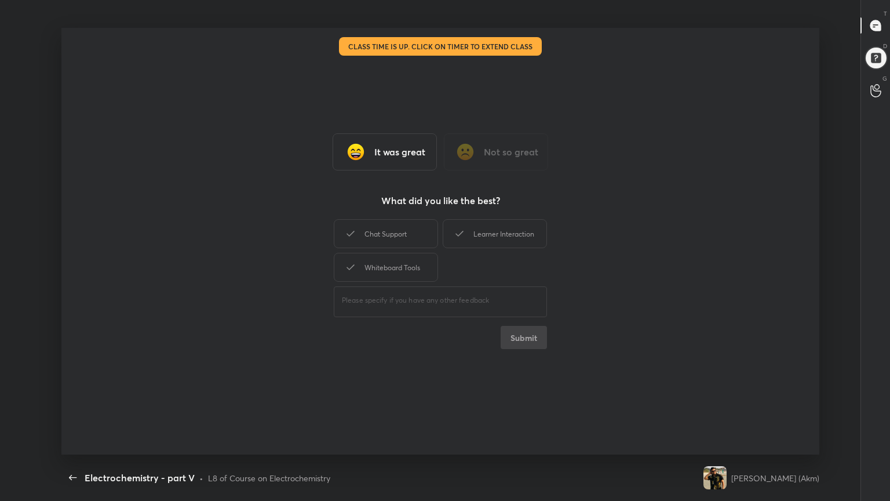
click at [403, 249] on div "Chat Support Learner Interaction Whiteboard Tools" at bounding box center [440, 250] width 213 height 67
click at [403, 274] on div "Whiteboard Tools" at bounding box center [386, 267] width 104 height 29
click at [487, 232] on div "Learner Interaction" at bounding box center [495, 233] width 104 height 29
click at [389, 234] on div "Chat Support" at bounding box center [386, 233] width 104 height 29
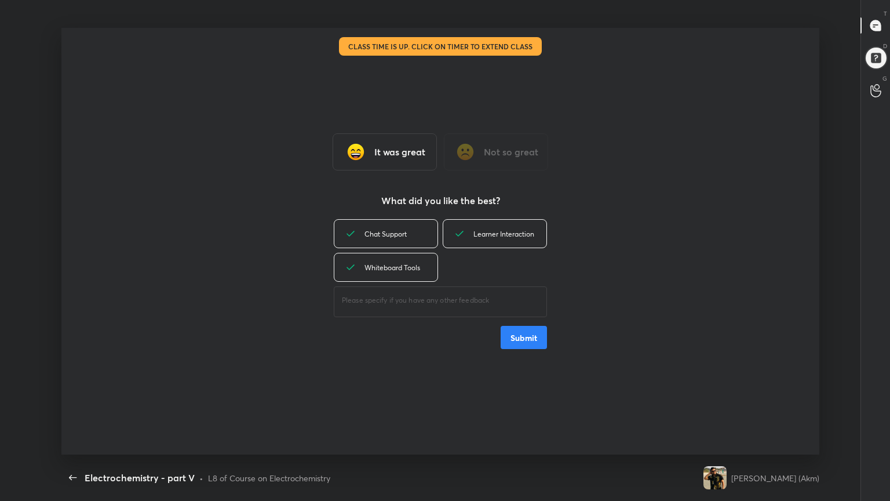
click at [522, 341] on button "Submit" at bounding box center [524, 337] width 46 height 23
